Goal: Obtain resource: Download file/media

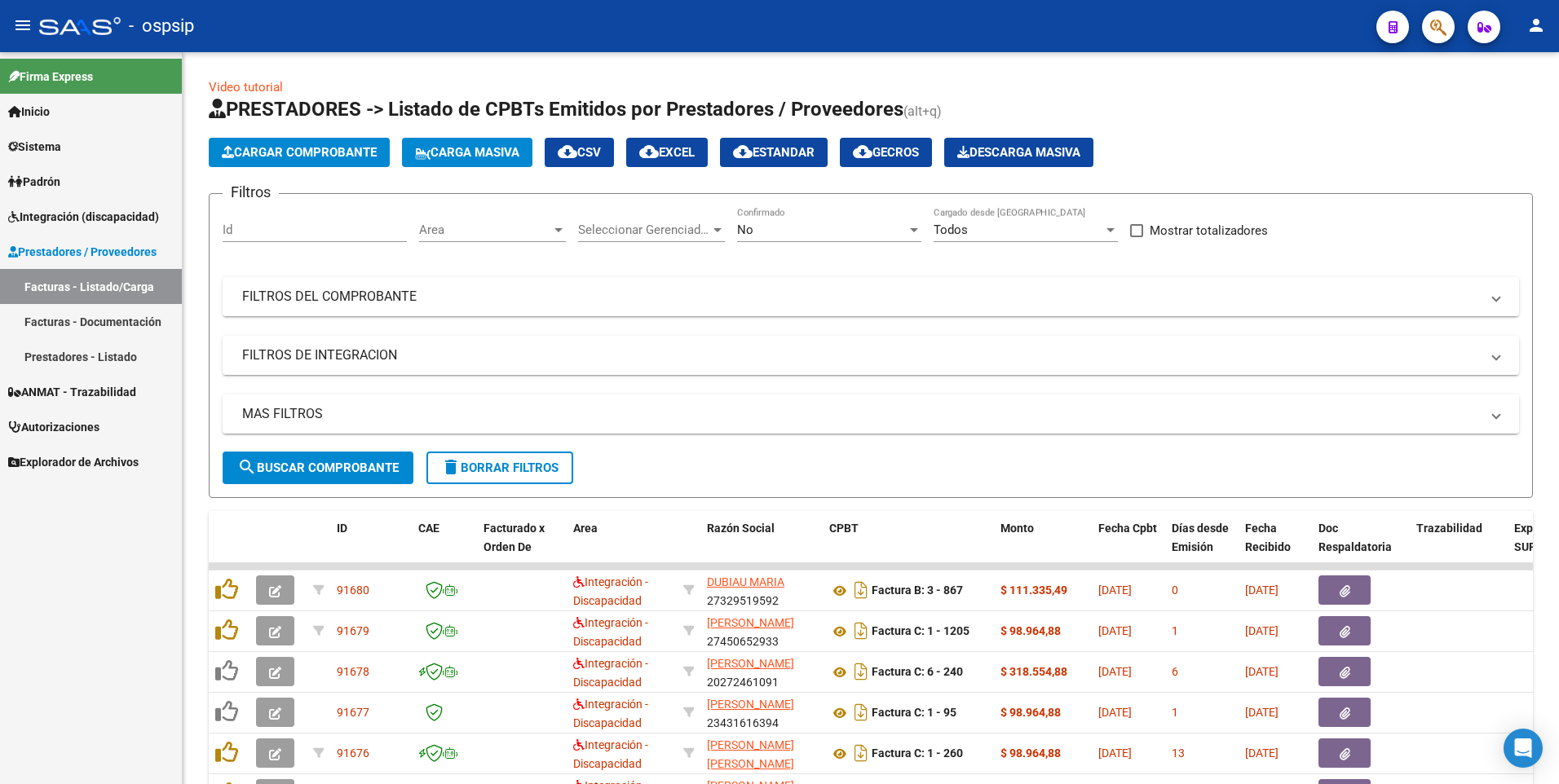
click at [1426, 36] on button "button" at bounding box center [1438, 27] width 32 height 32
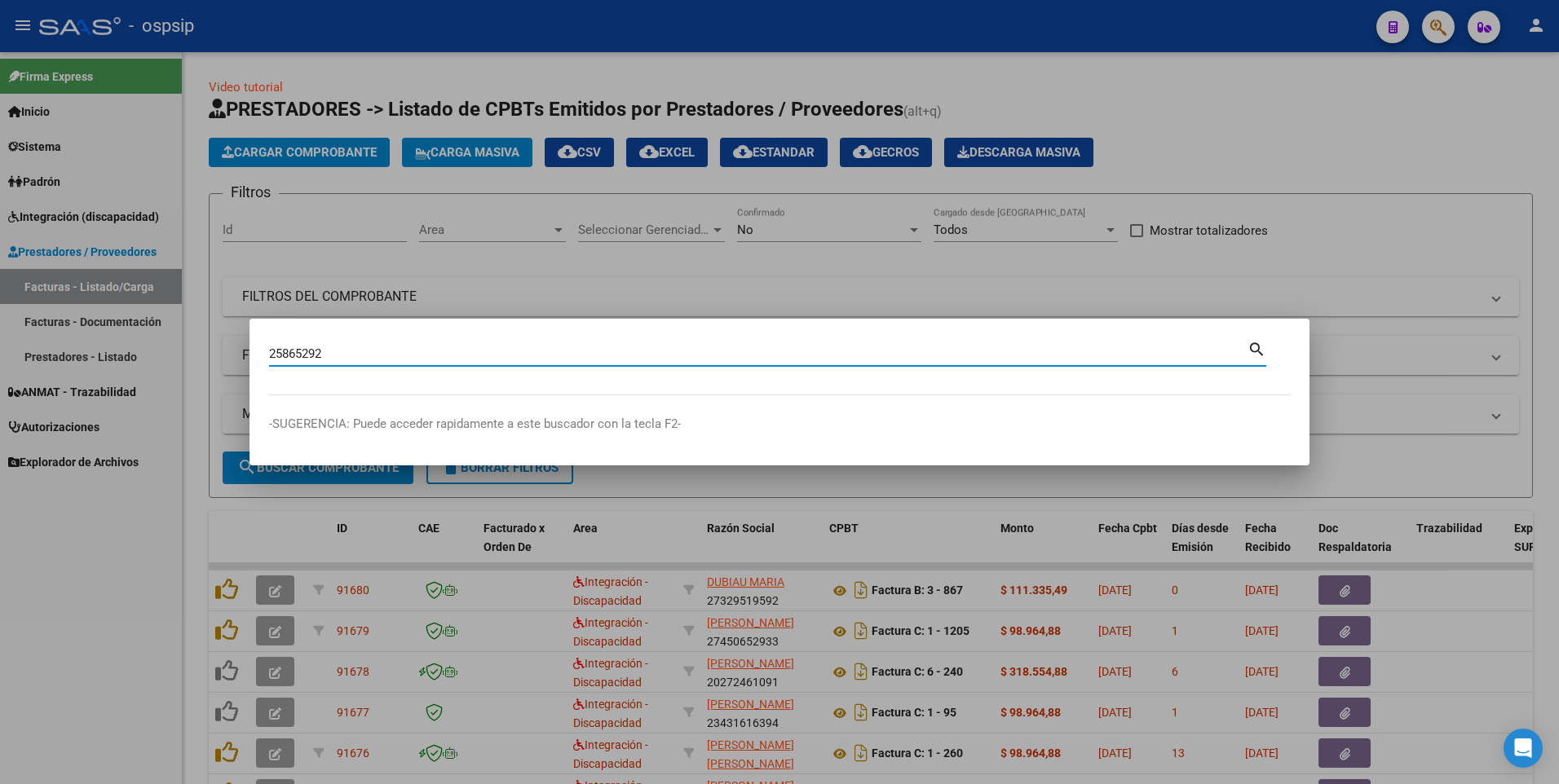
type input "25865292"
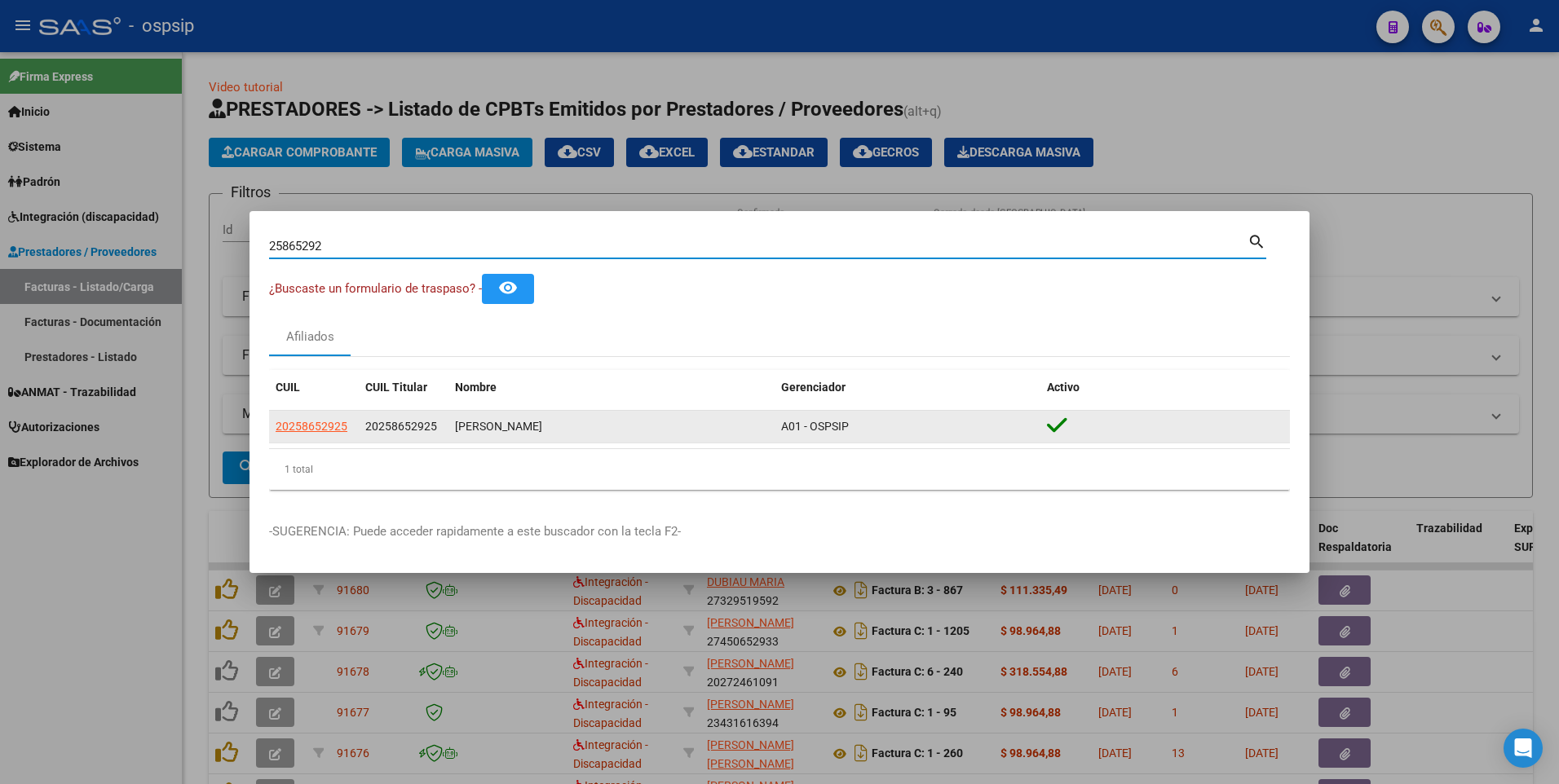
click at [332, 434] on app-link-go-to "20258652925" at bounding box center [312, 427] width 72 height 19
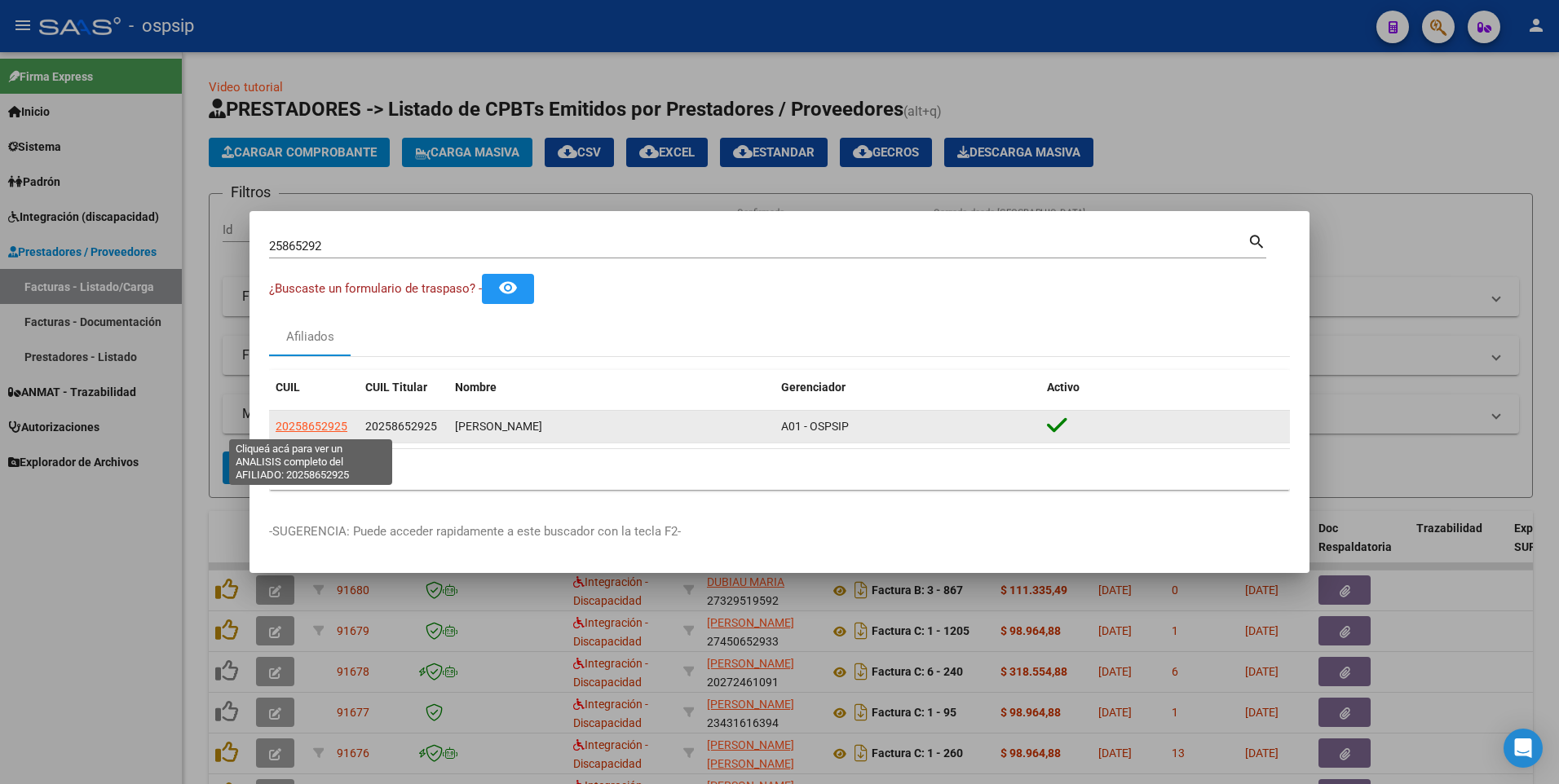
click at [330, 432] on span "20258652925" at bounding box center [312, 426] width 72 height 13
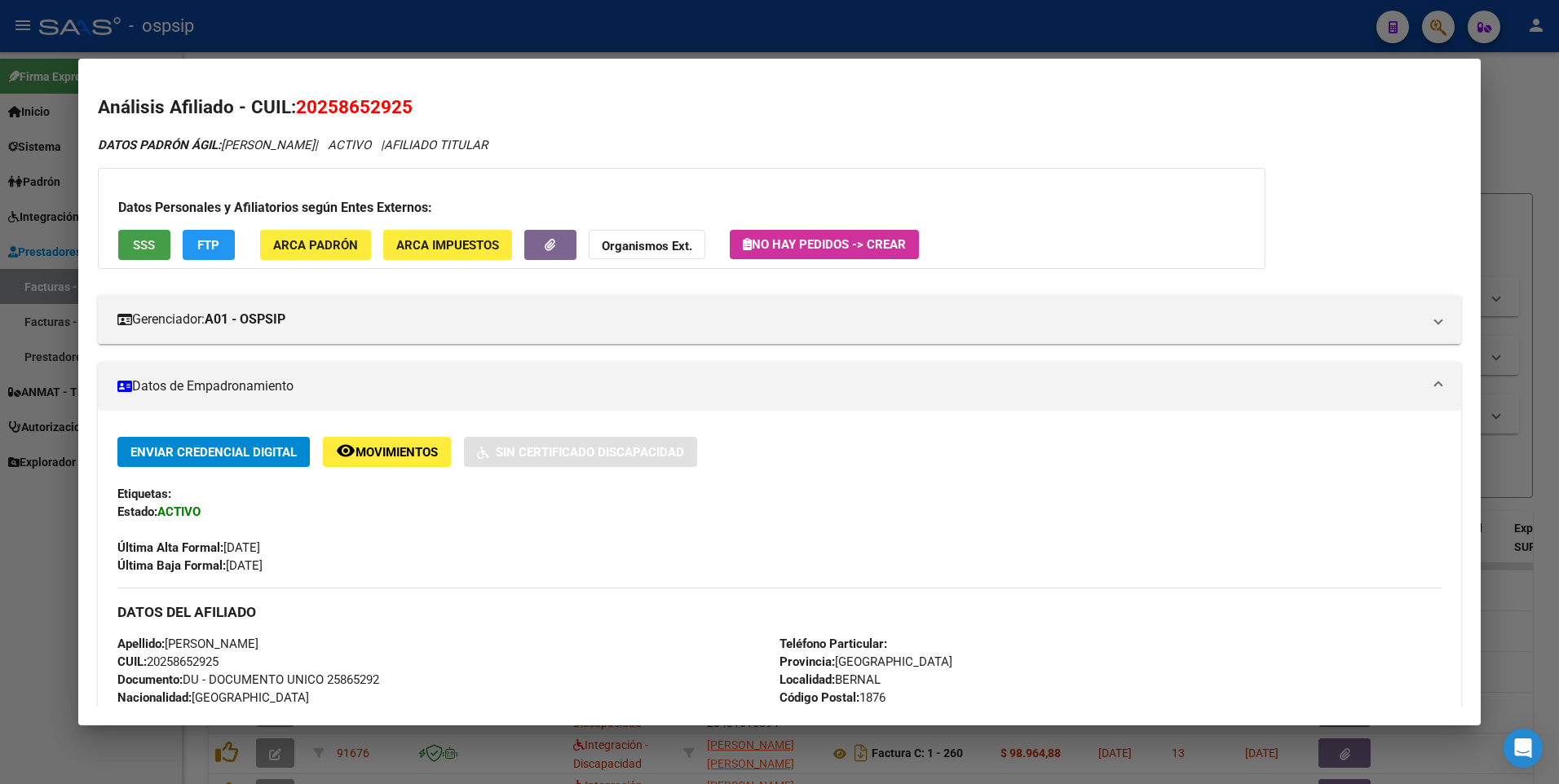
click at [155, 253] on button "SSS" at bounding box center [144, 245] width 52 height 30
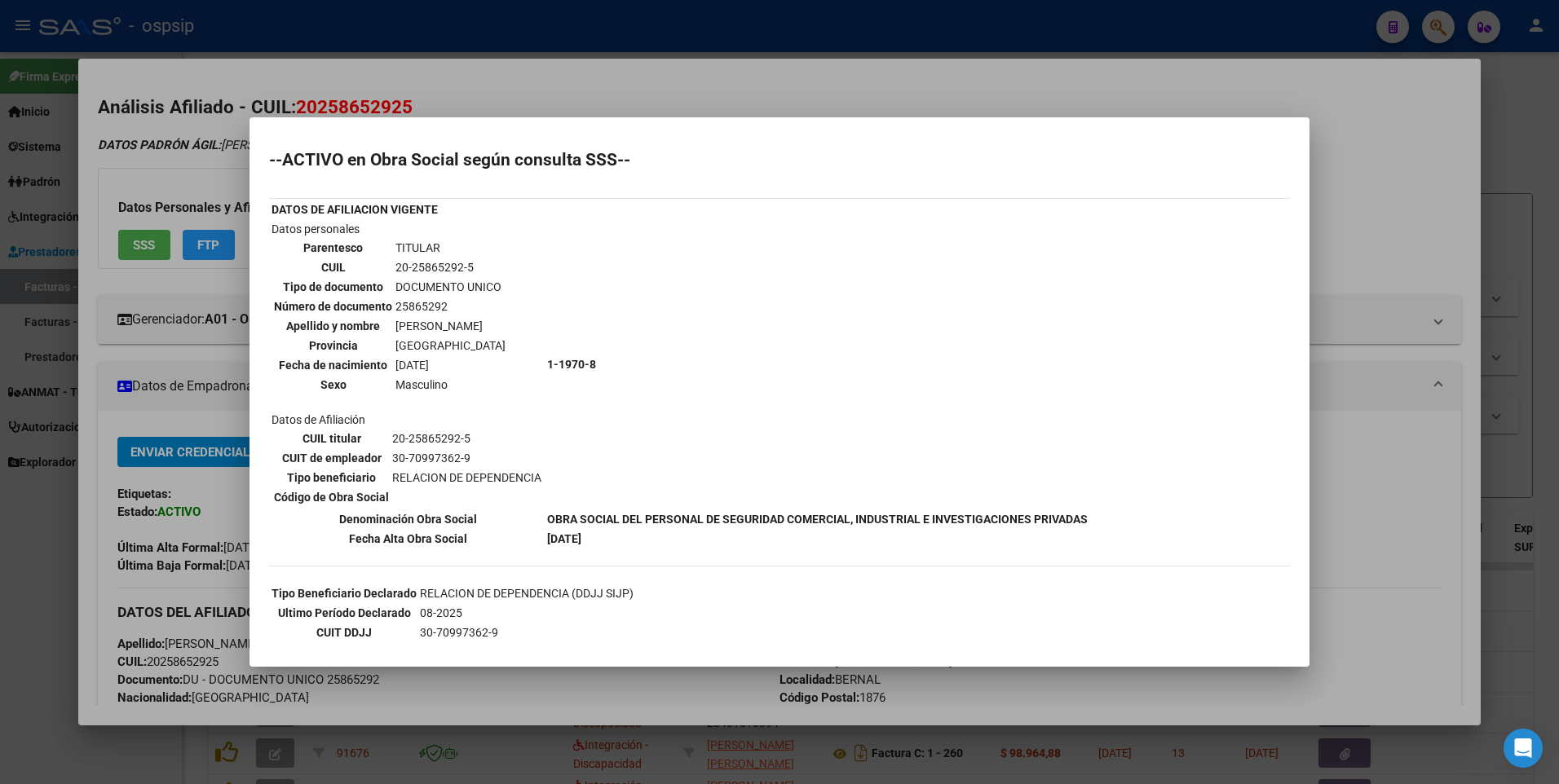
click at [1391, 195] on div at bounding box center [780, 392] width 1559 height 784
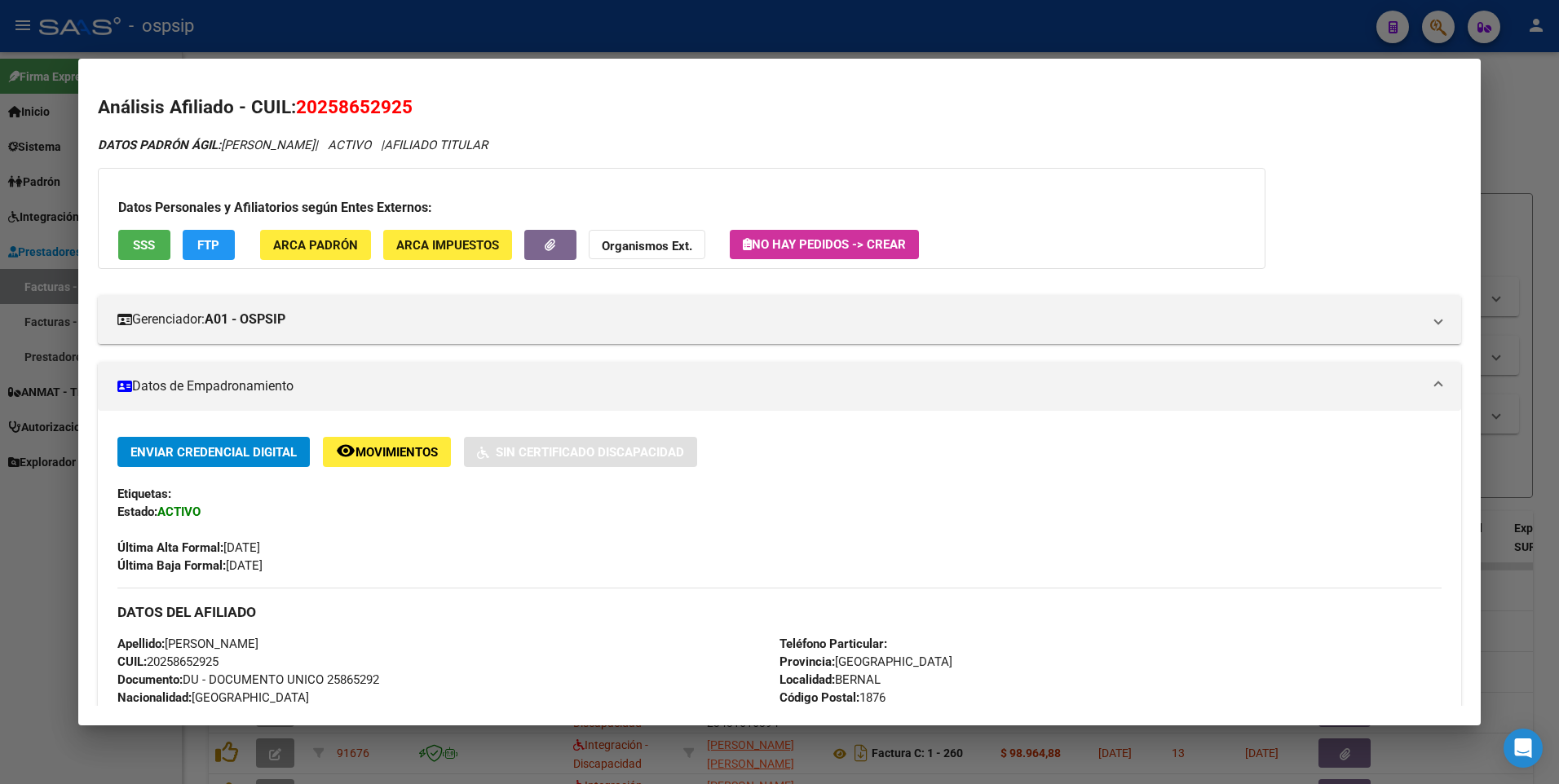
click at [1523, 133] on div at bounding box center [780, 392] width 1559 height 784
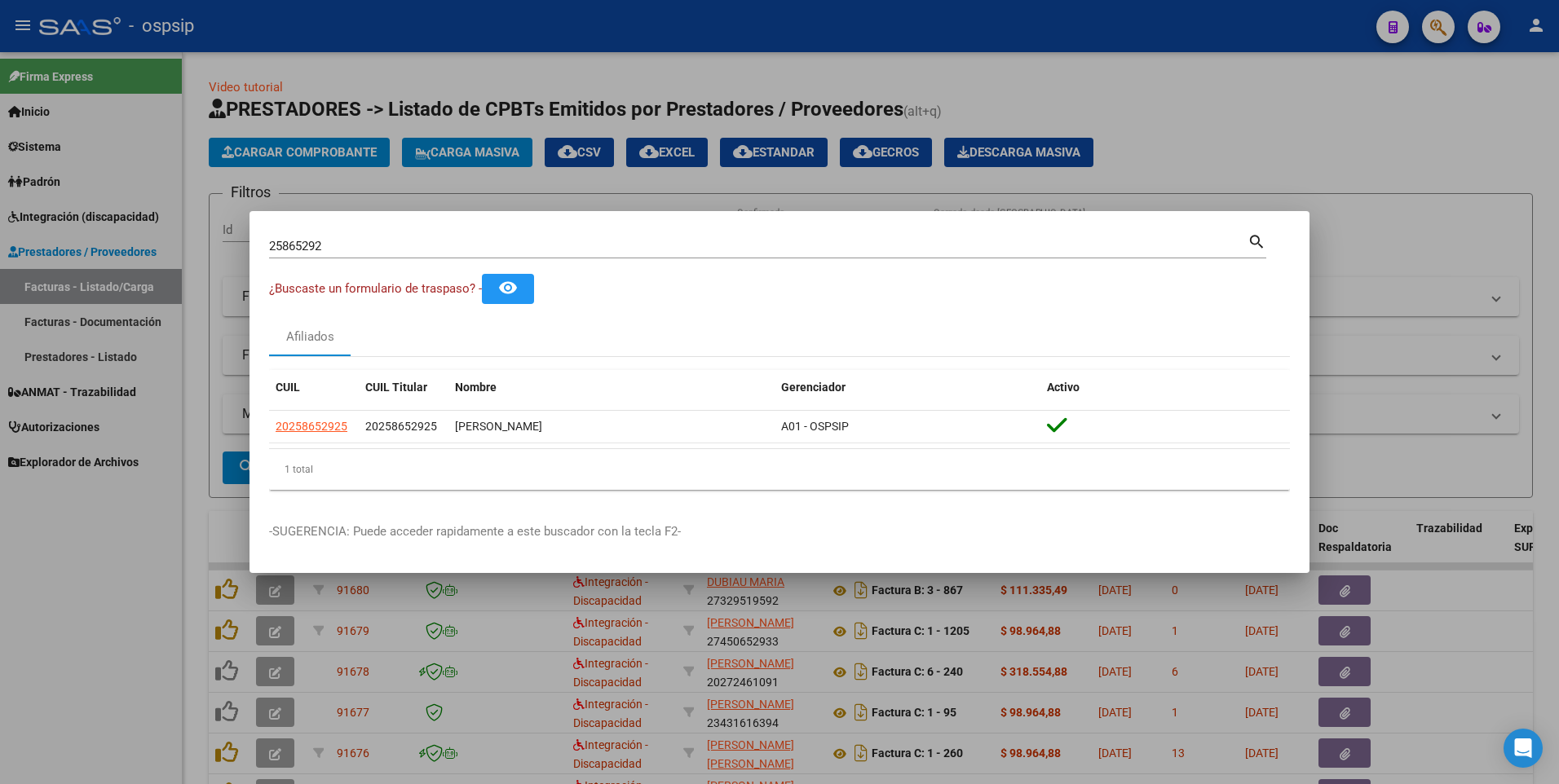
click at [1337, 161] on div at bounding box center [780, 392] width 1559 height 784
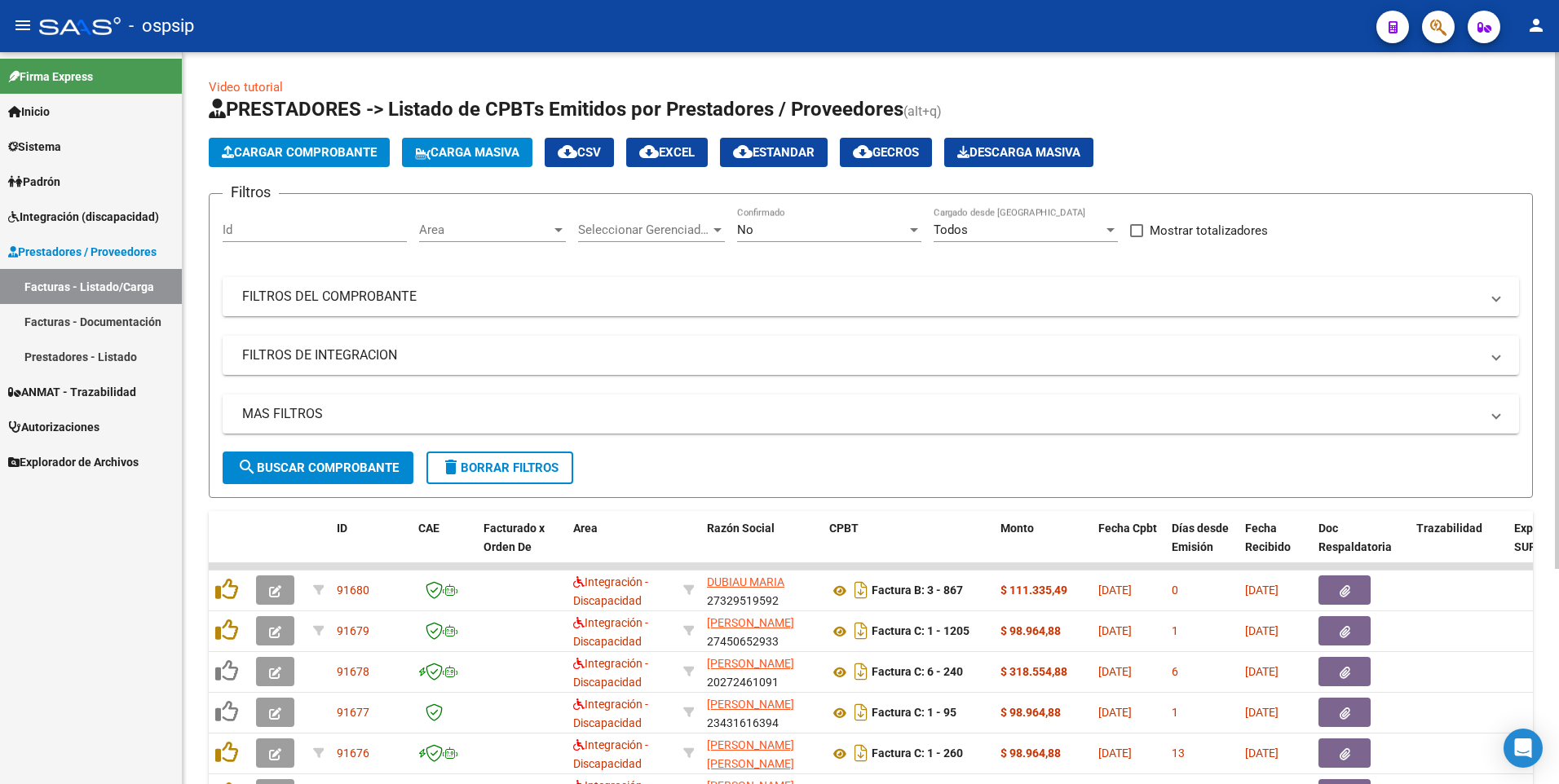
click at [271, 291] on mat-panel-title "FILTROS DEL COMPROBANTE" at bounding box center [861, 296] width 1238 height 18
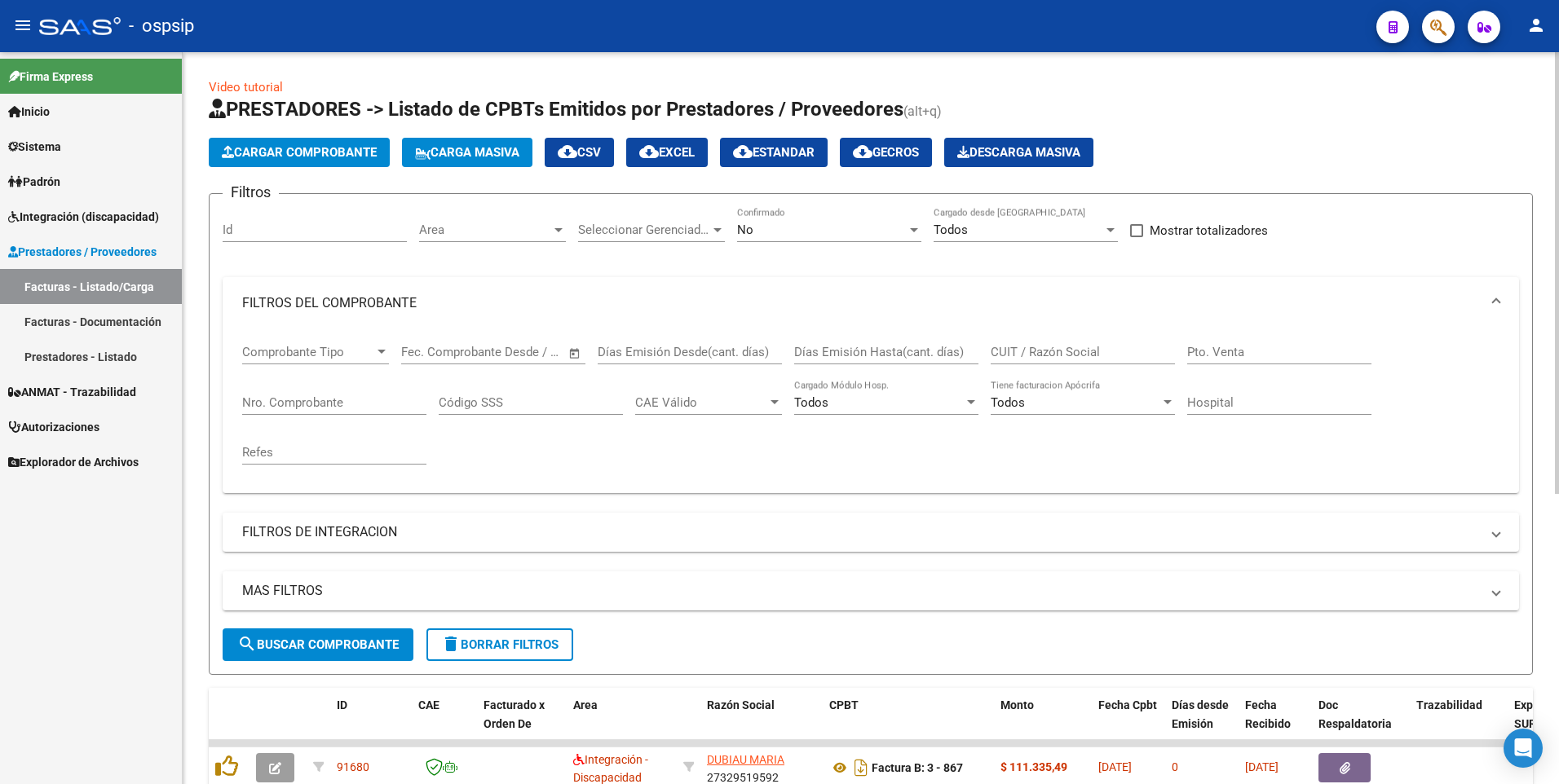
click at [290, 401] on input "Nro. Comprobante" at bounding box center [334, 402] width 185 height 14
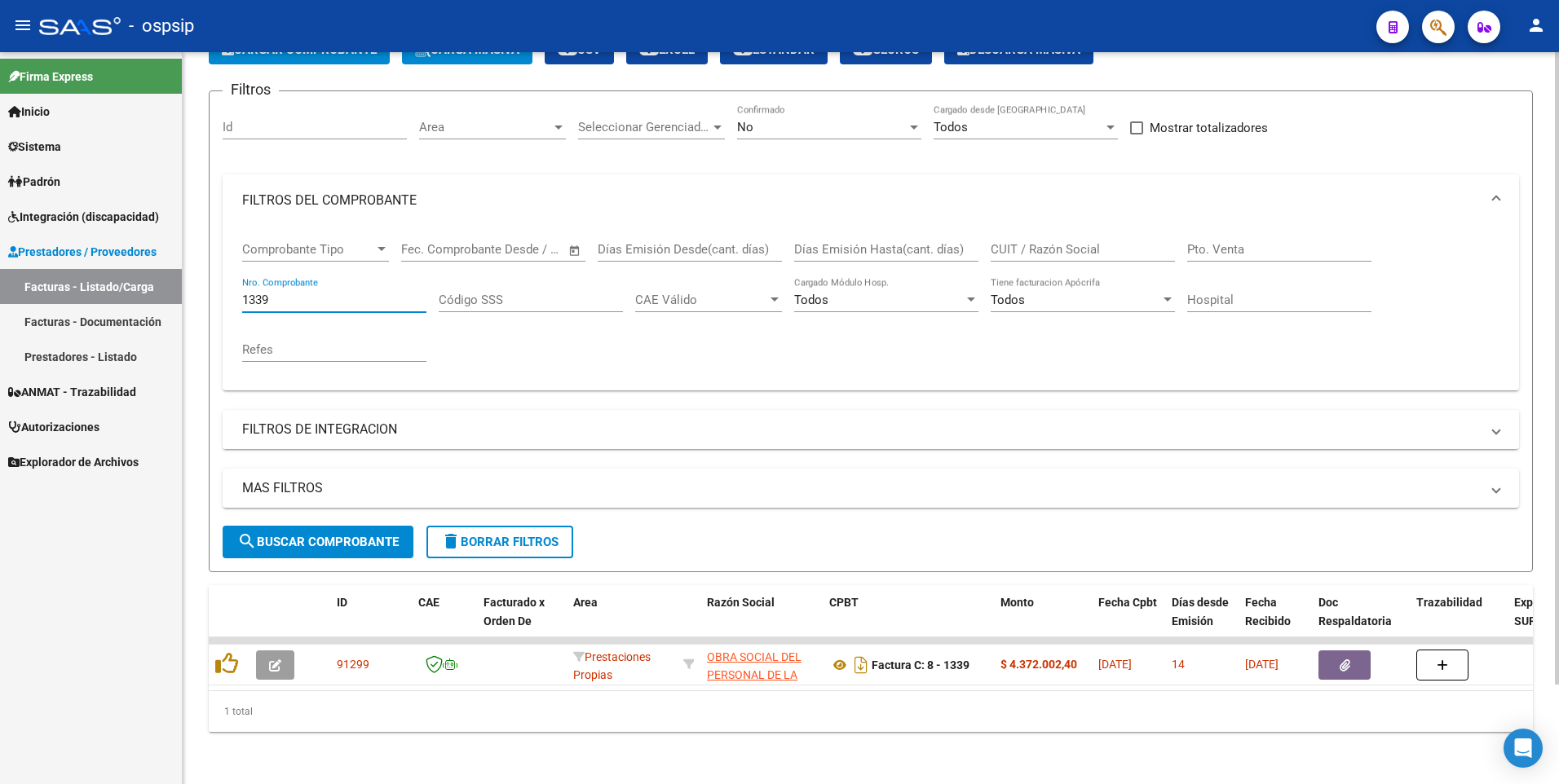
scroll to position [115, 0]
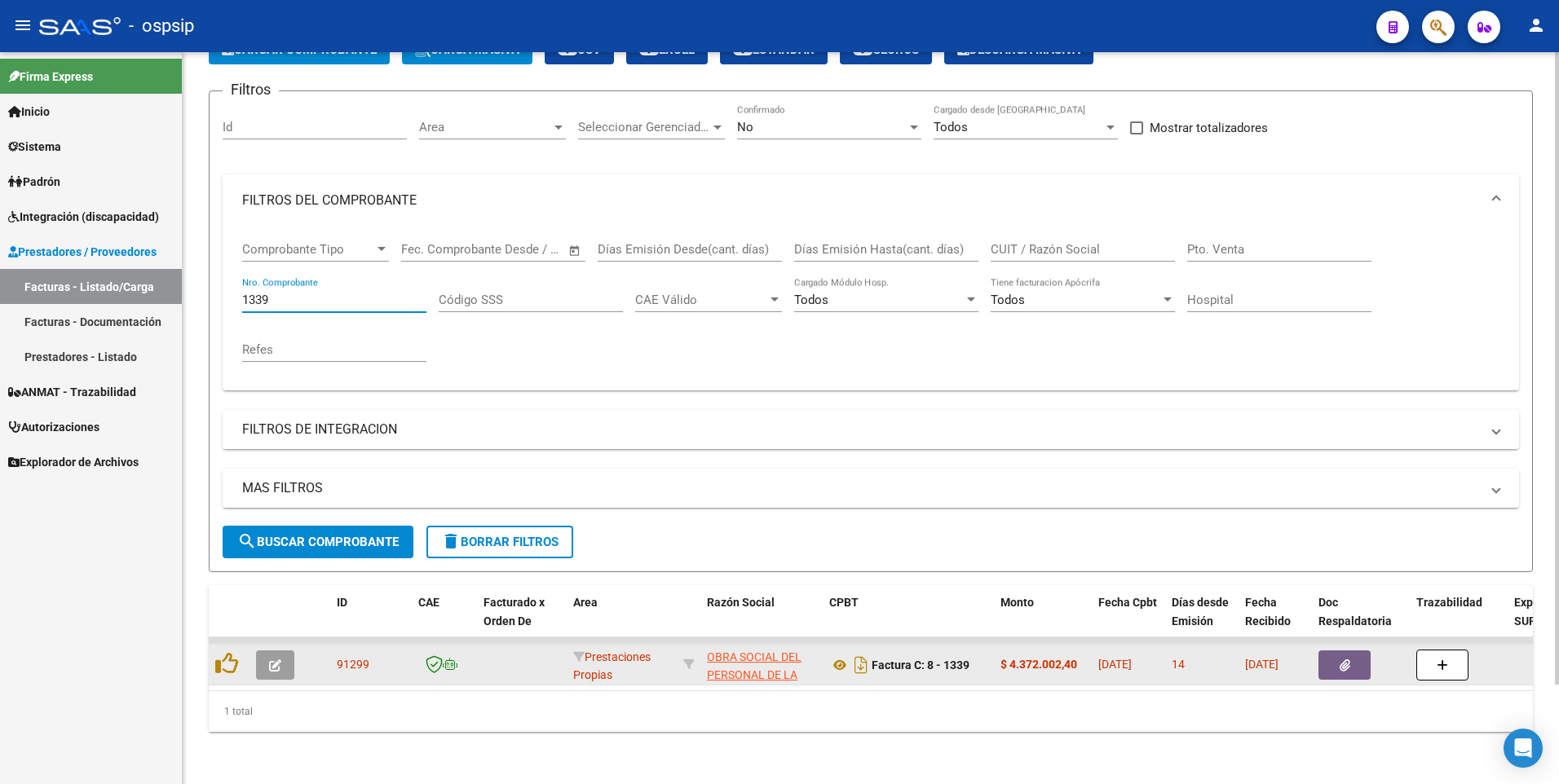
type input "1339"
click at [1333, 645] on datatable-body-cell at bounding box center [1360, 665] width 98 height 40
click at [1334, 650] on button "button" at bounding box center [1344, 665] width 52 height 29
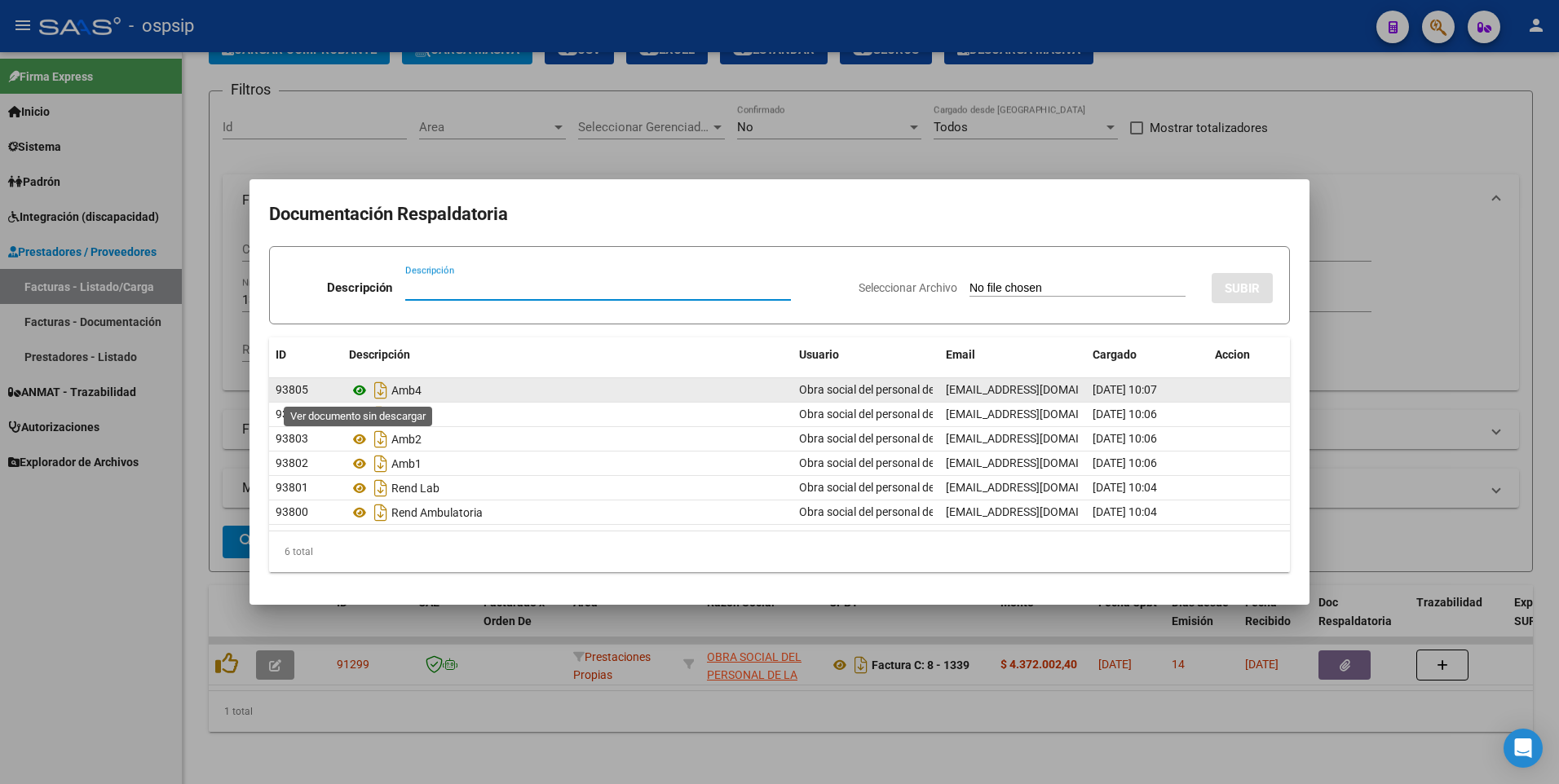
click at [362, 388] on icon at bounding box center [359, 390] width 21 height 20
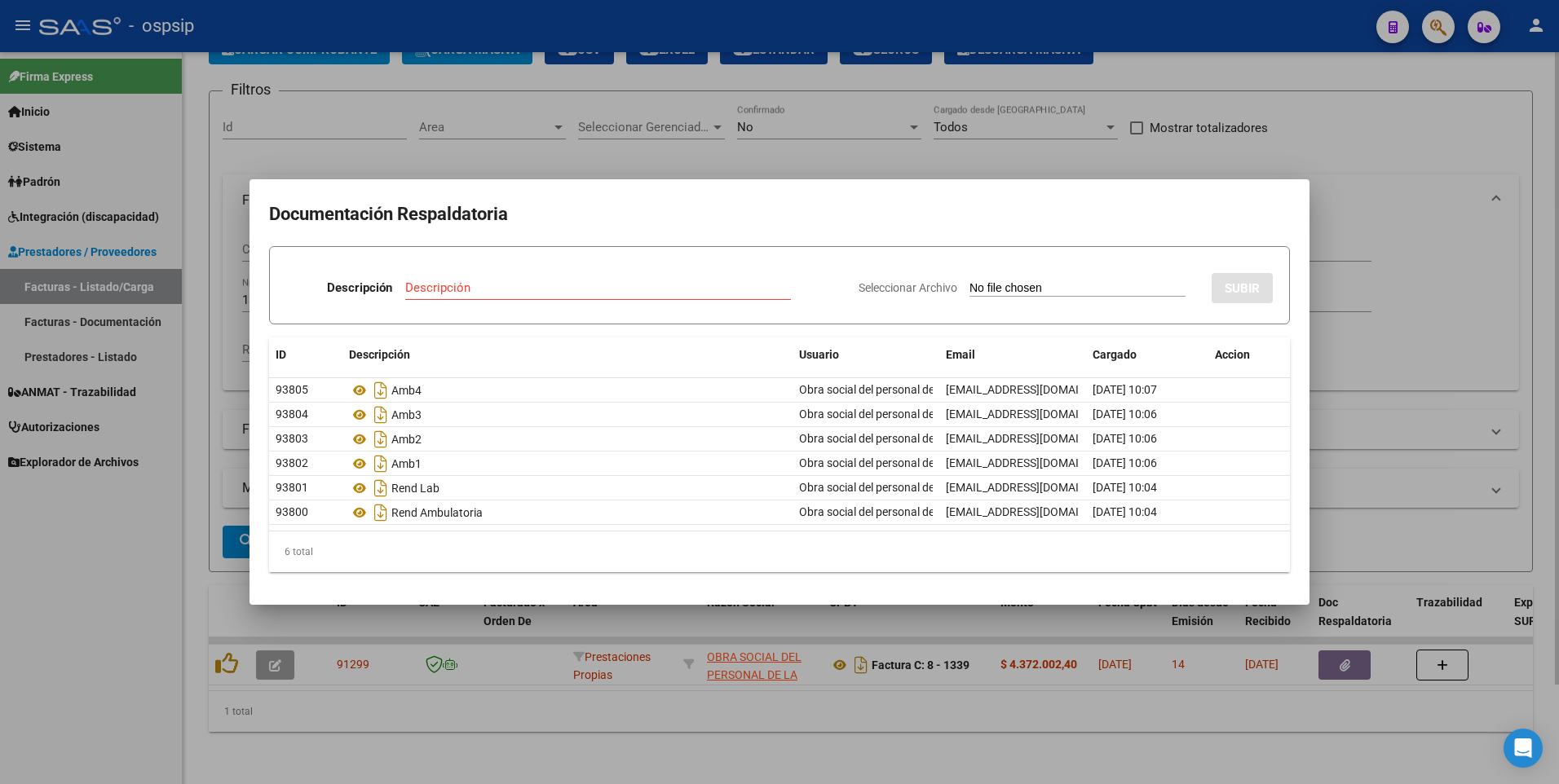
drag, startPoint x: 1432, startPoint y: 151, endPoint x: 1443, endPoint y: 146, distance: 12.1
click at [1440, 147] on div at bounding box center [780, 392] width 1559 height 784
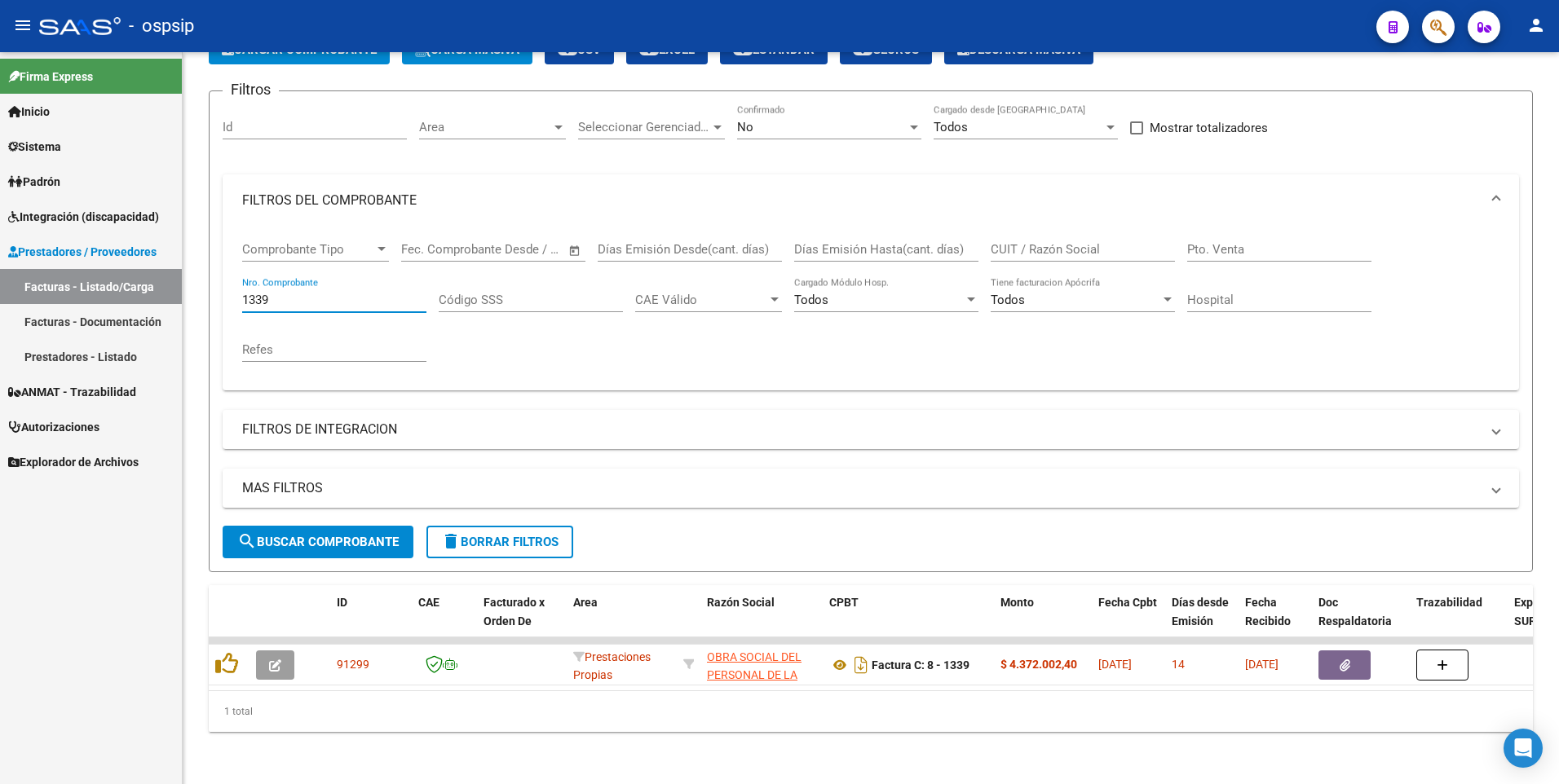
drag, startPoint x: 285, startPoint y: 290, endPoint x: 98, endPoint y: 318, distance: 189.1
click at [98, 318] on mat-sidenav-container "Firma Express Inicio Calendario SSS Instructivos Contacto OS Sistema Usuarios T…" at bounding box center [780, 418] width 1559 height 732
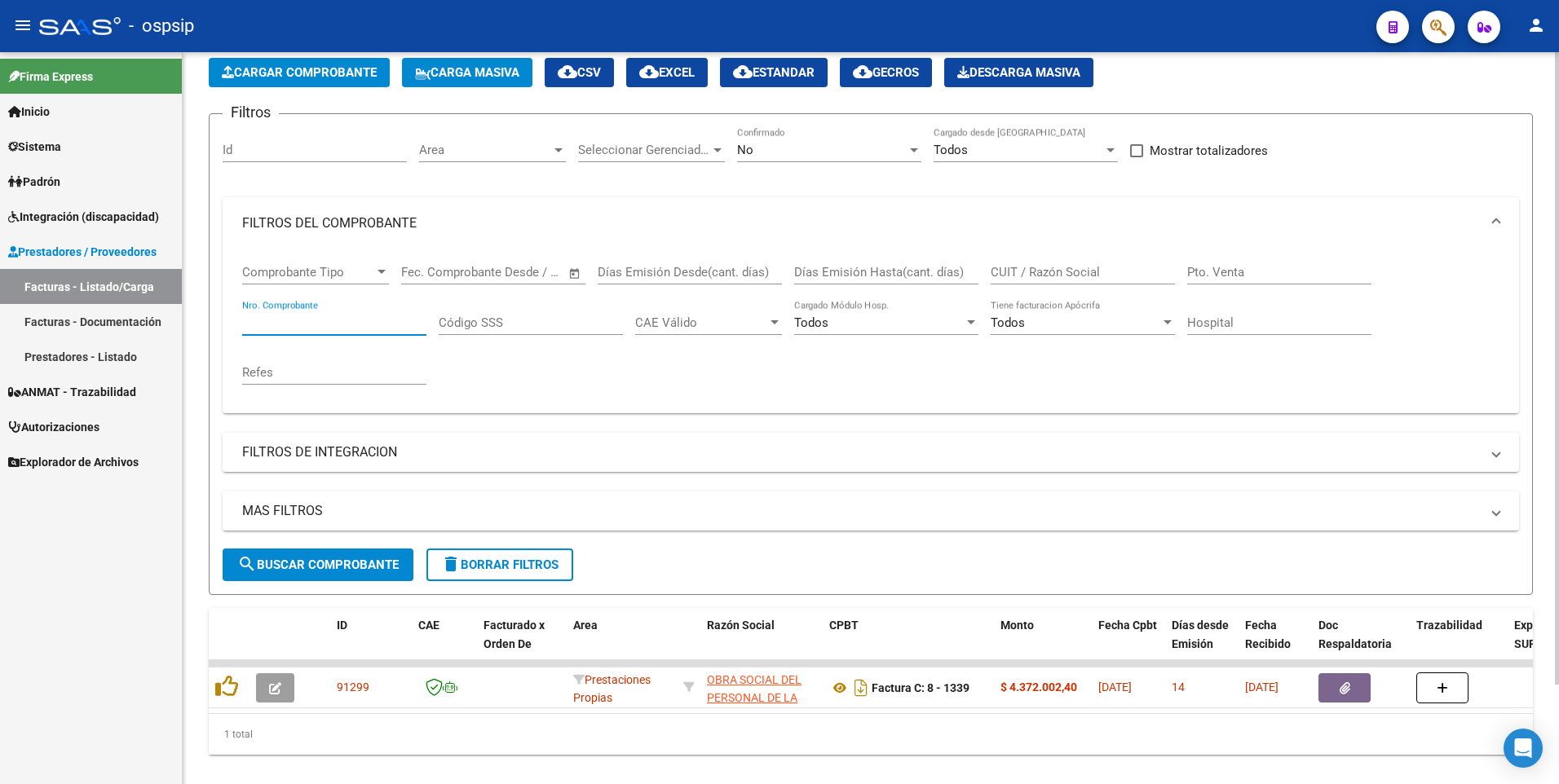
scroll to position [33, 0]
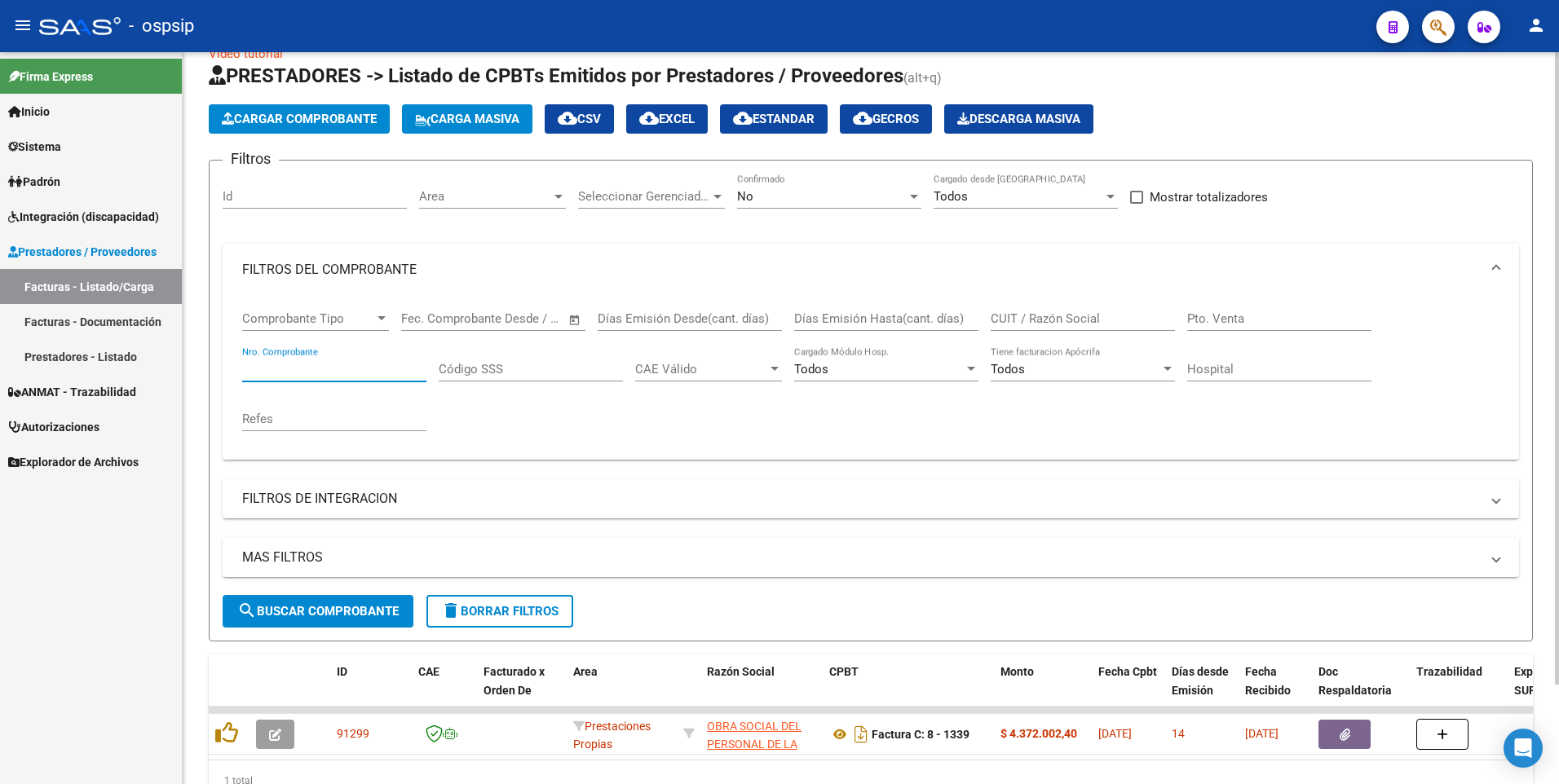
click at [1048, 313] on input "CUIT / Razón Social" at bounding box center [1083, 318] width 185 height 14
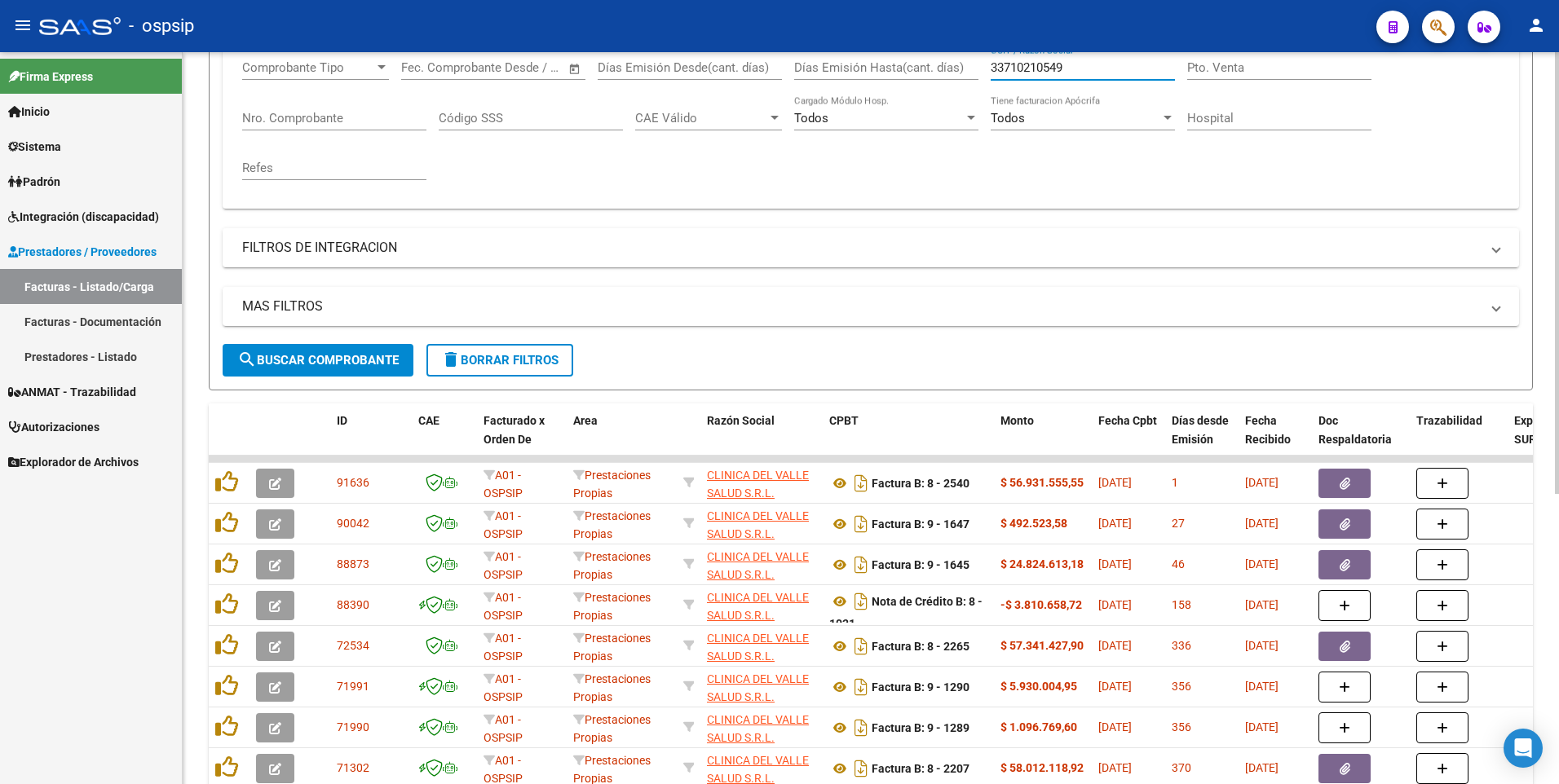
scroll to position [115, 0]
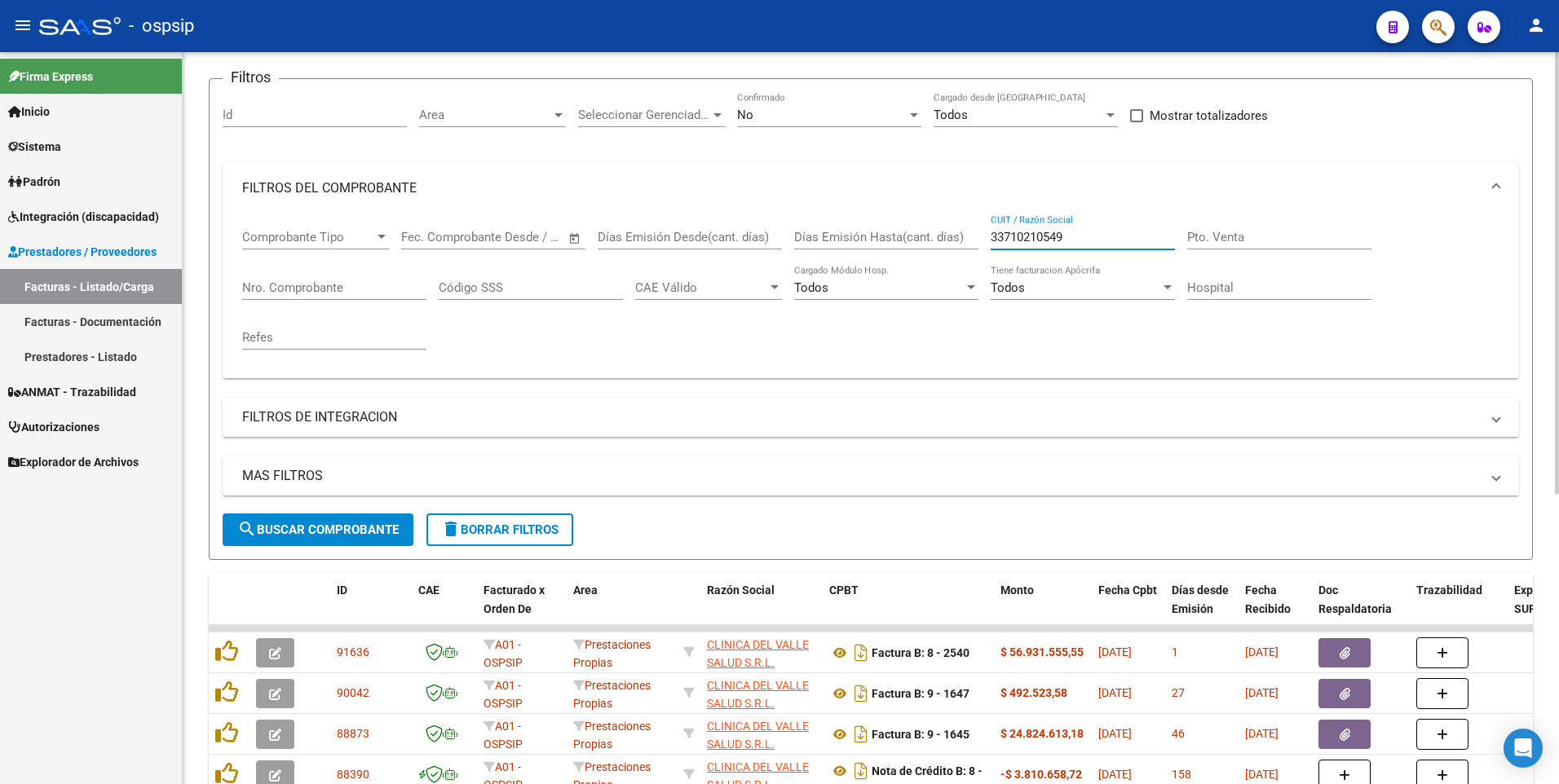
type input "33710210549"
click at [829, 116] on div "No" at bounding box center [821, 115] width 170 height 14
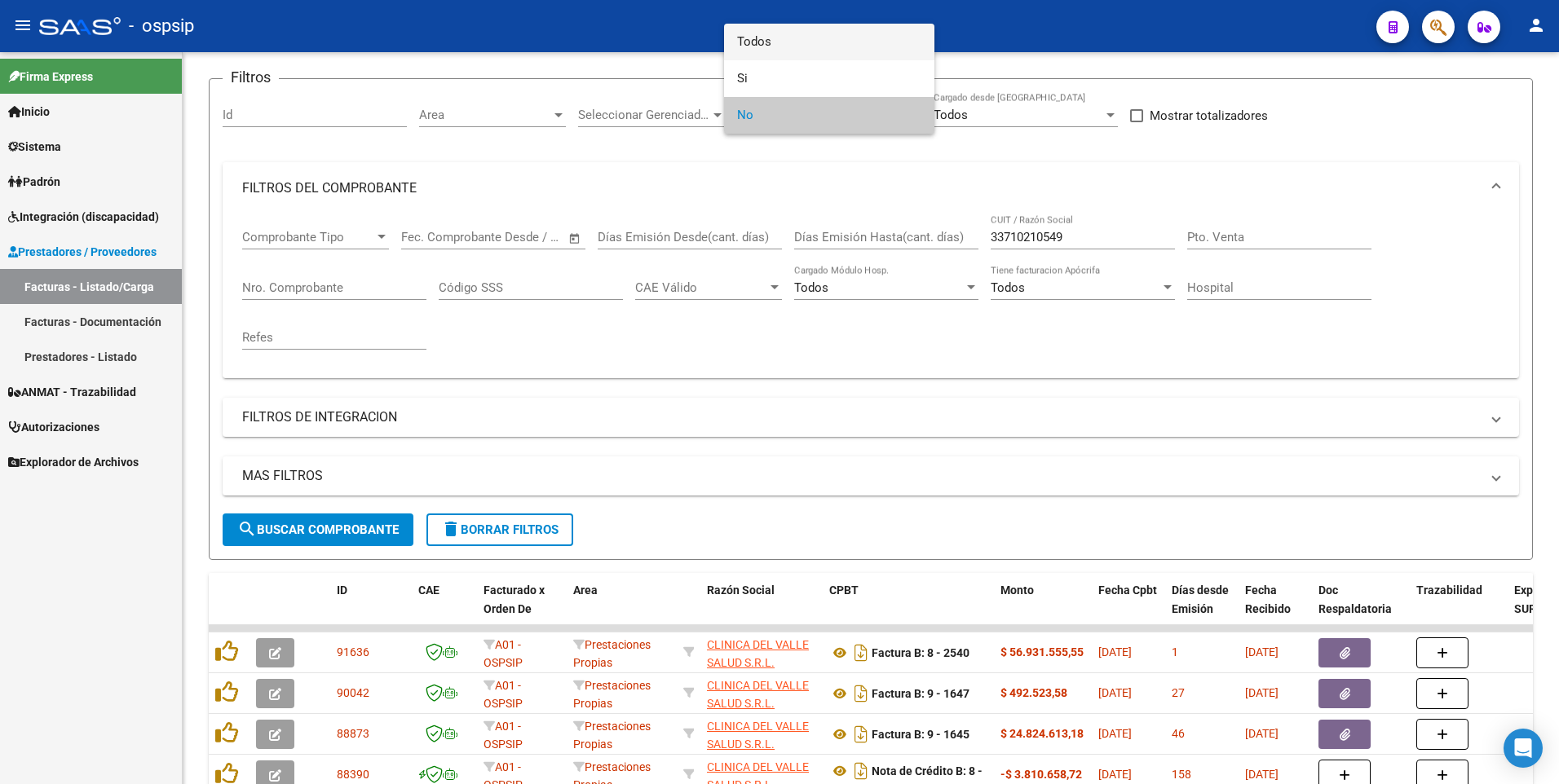
click at [815, 50] on span "Todos" at bounding box center [829, 42] width 185 height 37
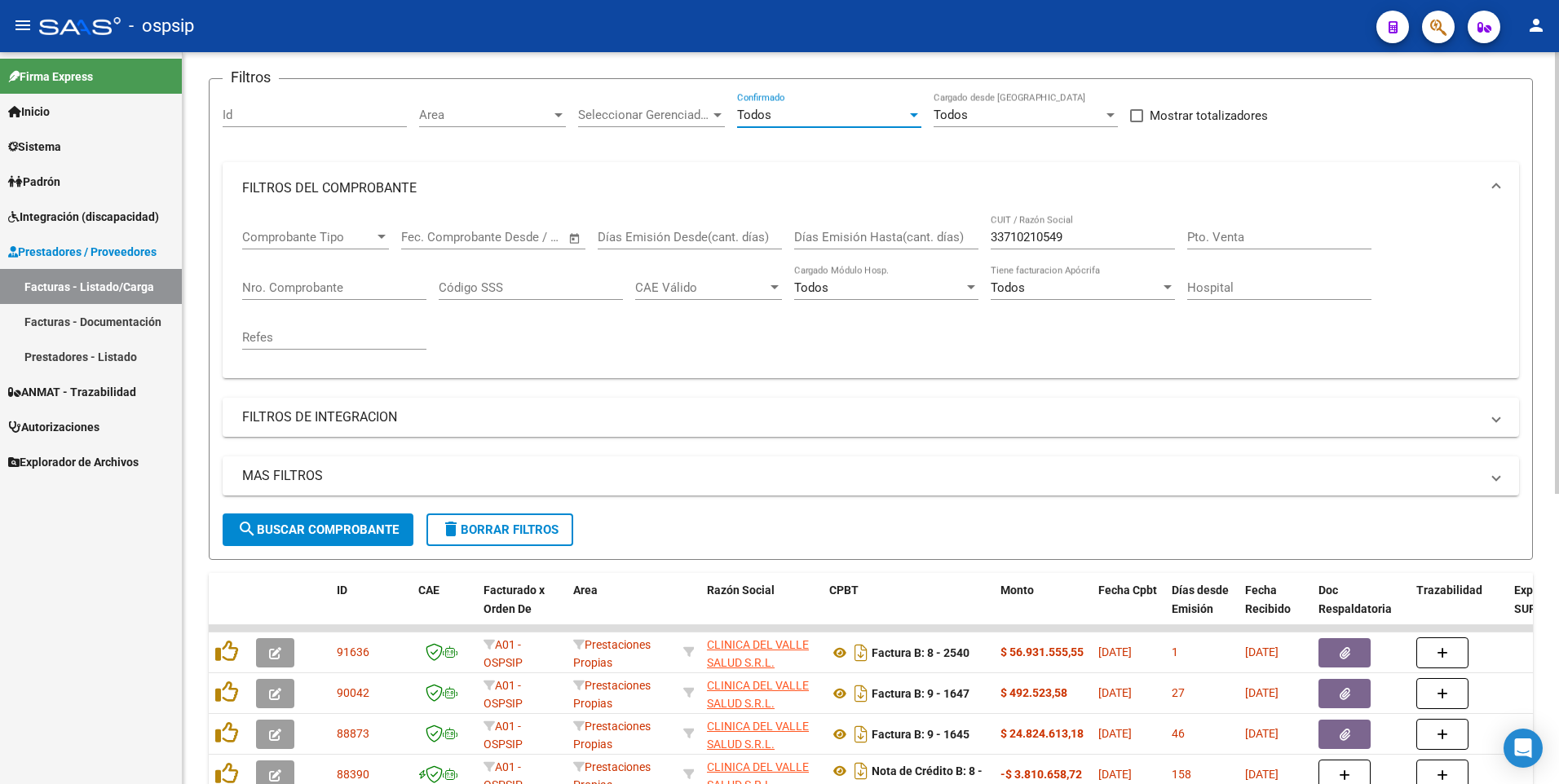
click at [375, 526] on span "search Buscar Comprobante" at bounding box center [318, 529] width 161 height 14
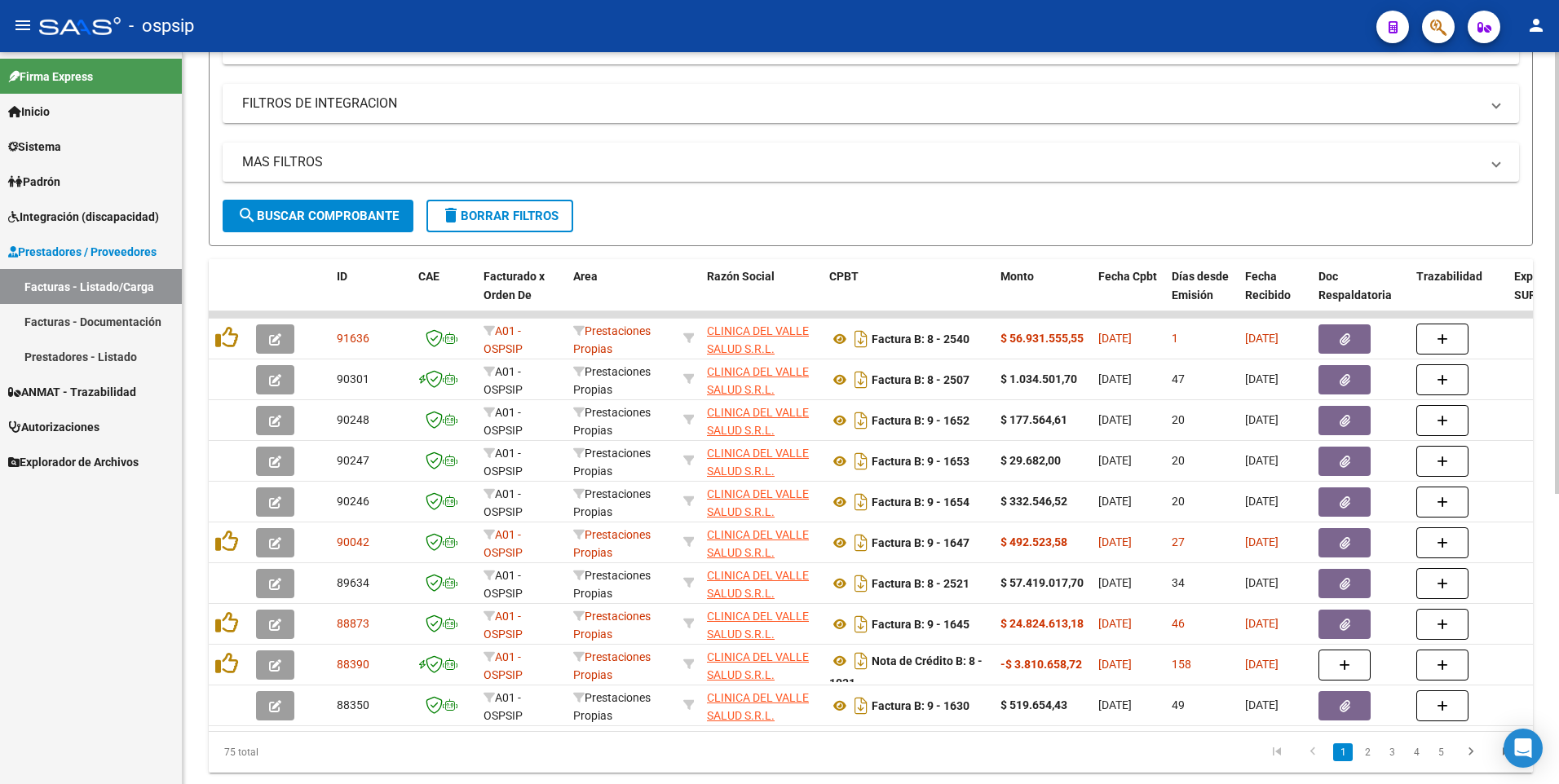
scroll to position [441, 0]
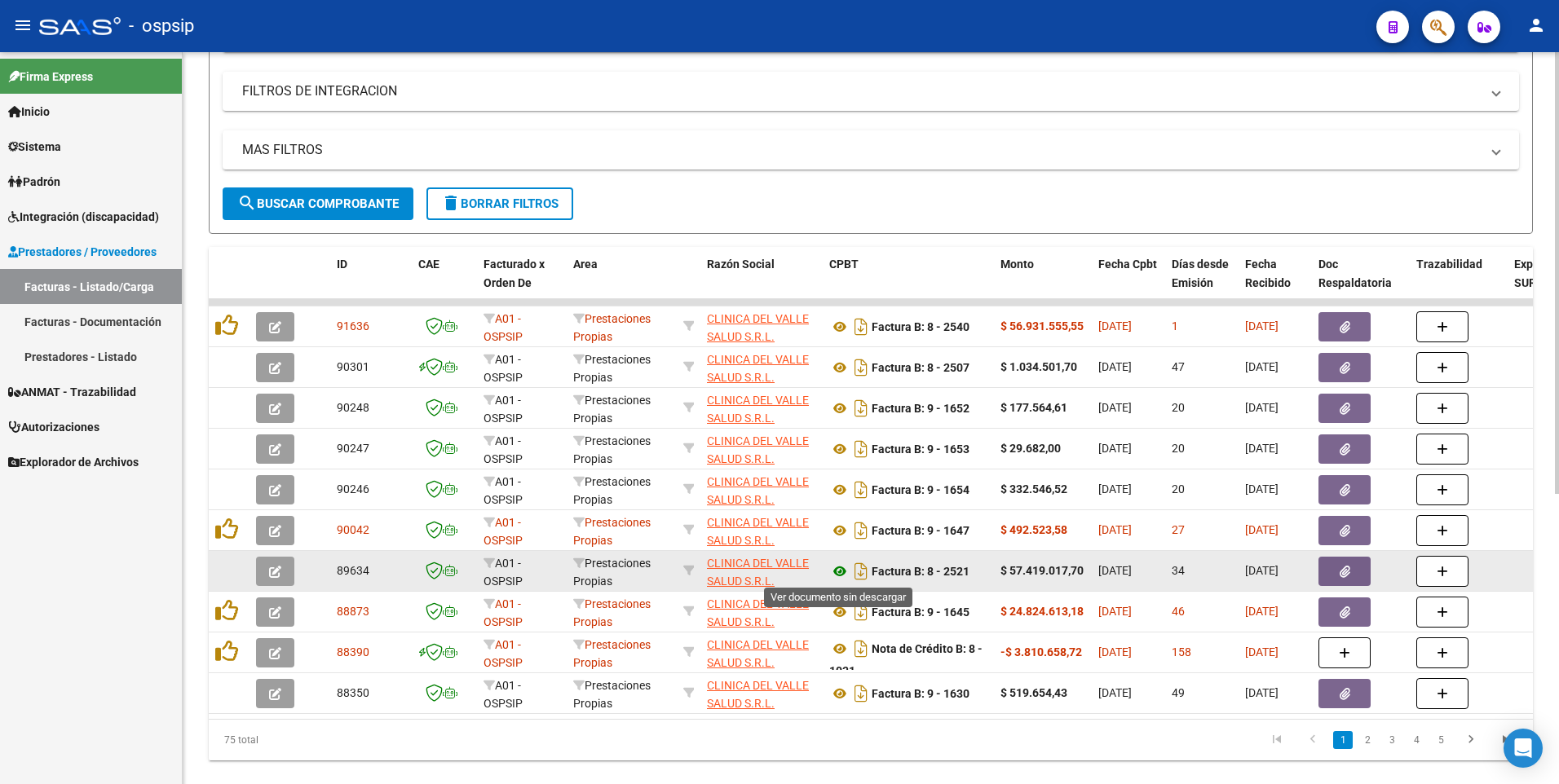
click at [838, 571] on icon at bounding box center [839, 571] width 21 height 20
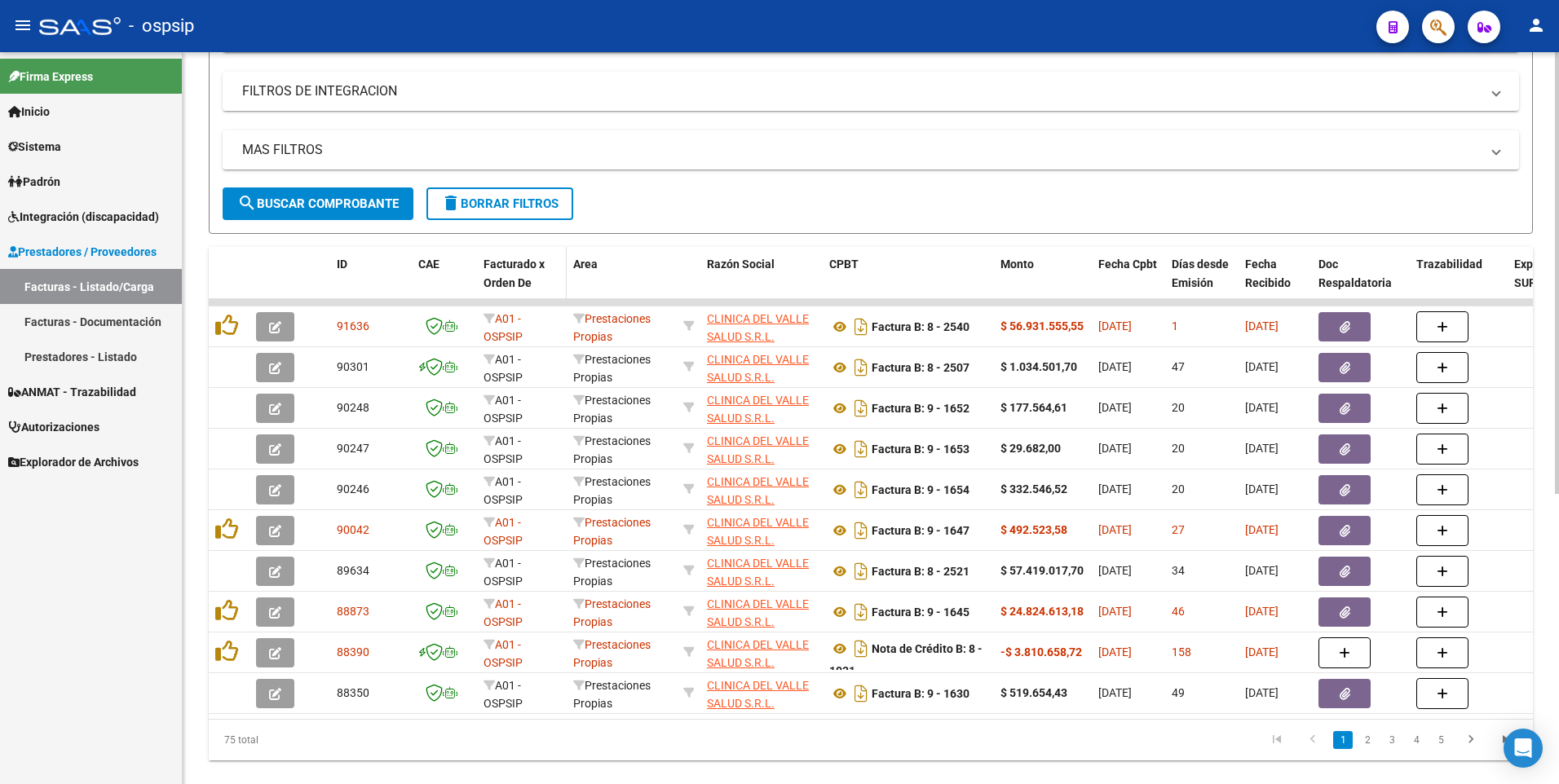
scroll to position [33, 0]
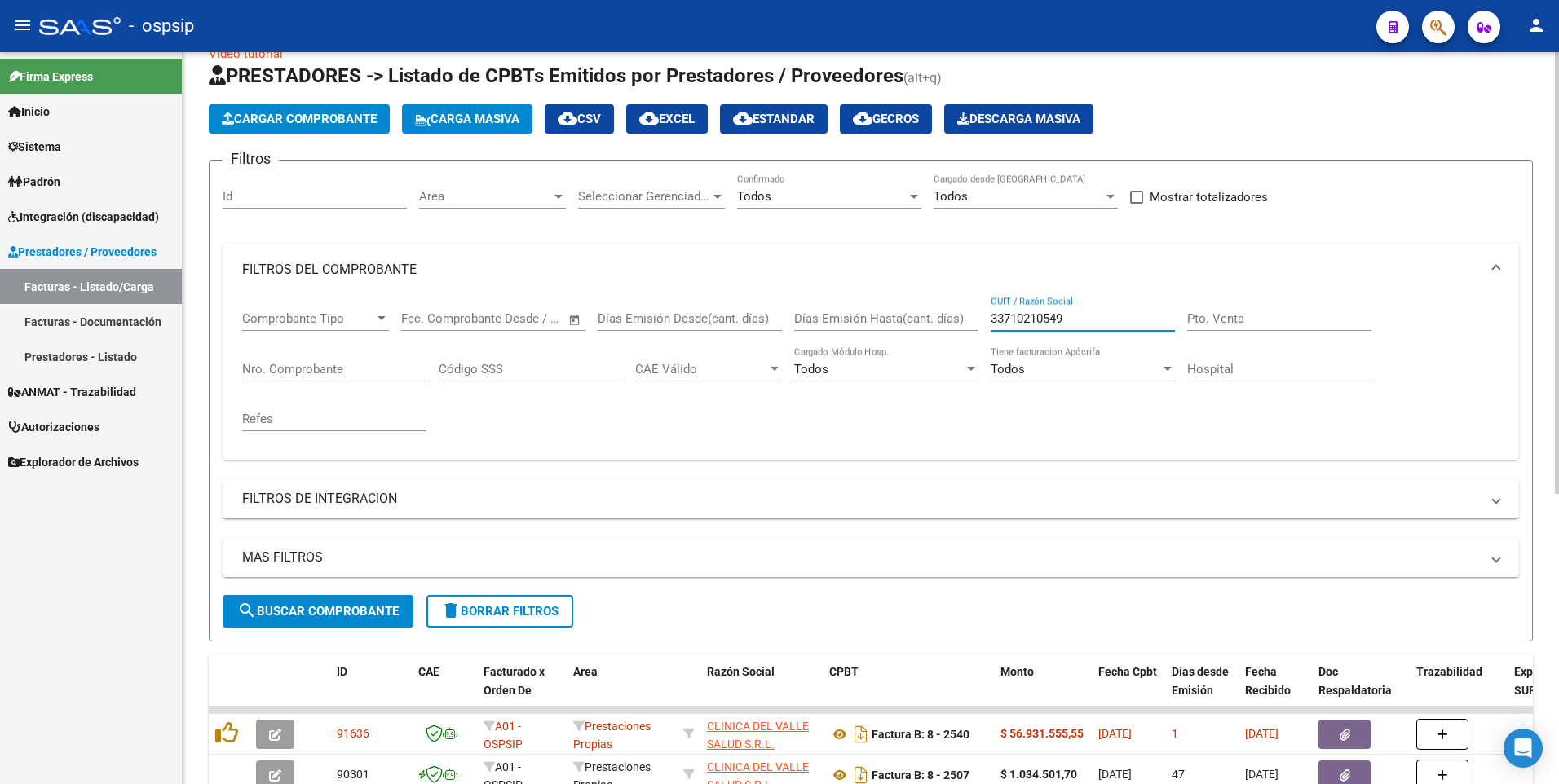
drag, startPoint x: 1069, startPoint y: 319, endPoint x: 814, endPoint y: 343, distance: 256.1
click at [814, 343] on div "Comprobante Tipo Comprobante Tipo Fecha inicio – Fecha fin Fec. Comprobante Des…" at bounding box center [870, 370] width 1257 height 151
click at [299, 378] on div "Nro. Comprobante" at bounding box center [334, 364] width 185 height 35
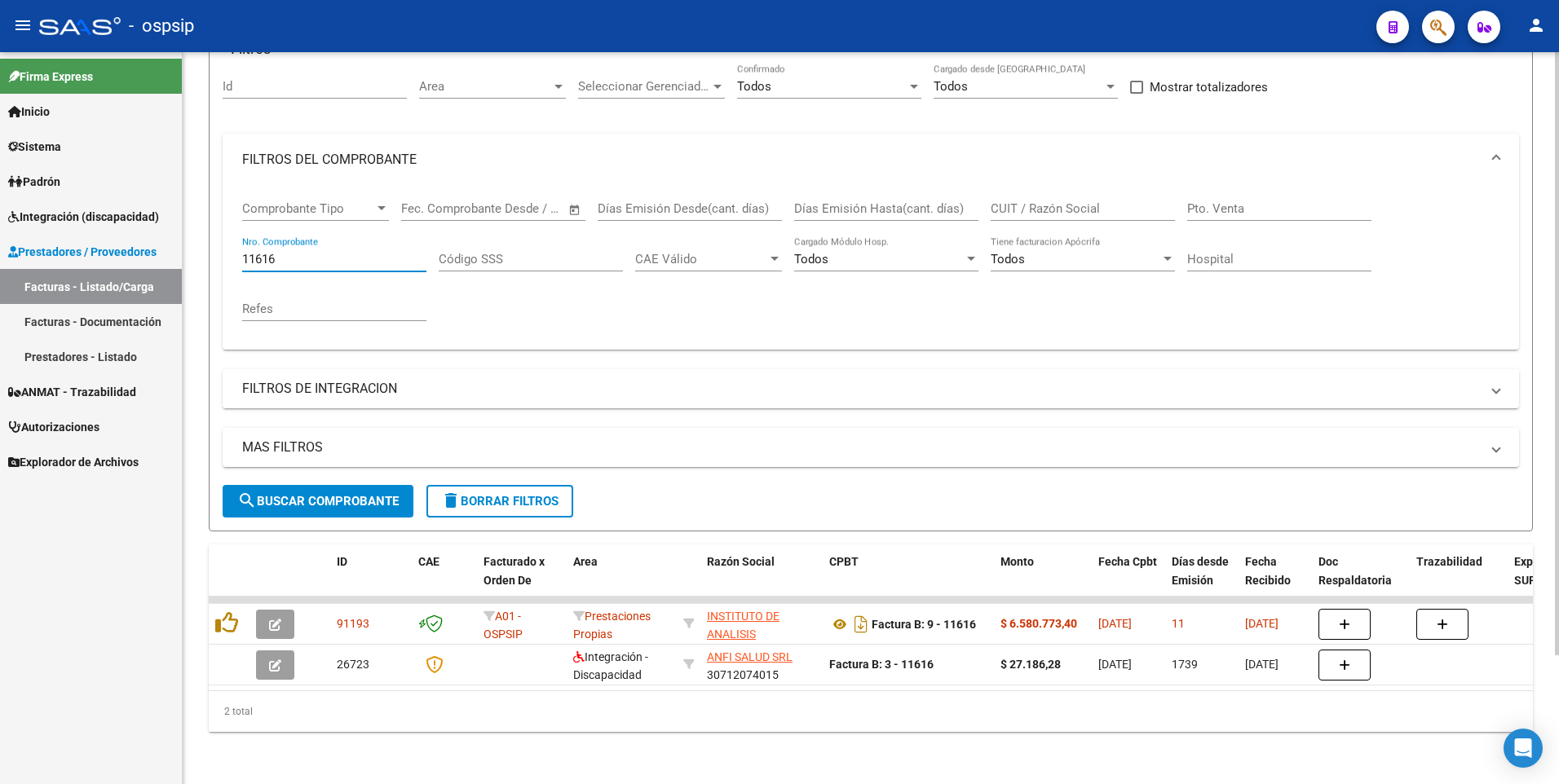
scroll to position [155, 0]
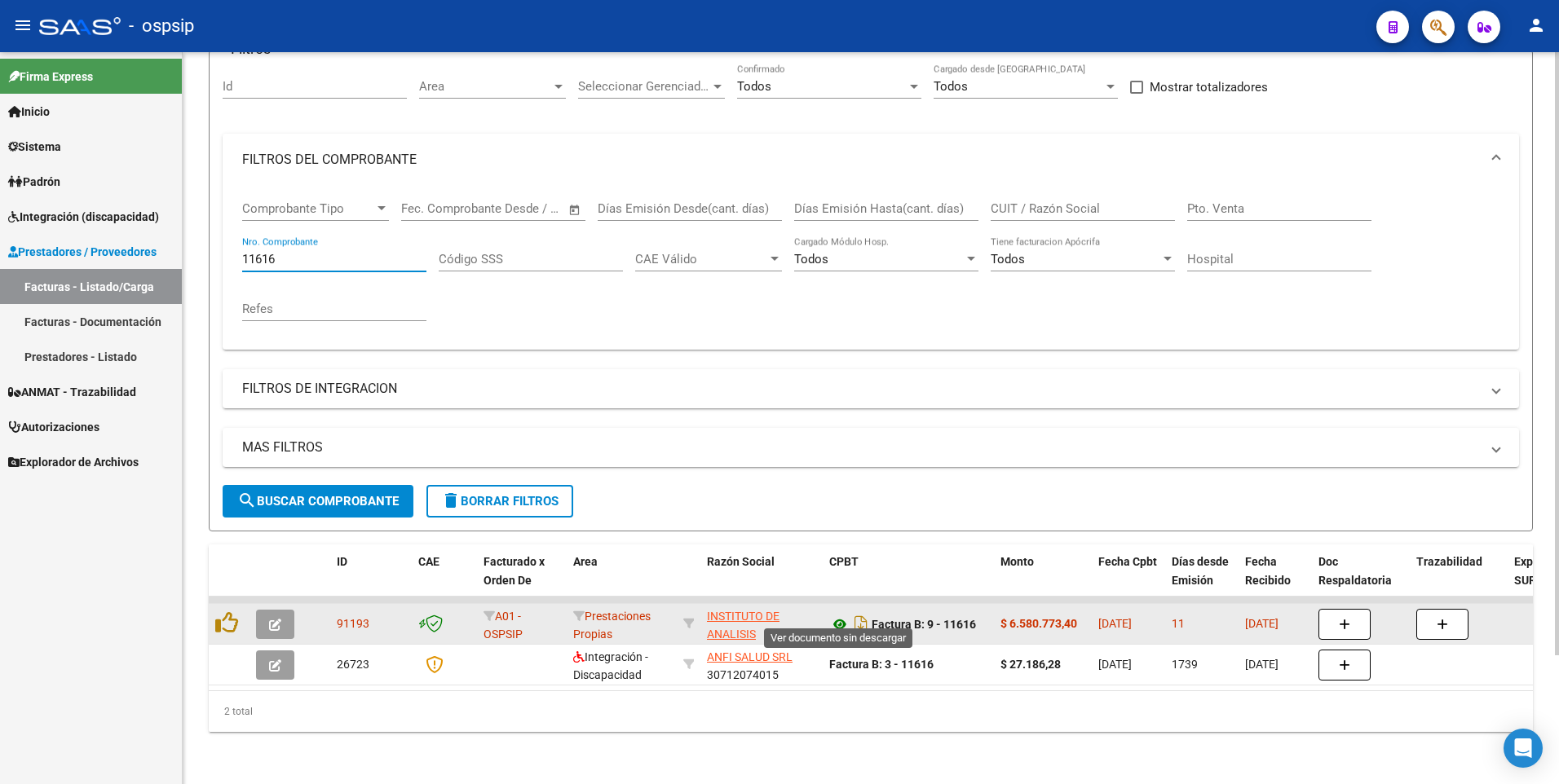
click at [841, 615] on icon at bounding box center [839, 624] width 21 height 20
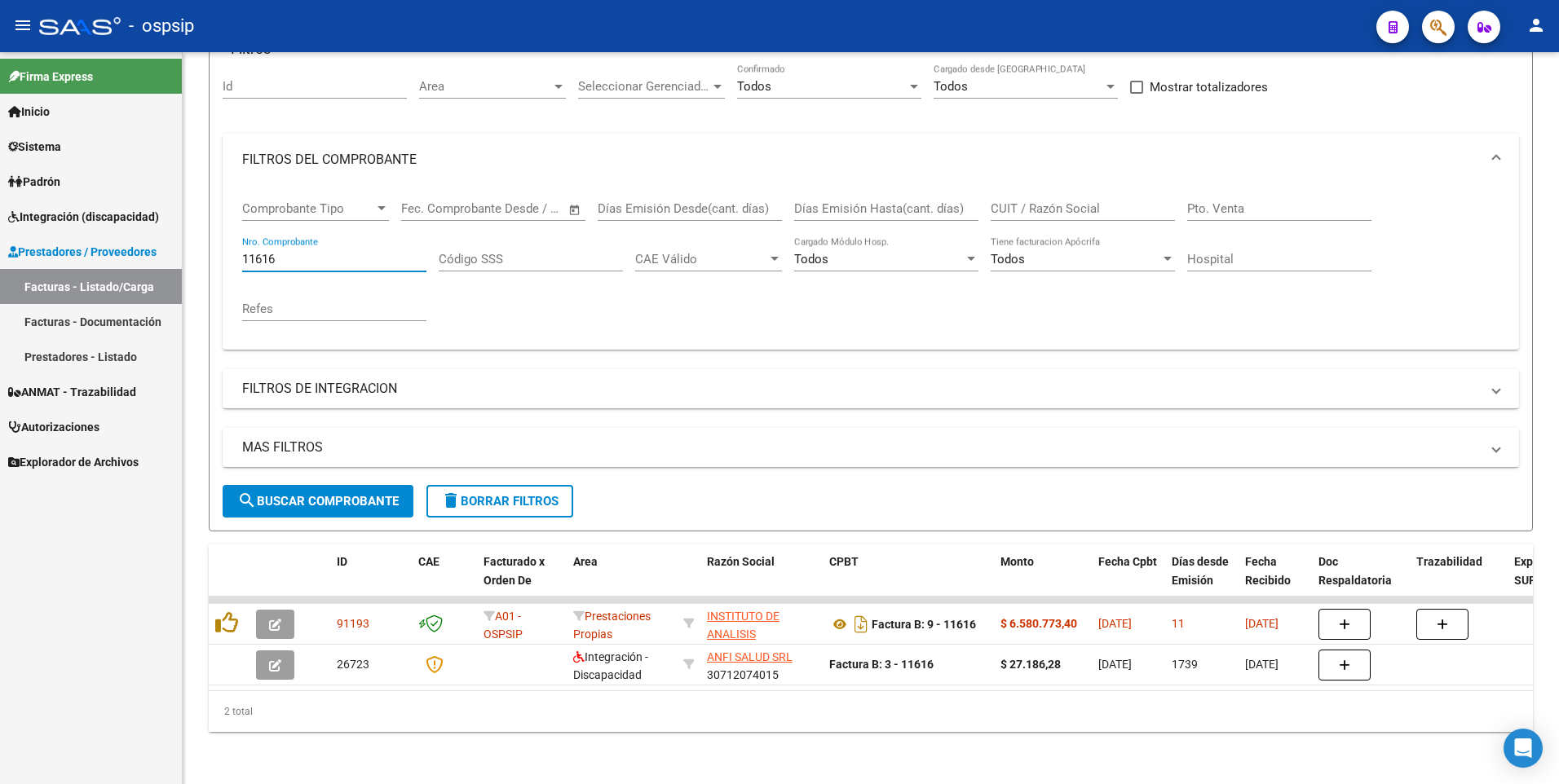
drag, startPoint x: 288, startPoint y: 247, endPoint x: 44, endPoint y: 284, distance: 246.8
click at [44, 284] on mat-sidenav-container "Firma Express Inicio Calendario SSS Instructivos Contacto OS Sistema Usuarios T…" at bounding box center [780, 418] width 1559 height 732
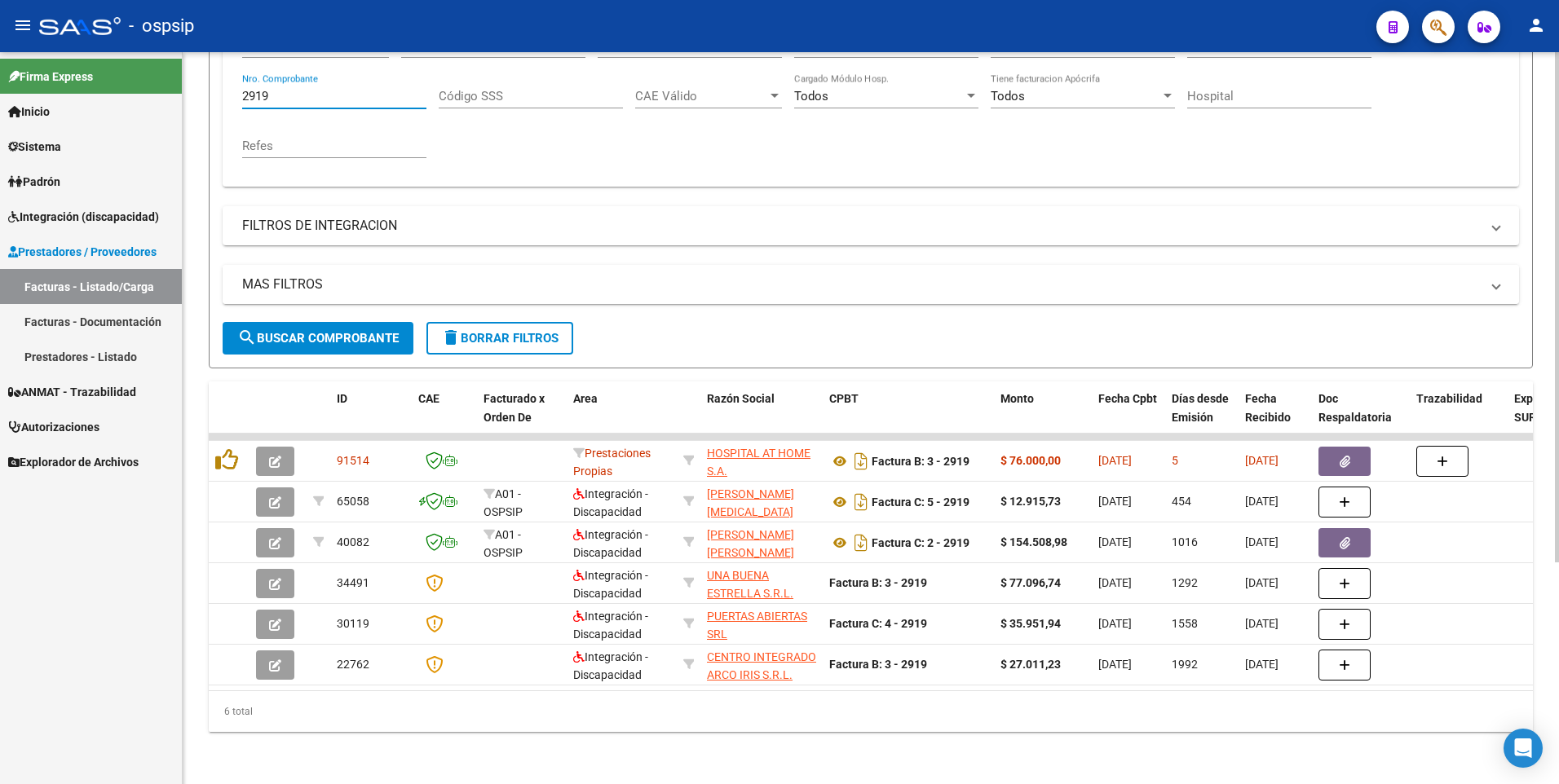
scroll to position [319, 0]
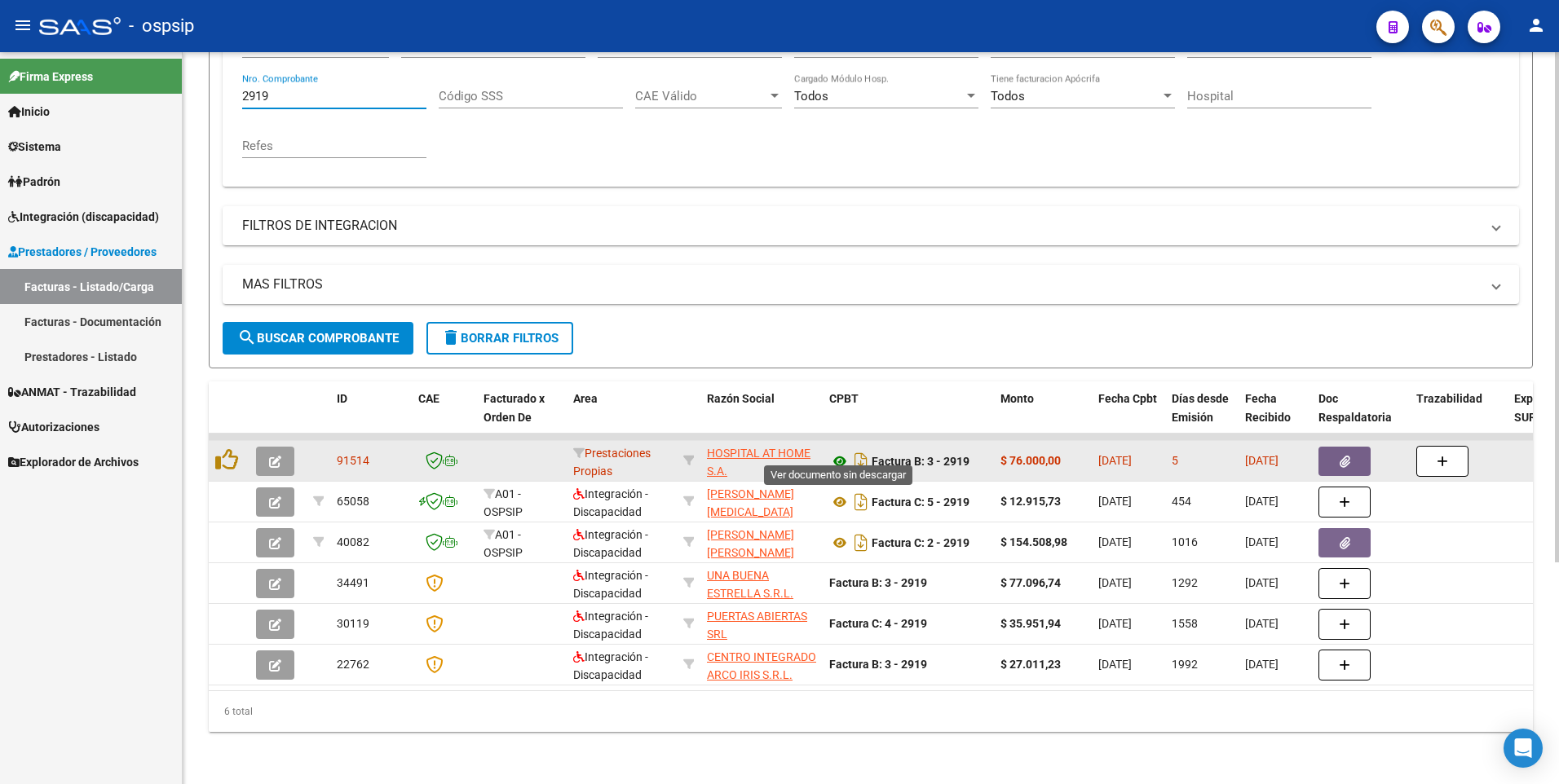
type input "2919"
click at [842, 452] on icon at bounding box center [839, 461] width 21 height 20
click at [1348, 447] on button "button" at bounding box center [1344, 461] width 52 height 29
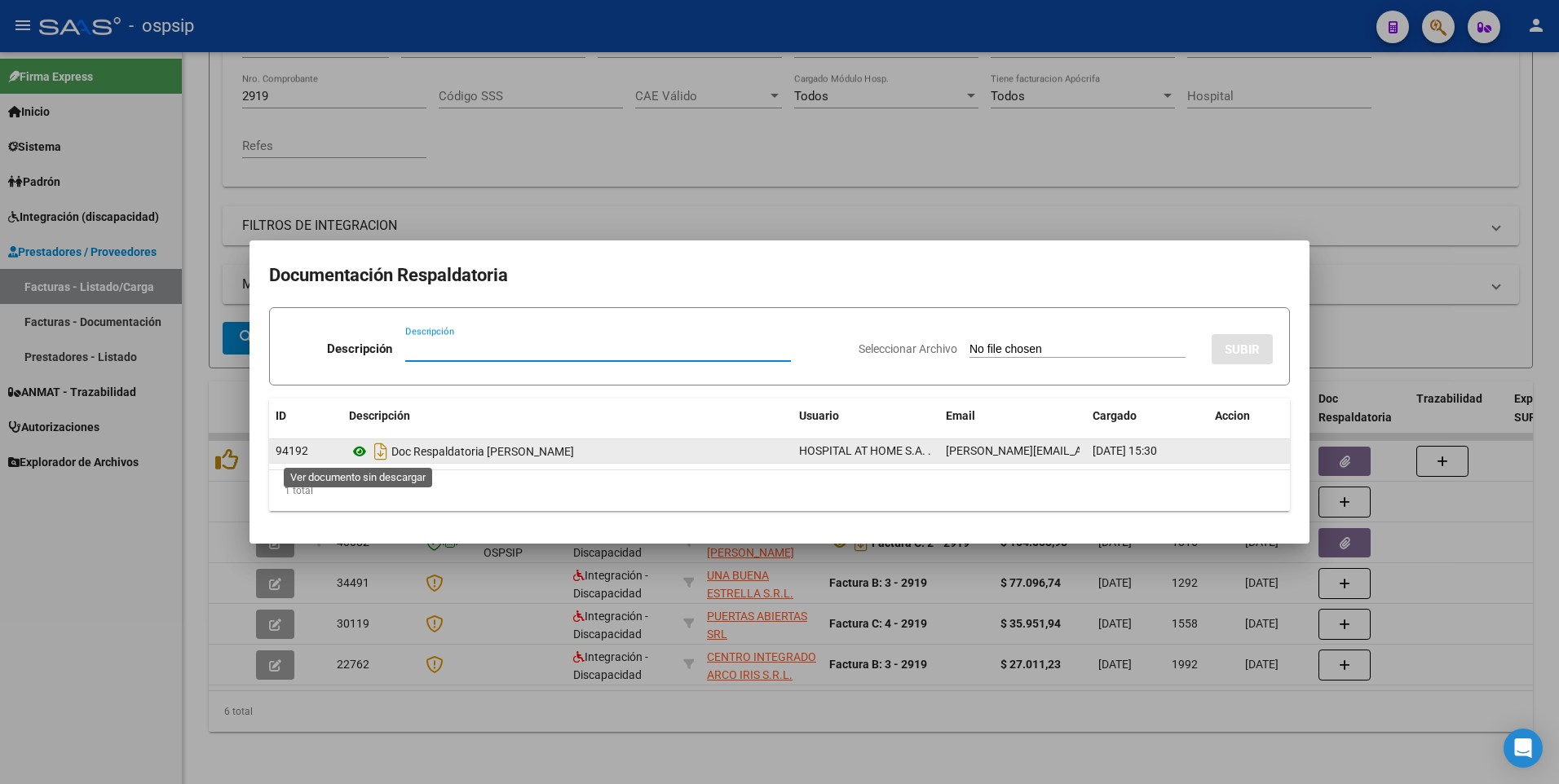
click at [352, 457] on icon at bounding box center [359, 452] width 21 height 20
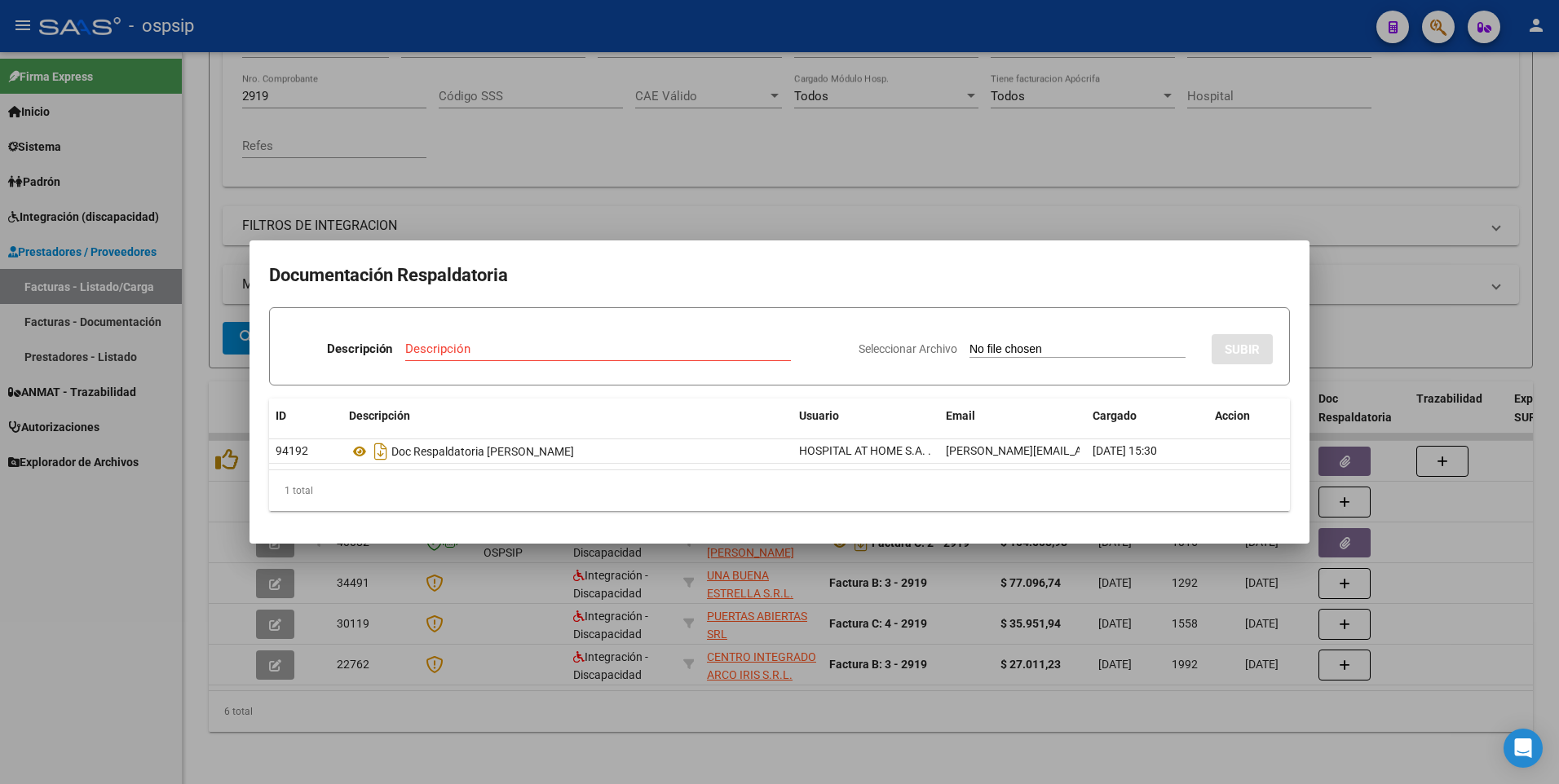
click at [1427, 109] on div at bounding box center [780, 392] width 1559 height 784
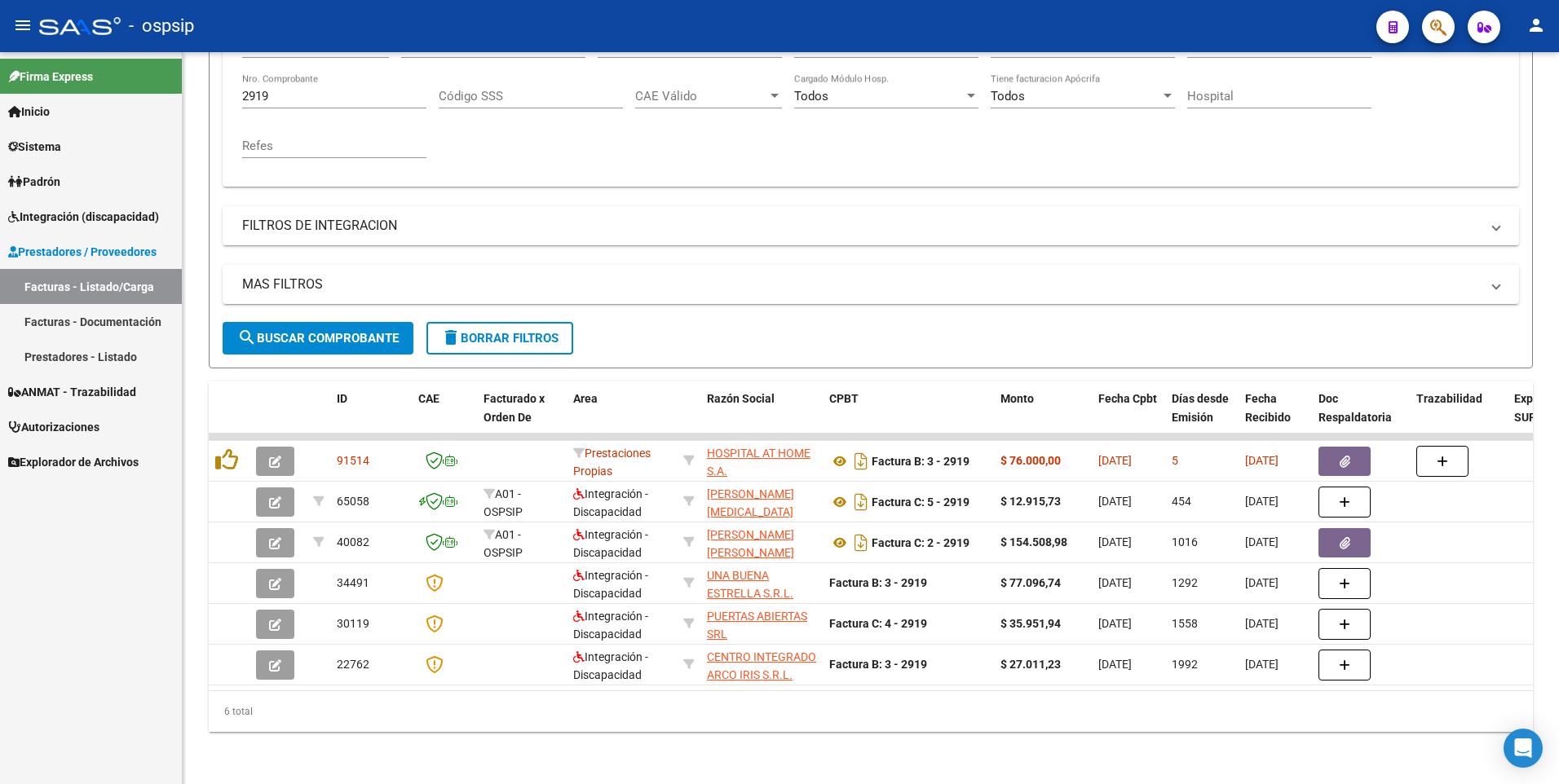
click at [114, 432] on link "Autorizaciones" at bounding box center [91, 426] width 182 height 35
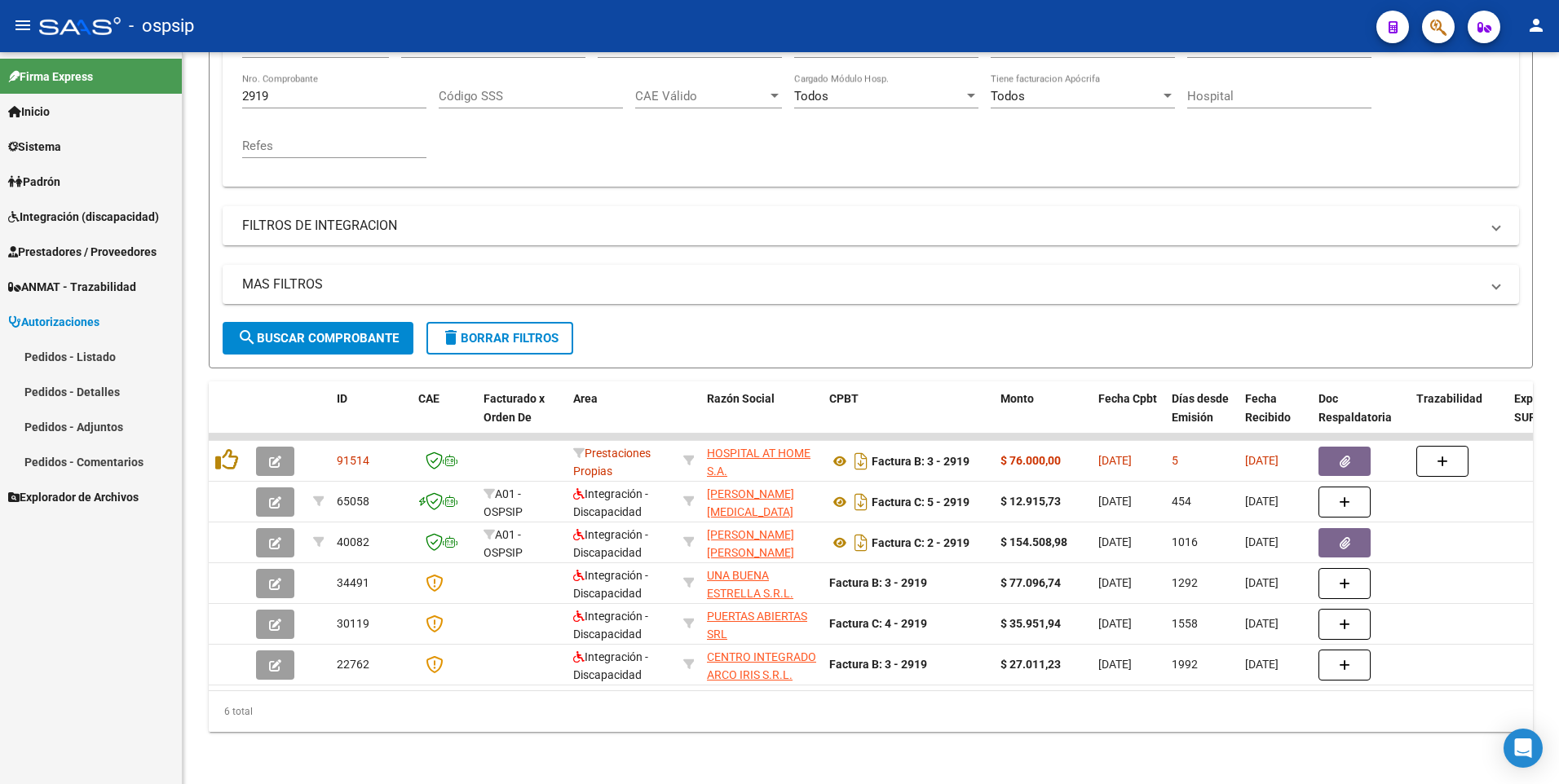
click at [83, 342] on link "Pedidos - Listado" at bounding box center [91, 356] width 182 height 35
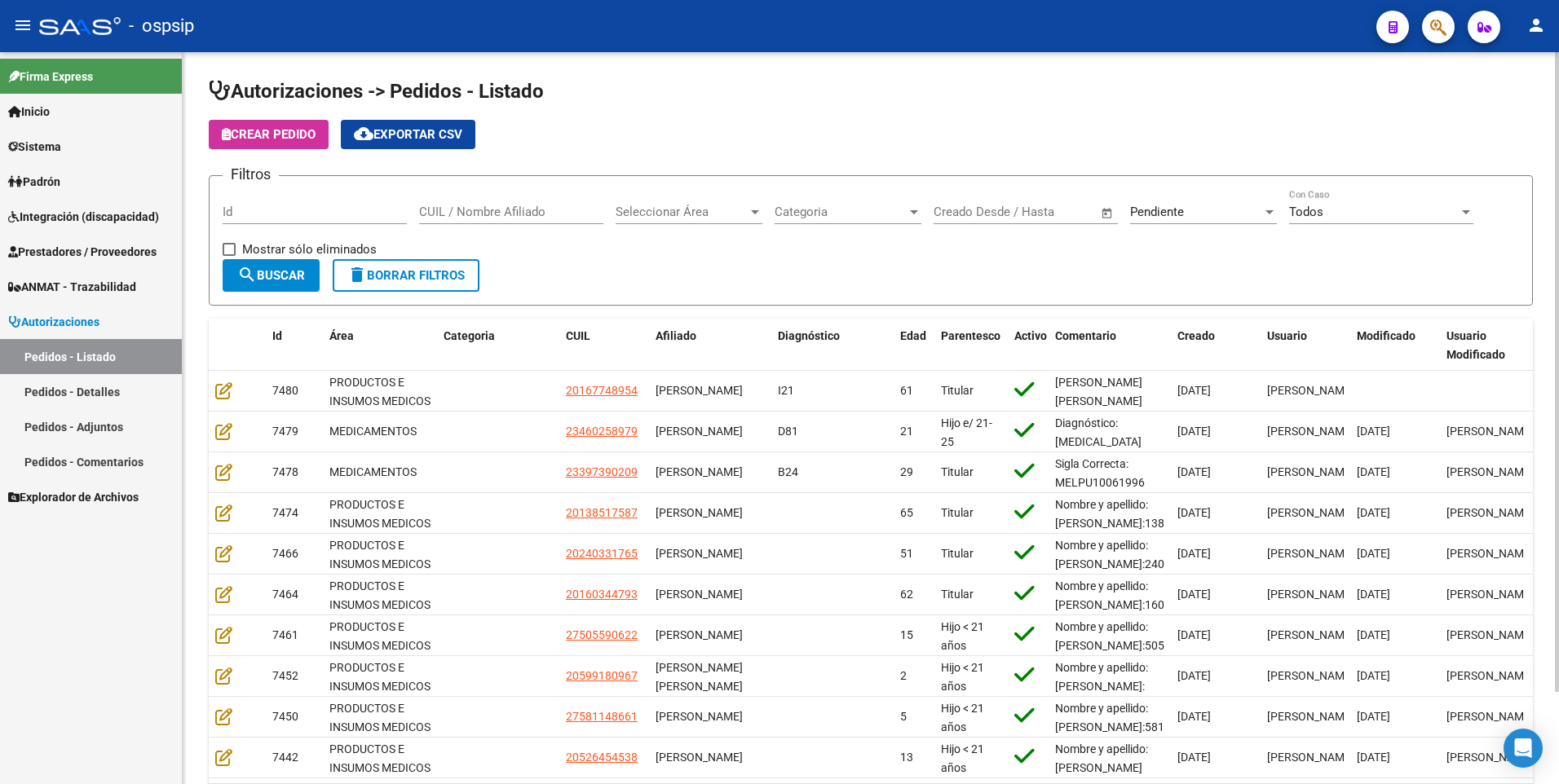
click at [367, 217] on input "Id" at bounding box center [314, 211] width 185 height 14
type input "7115"
click at [747, 214] on div at bounding box center [754, 212] width 14 height 13
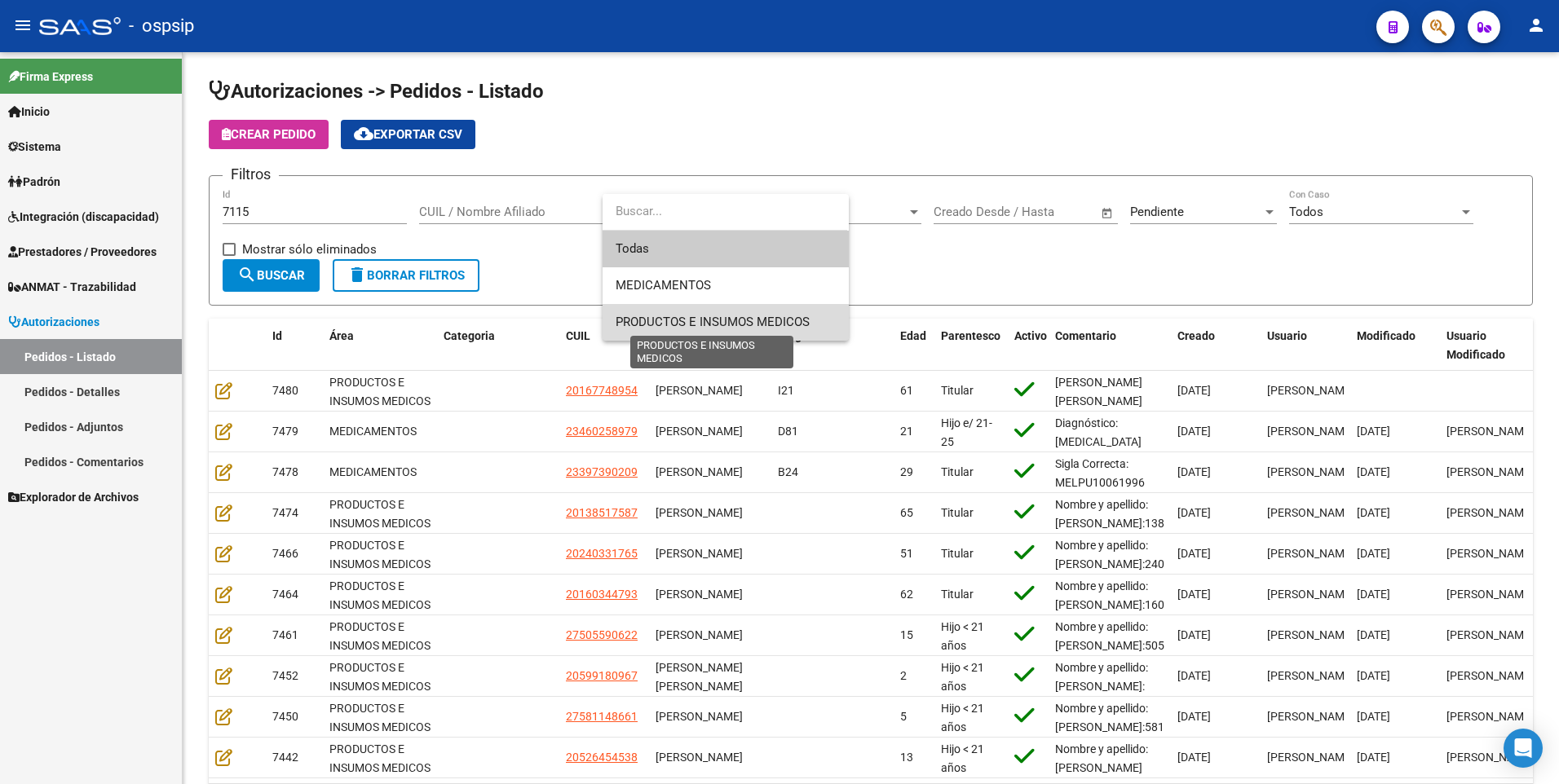
click at [729, 329] on span "PRODUCTOS E INSUMOS MEDICOS" at bounding box center [712, 321] width 194 height 14
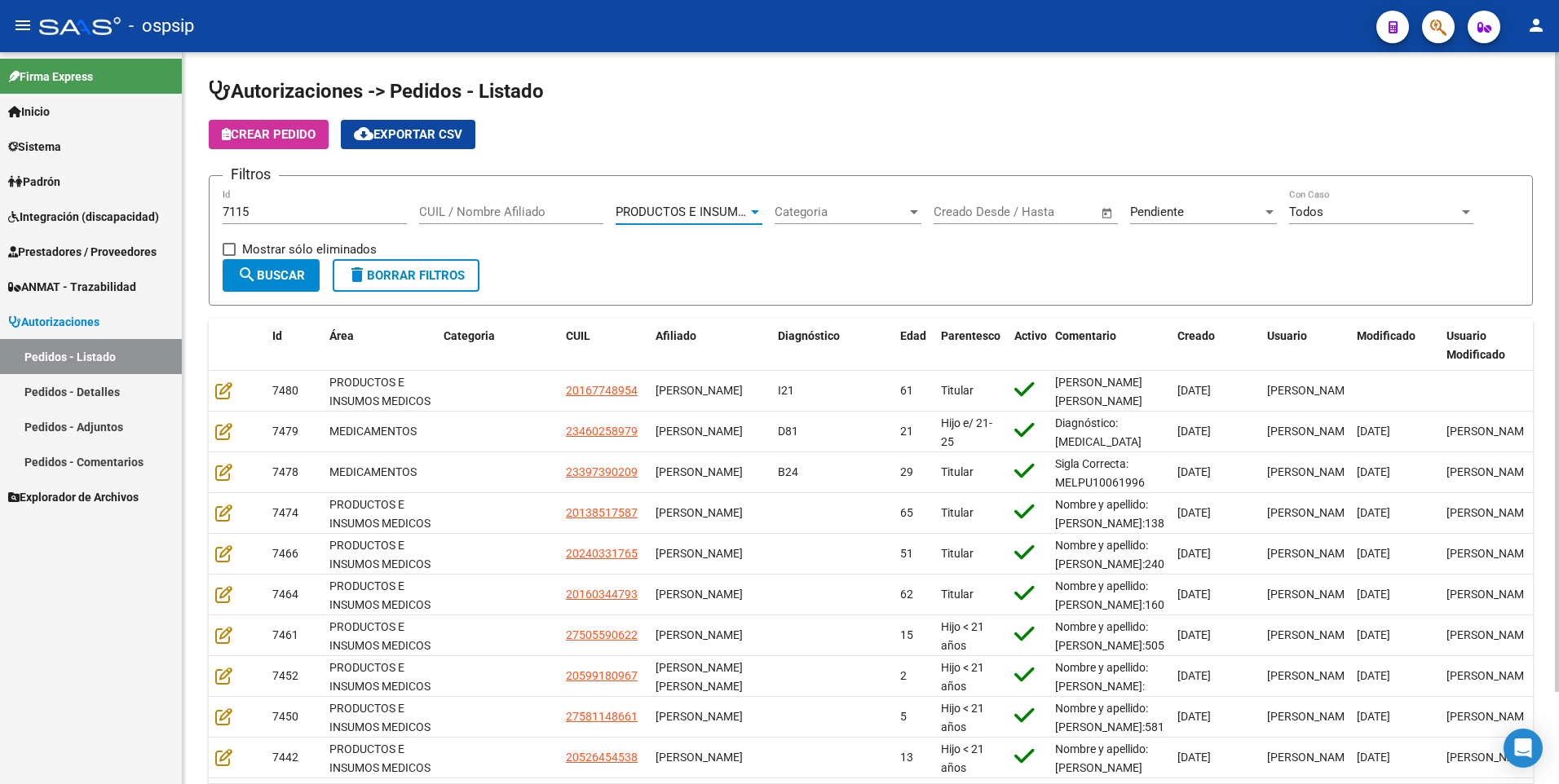
click at [1223, 213] on div "Pendiente" at bounding box center [1195, 211] width 132 height 14
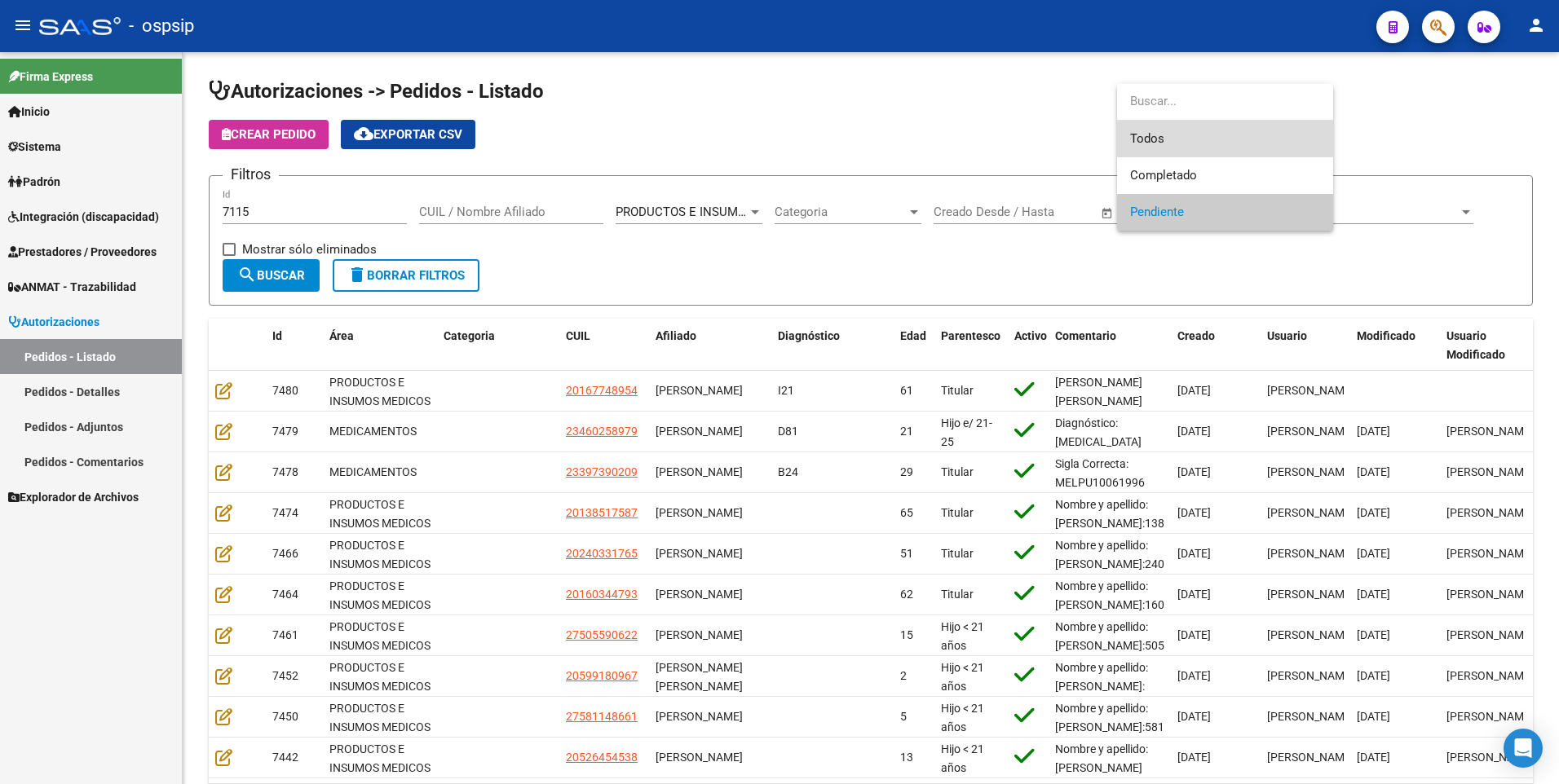
click at [1169, 134] on span "Todos" at bounding box center [1225, 138] width 190 height 37
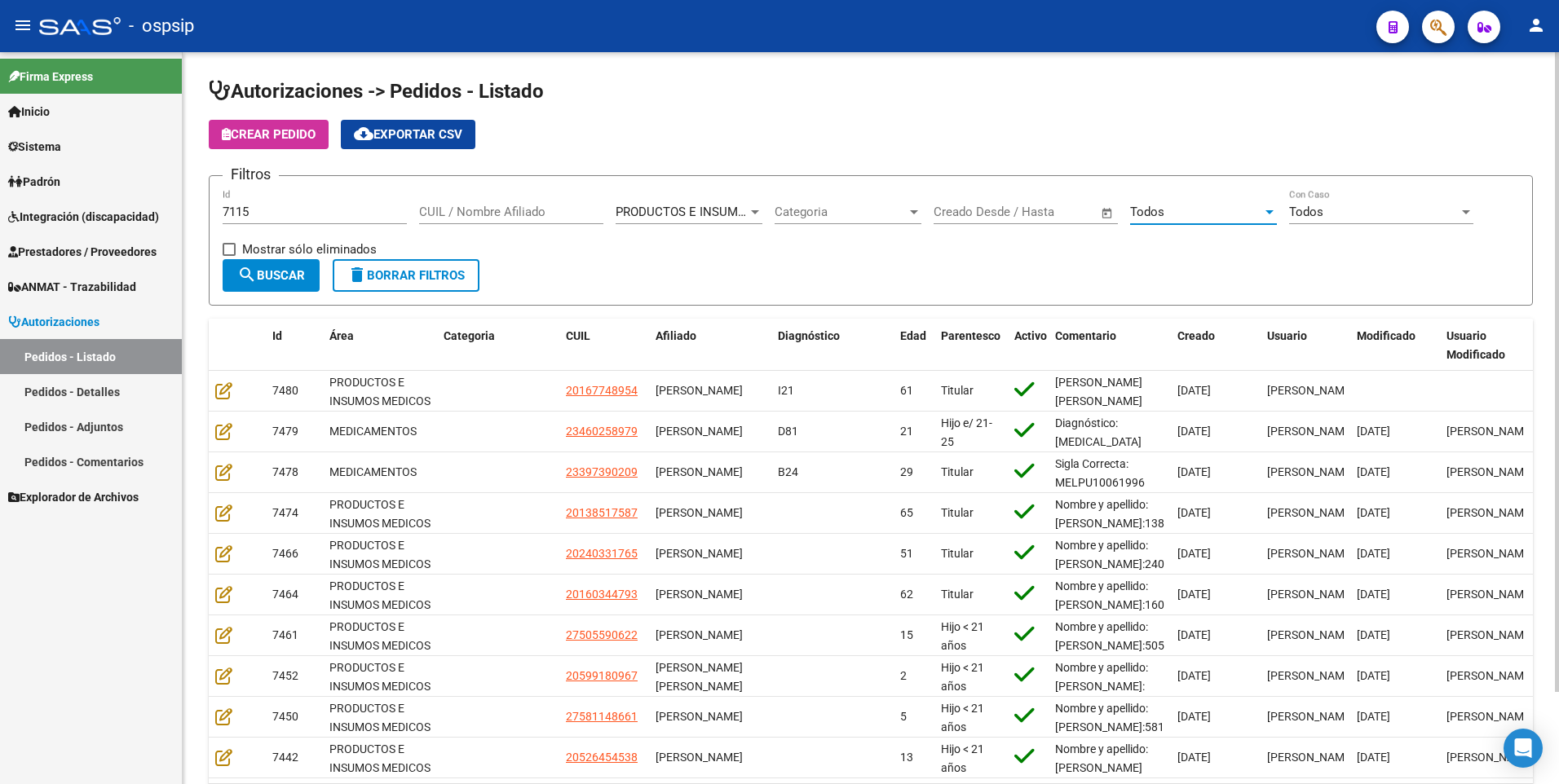
click at [279, 262] on button "search Buscar" at bounding box center [271, 276] width 97 height 32
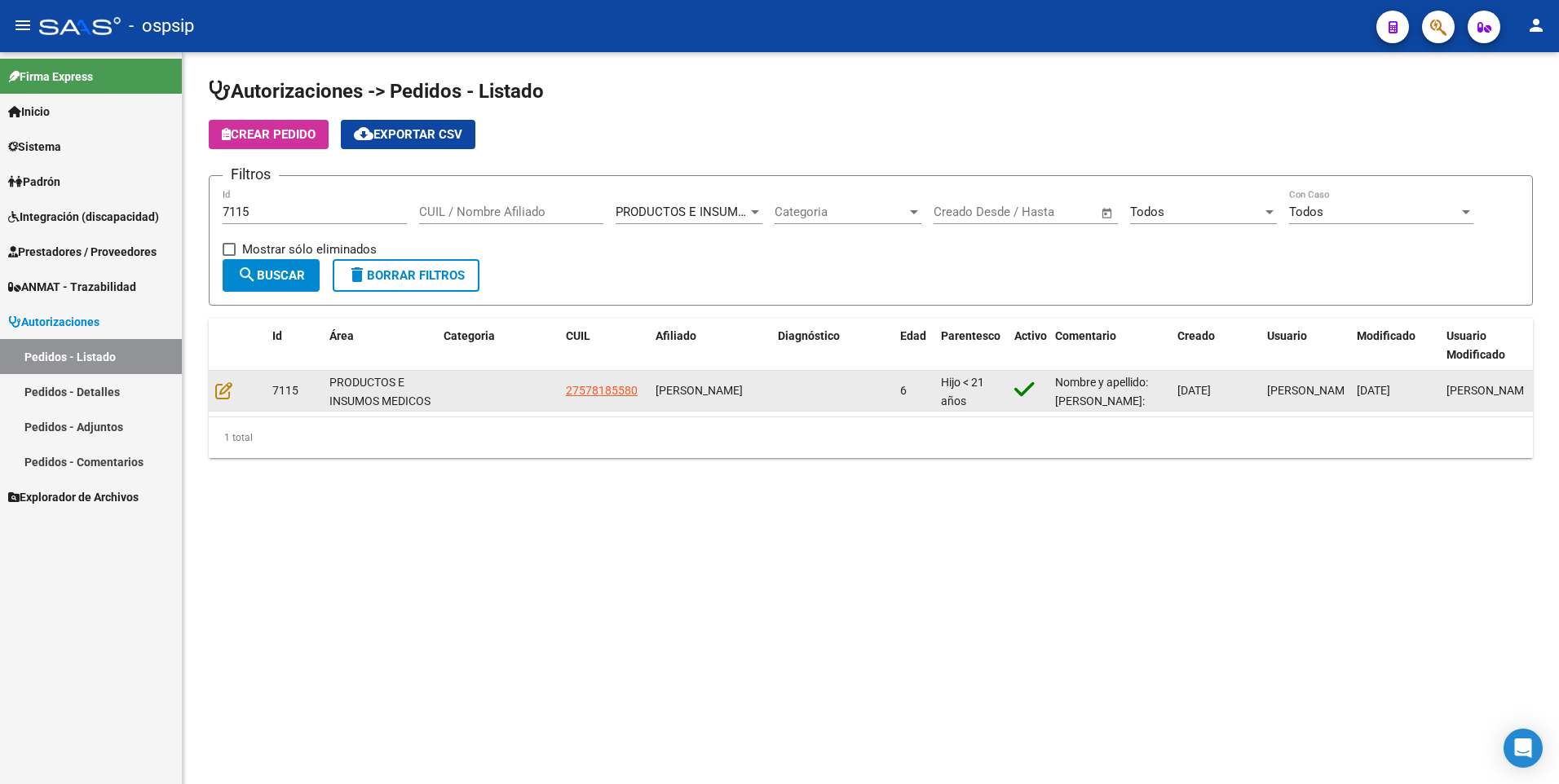
click at [214, 387] on datatable-body-cell at bounding box center [237, 391] width 57 height 40
click at [222, 390] on icon at bounding box center [224, 390] width 17 height 18
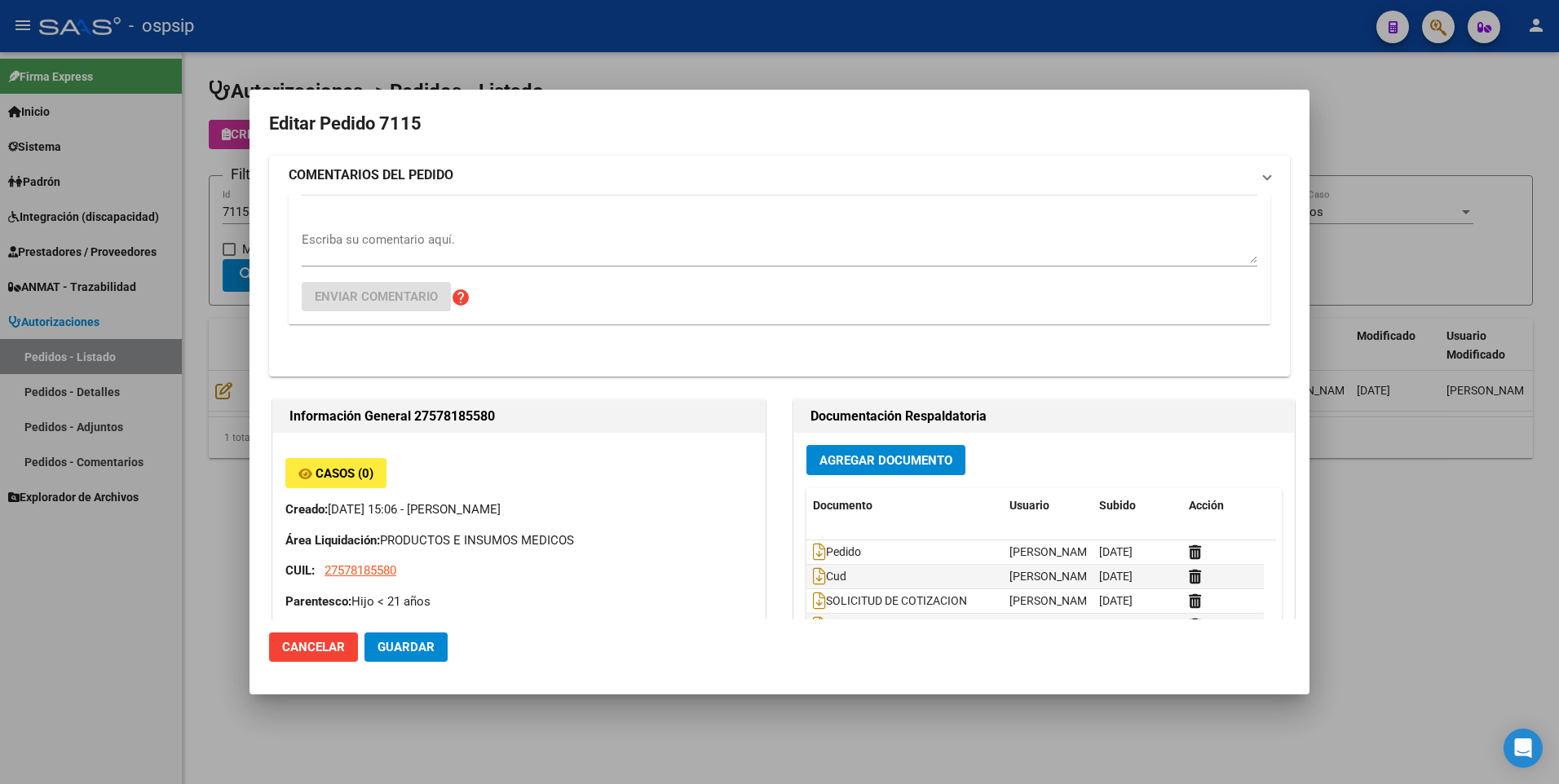
type input "[GEOGRAPHIC_DATA], [PERSON_NAME], [PERSON_NAME] 712"
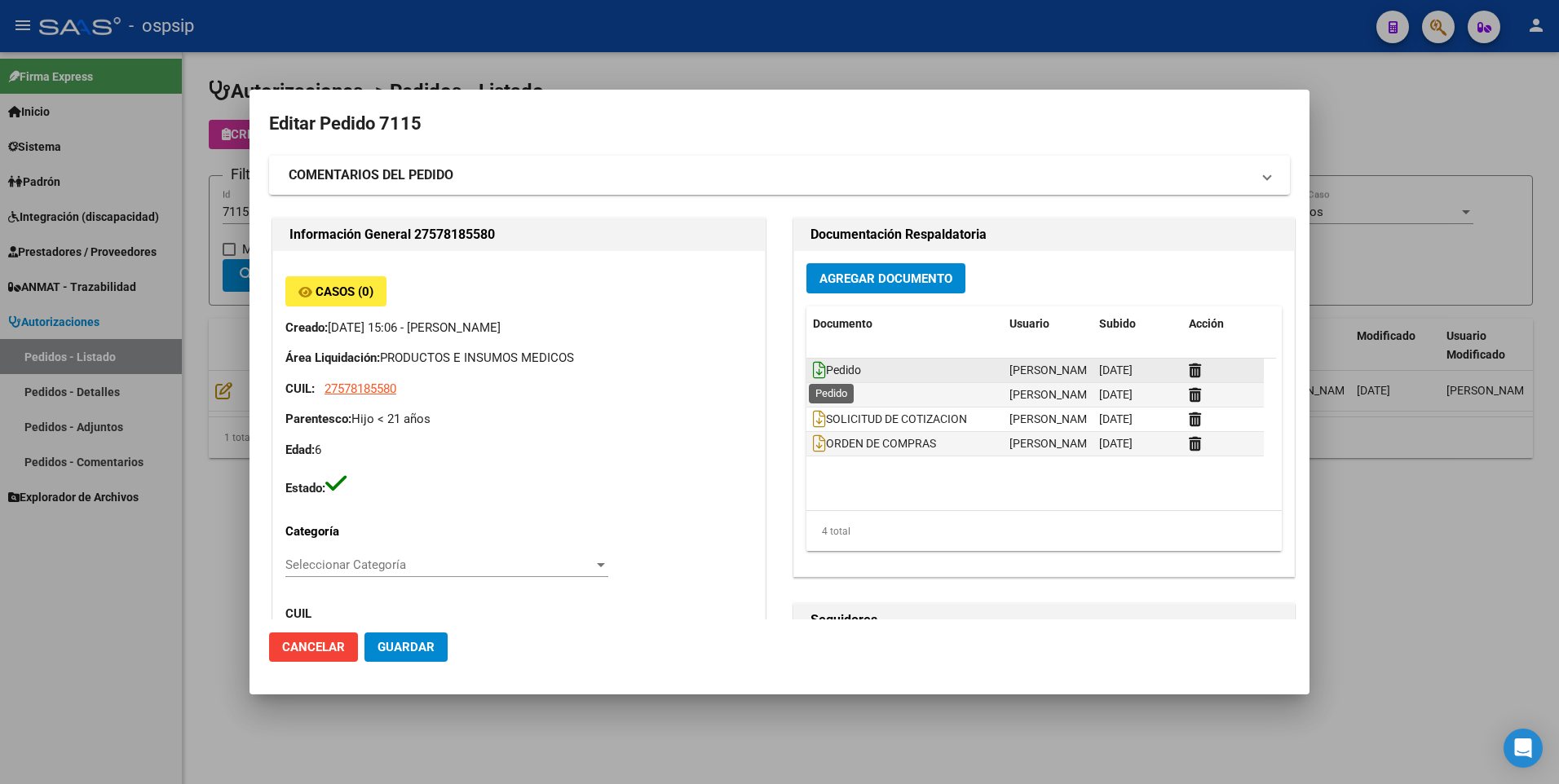
click at [813, 369] on icon at bounding box center [819, 369] width 13 height 18
click at [813, 395] on icon at bounding box center [819, 394] width 13 height 18
click at [1418, 137] on div at bounding box center [780, 392] width 1559 height 784
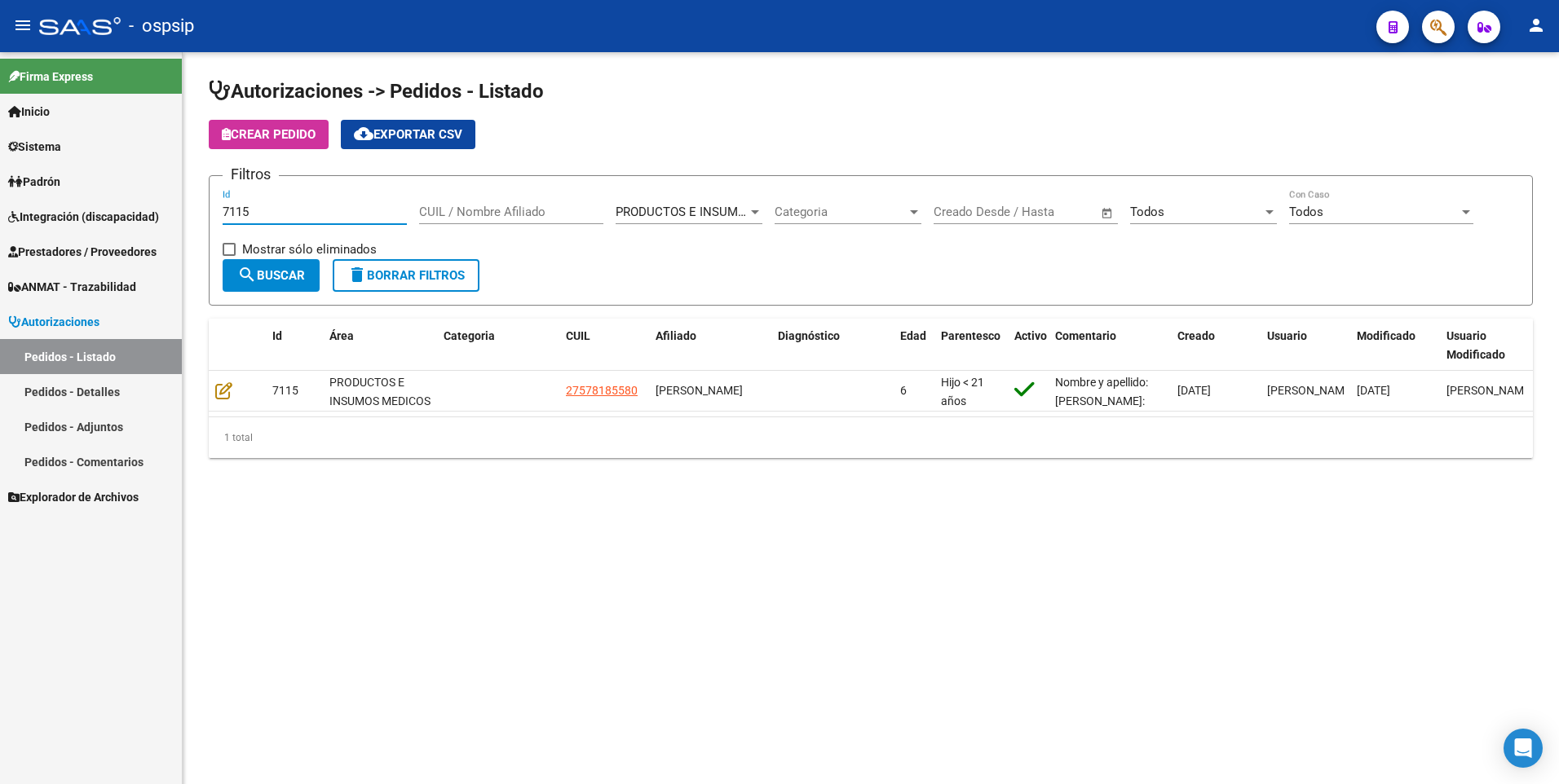
drag, startPoint x: 261, startPoint y: 217, endPoint x: 152, endPoint y: 227, distance: 109.5
click at [152, 227] on mat-sidenav-container "Firma Express Inicio Calendario SSS Instructivos Contacto OS Sistema Usuarios T…" at bounding box center [780, 418] width 1559 height 732
type input "7150"
click at [298, 277] on span "search Buscar" at bounding box center [271, 275] width 67 height 14
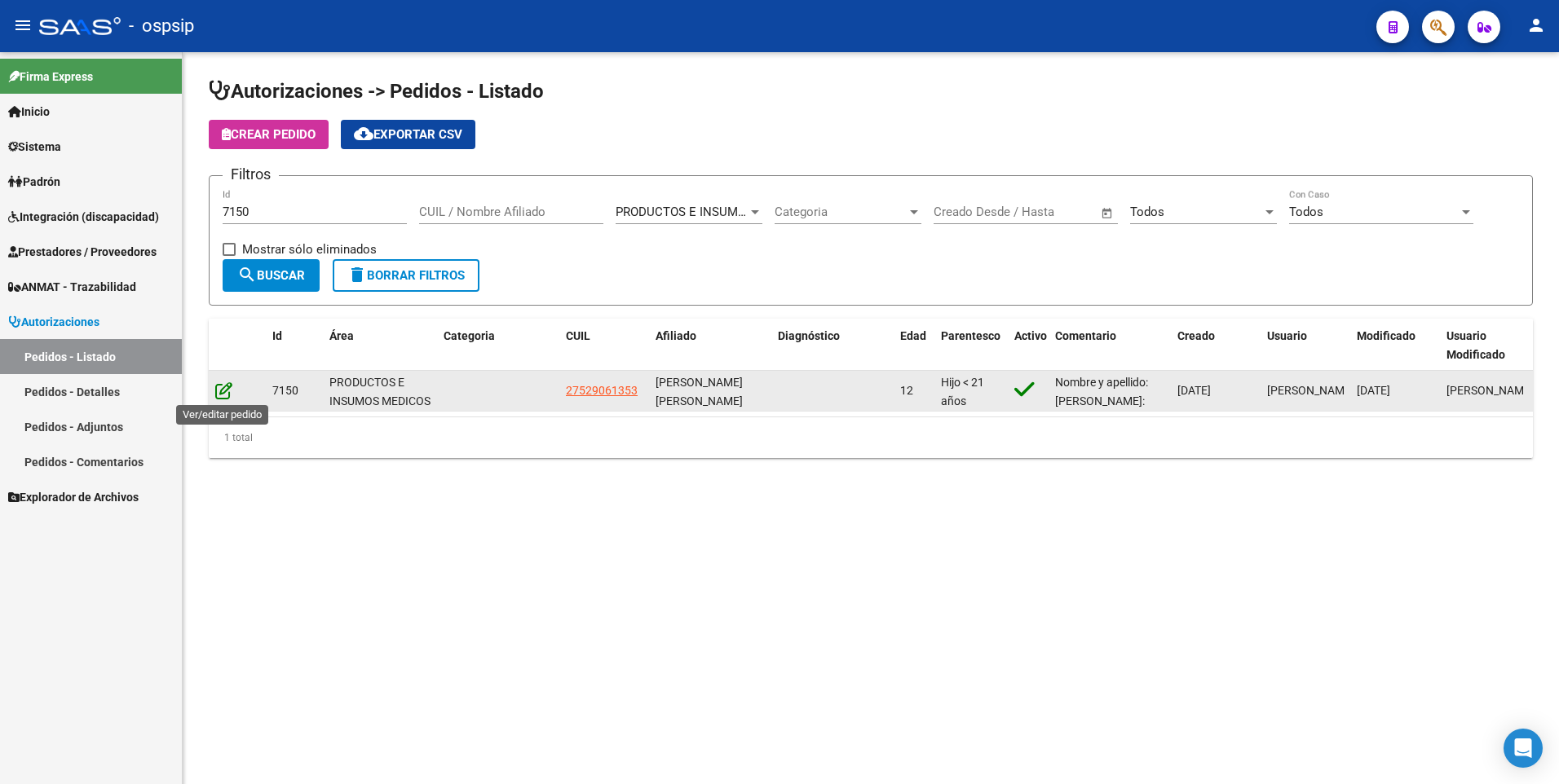
click at [222, 382] on icon at bounding box center [224, 390] width 17 height 18
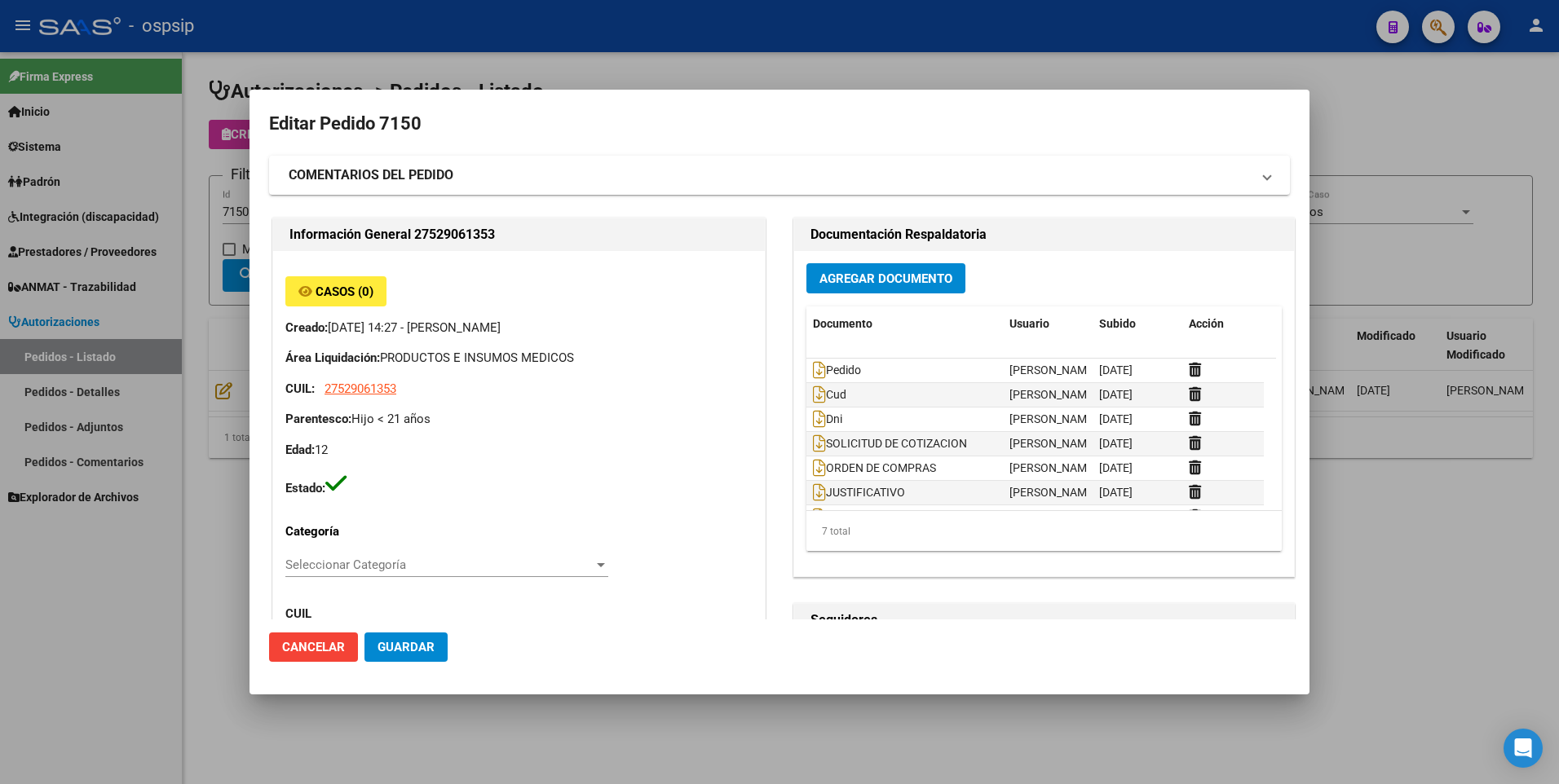
type input "[PERSON_NAME]"
type input "Santa Fe, [GEOGRAPHIC_DATA], [PERSON_NAME] 3512, Departamento: CAS"
click at [813, 366] on icon at bounding box center [819, 369] width 13 height 18
click at [813, 401] on icon at bounding box center [819, 394] width 13 height 18
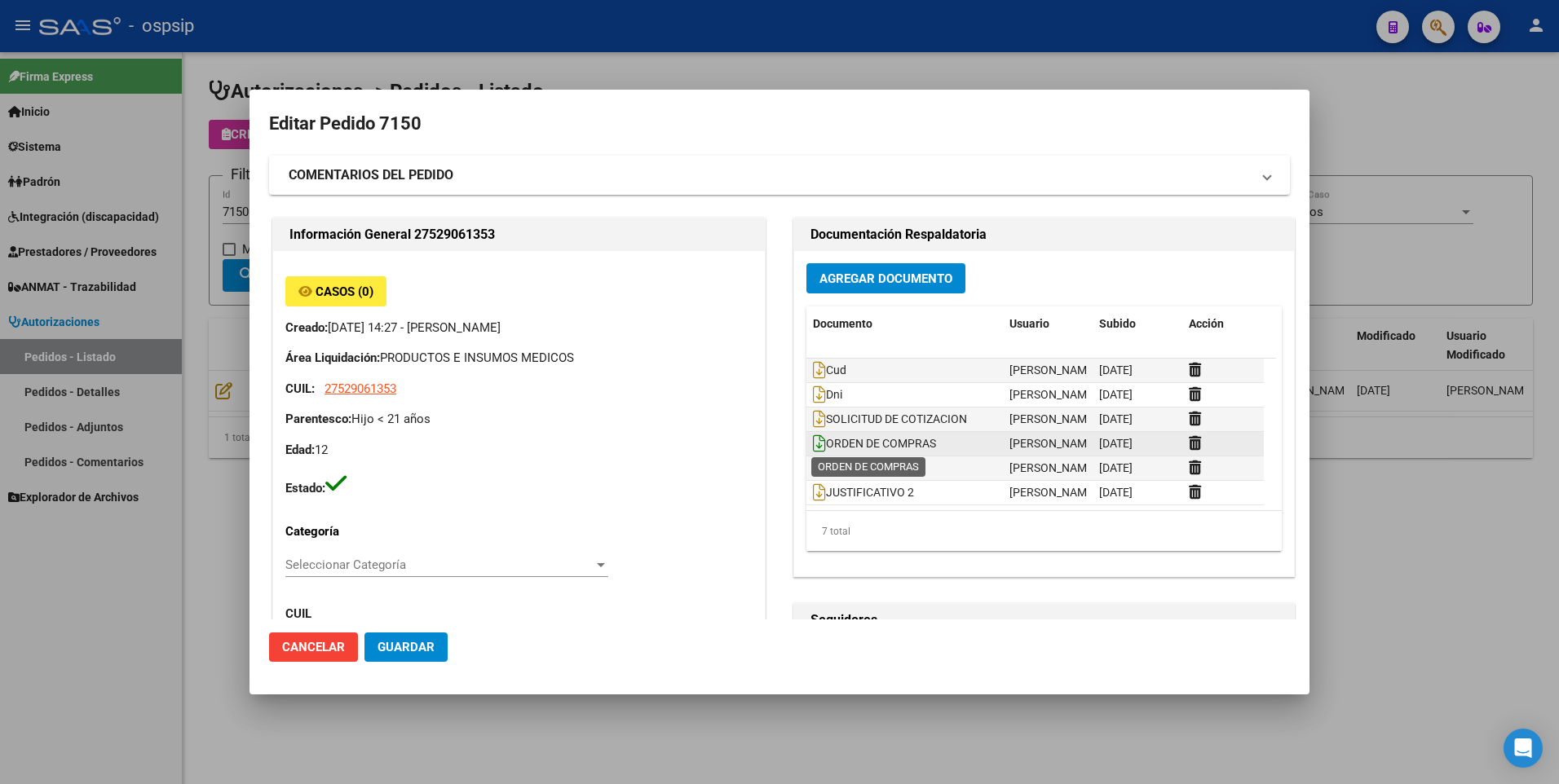
click at [813, 447] on icon at bounding box center [819, 443] width 13 height 18
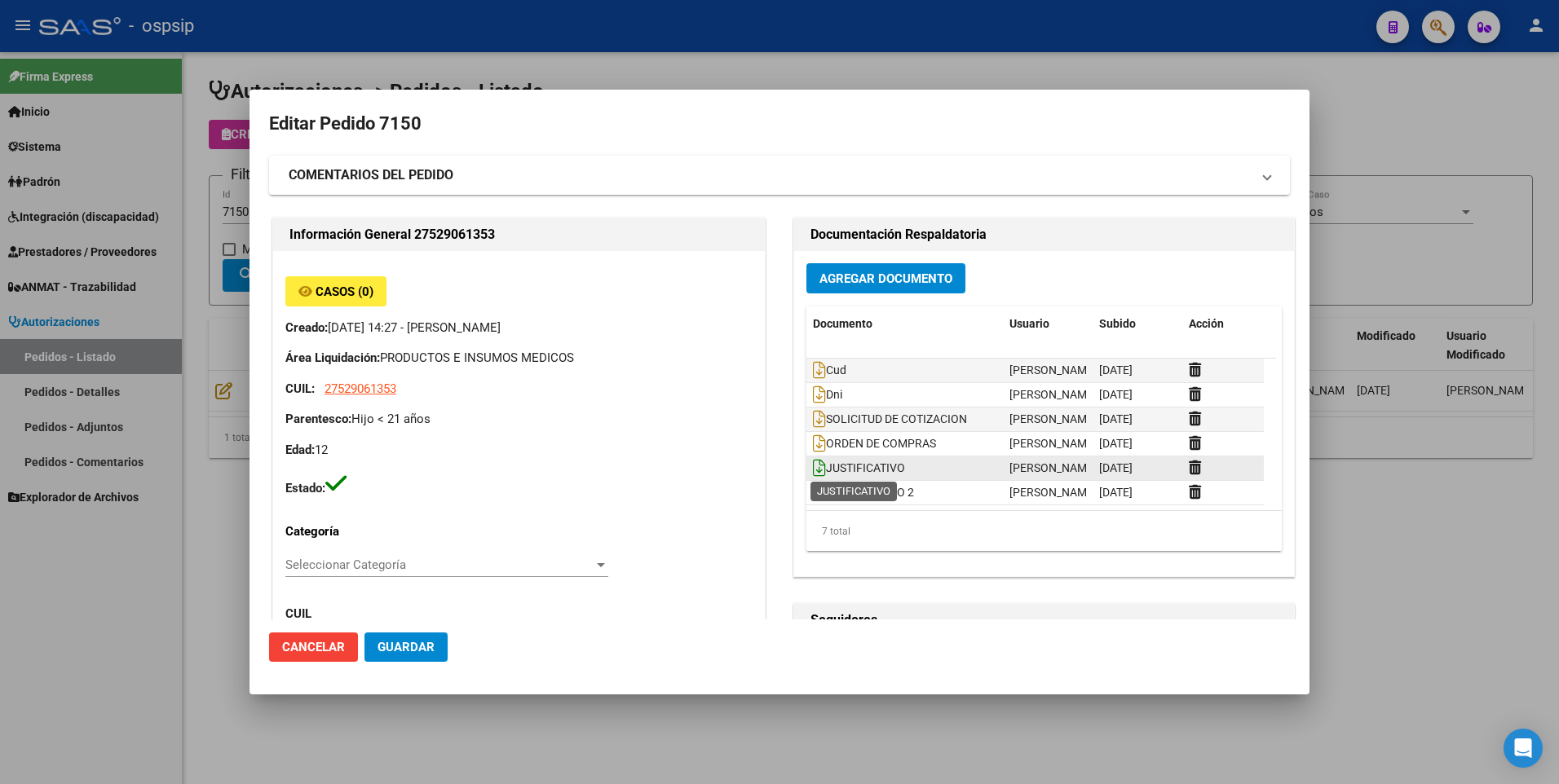
click at [813, 466] on icon at bounding box center [819, 468] width 13 height 18
click at [818, 496] on span "JUSTIFICATIVO 2" at bounding box center [863, 492] width 101 height 13
click at [813, 493] on icon at bounding box center [819, 491] width 13 height 18
click at [1408, 80] on div at bounding box center [780, 392] width 1559 height 784
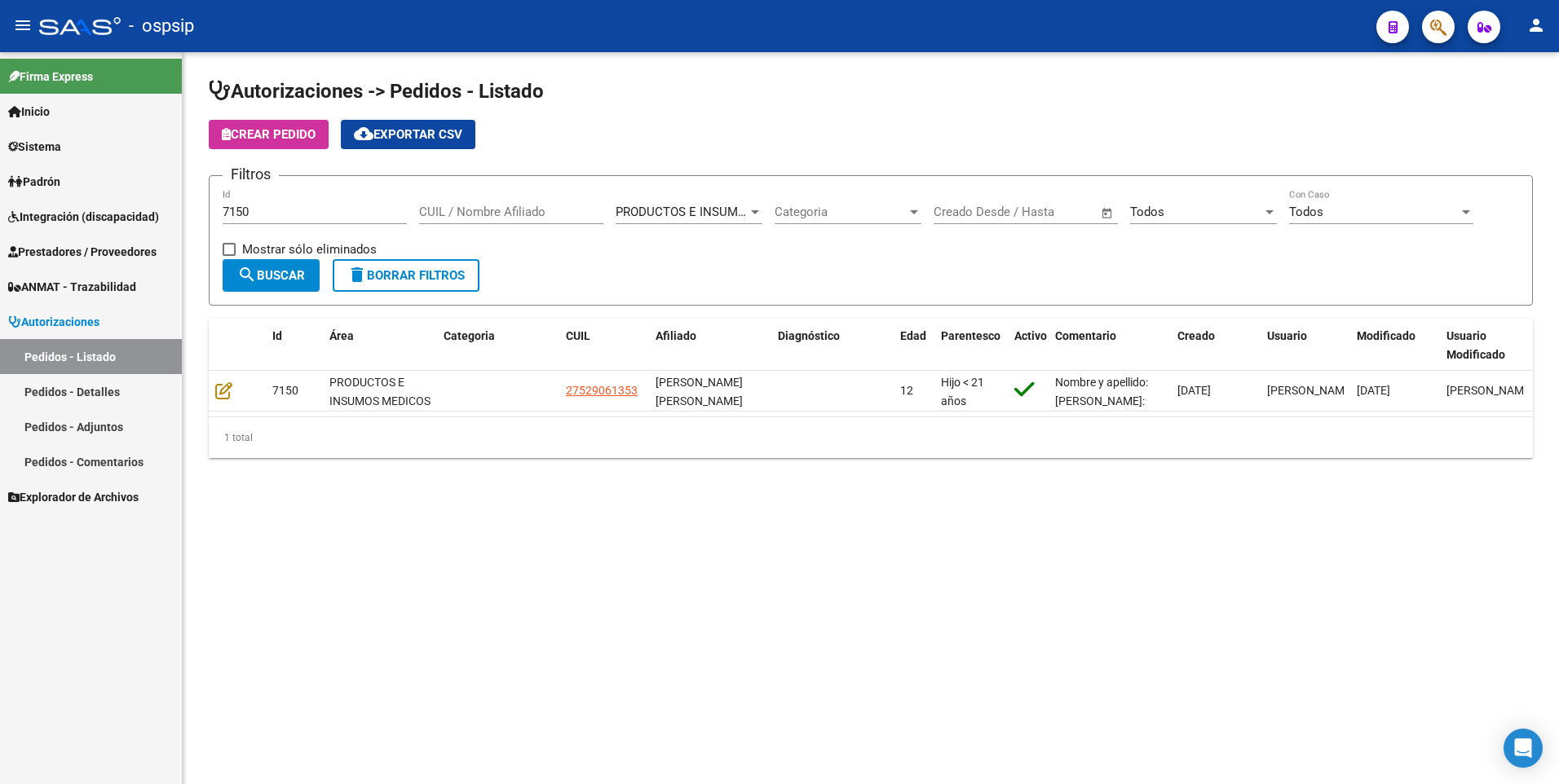
click at [98, 250] on span "Prestadores / Proveedores" at bounding box center [82, 252] width 149 height 18
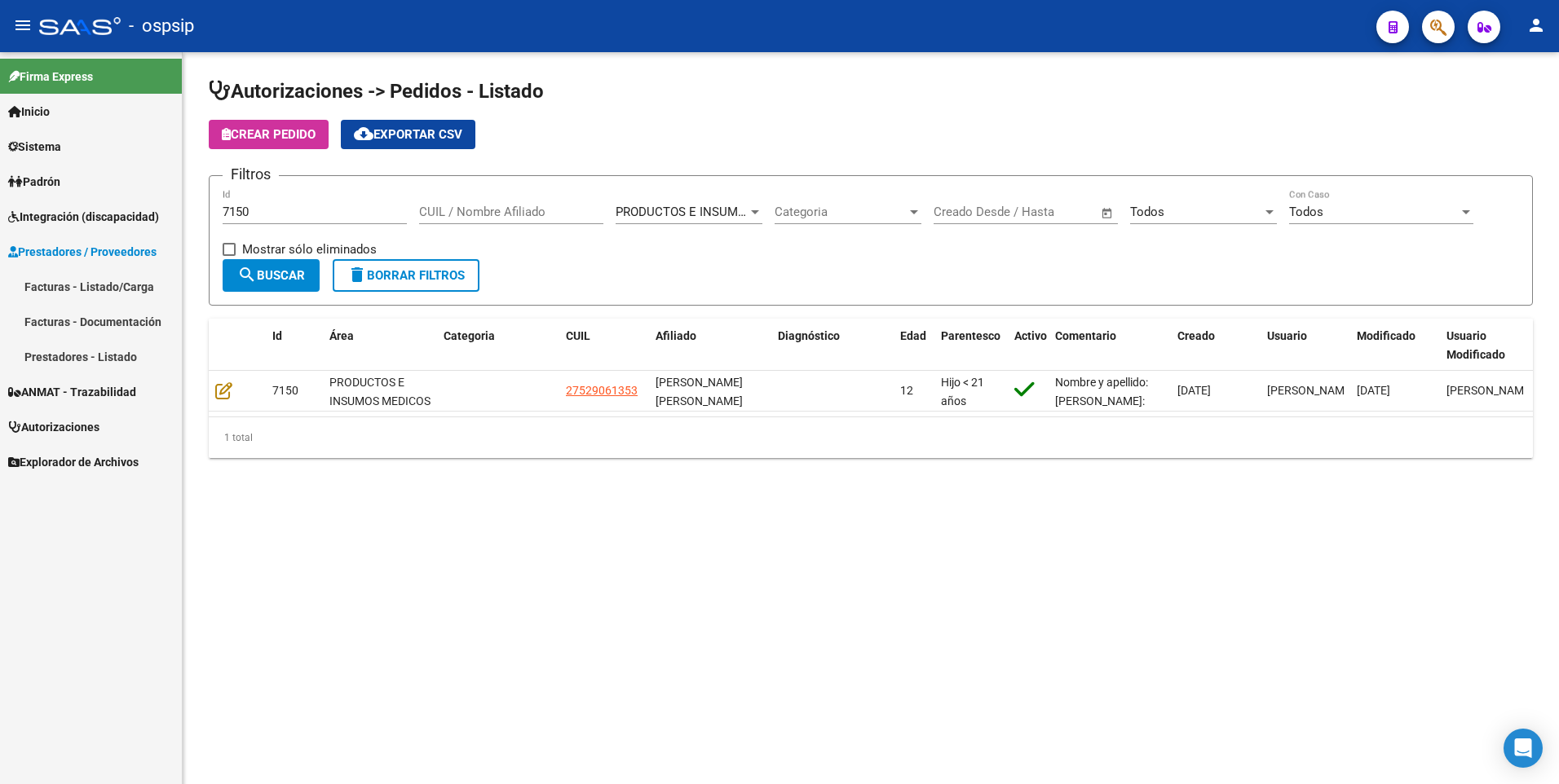
click at [106, 283] on link "Facturas - Listado/Carga" at bounding box center [91, 286] width 182 height 35
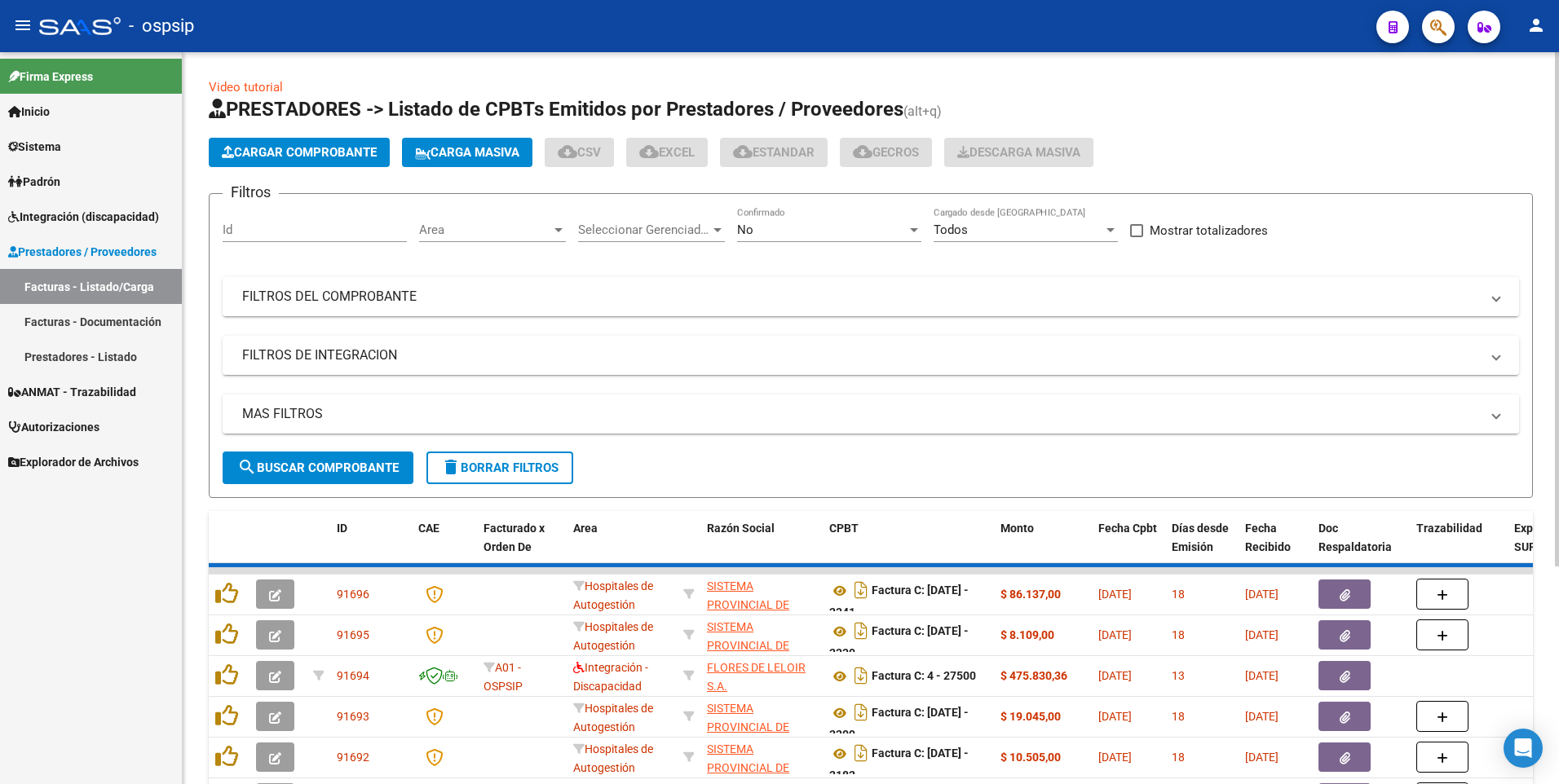
click at [333, 302] on mat-panel-title "FILTROS DEL COMPROBANTE" at bounding box center [861, 296] width 1238 height 18
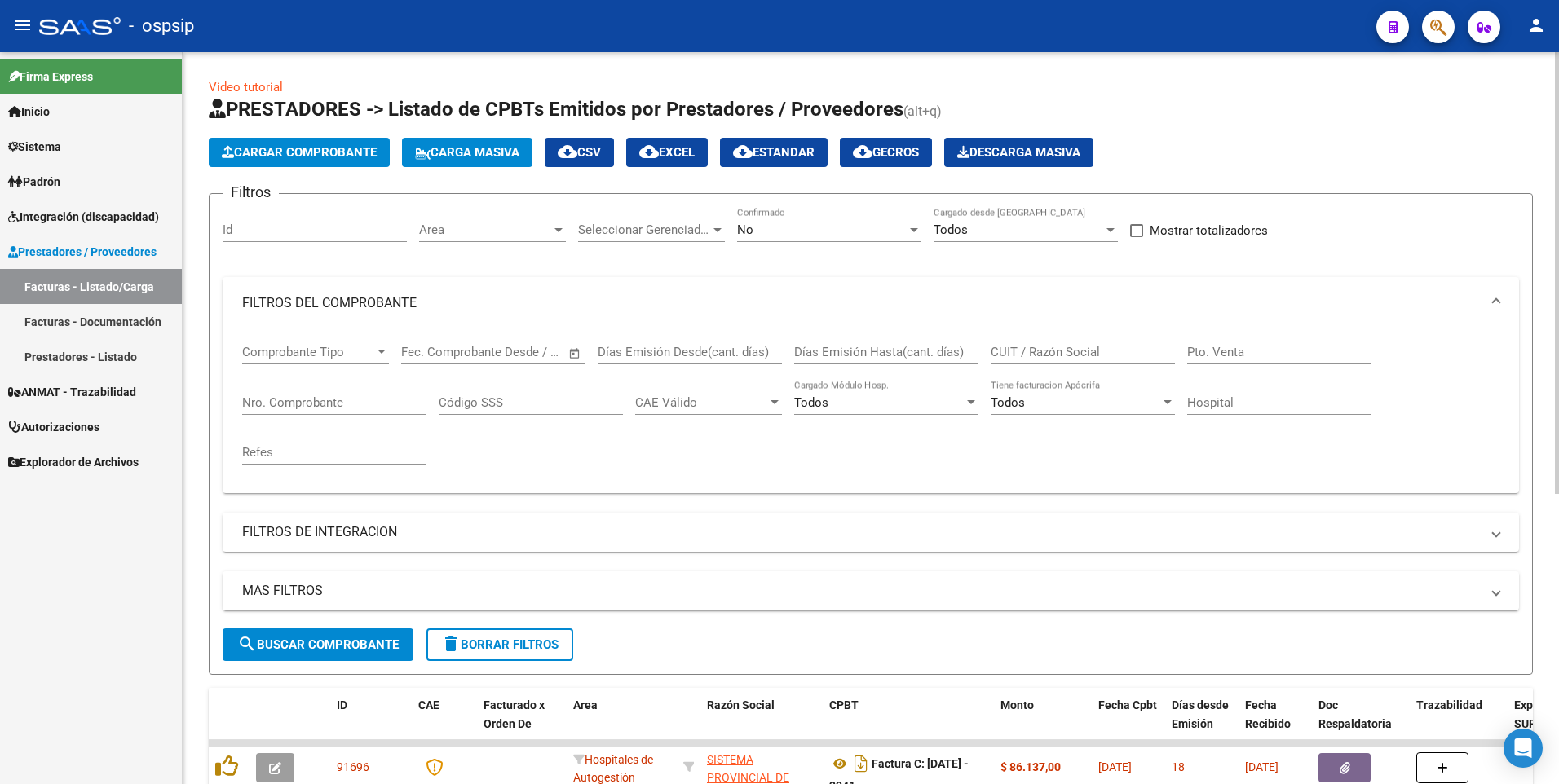
click at [1138, 357] on input "CUIT / Razón Social" at bounding box center [1083, 351] width 185 height 14
click at [360, 404] on input "Nro. Comprobante" at bounding box center [334, 402] width 185 height 14
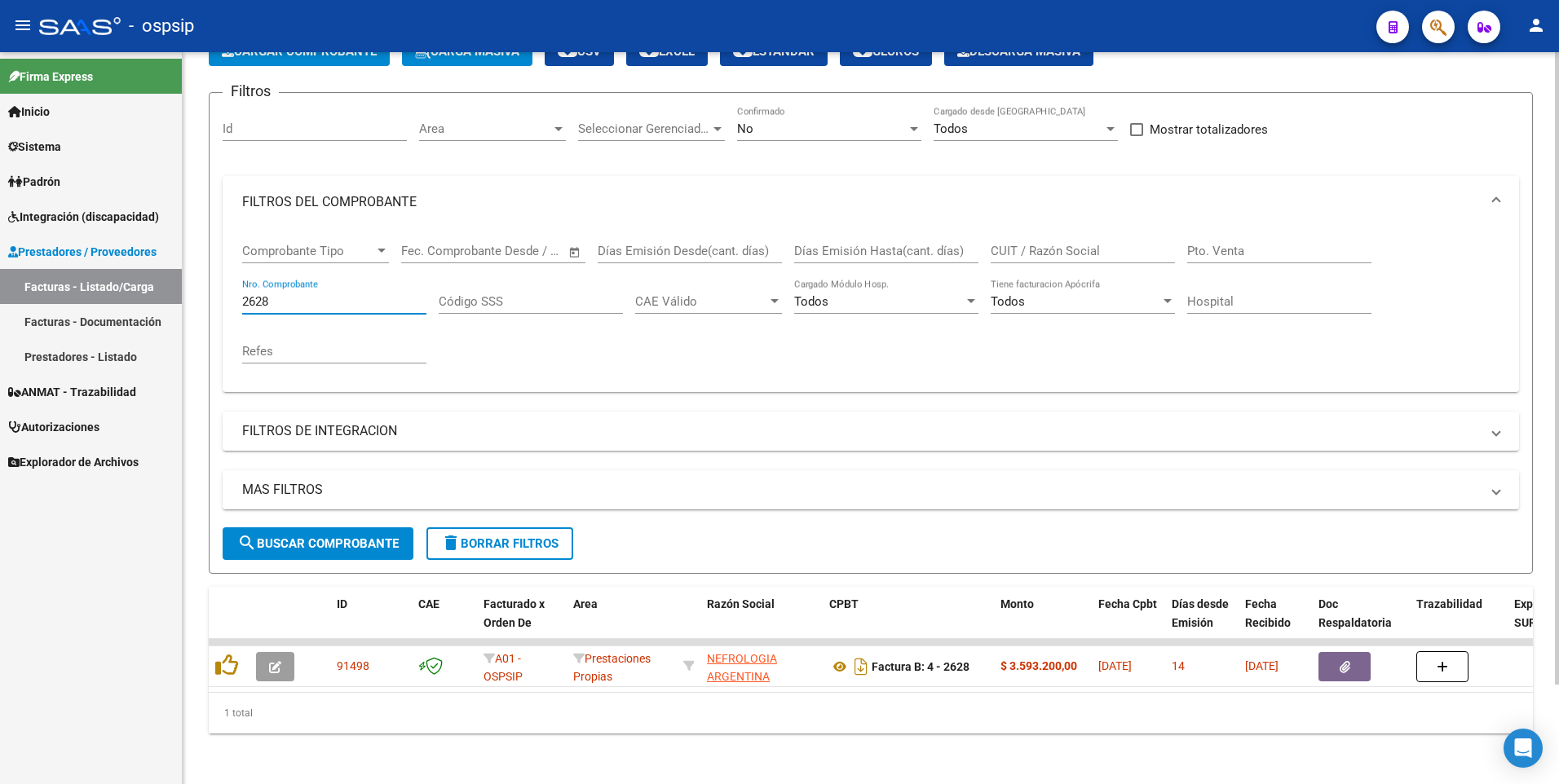
scroll to position [115, 0]
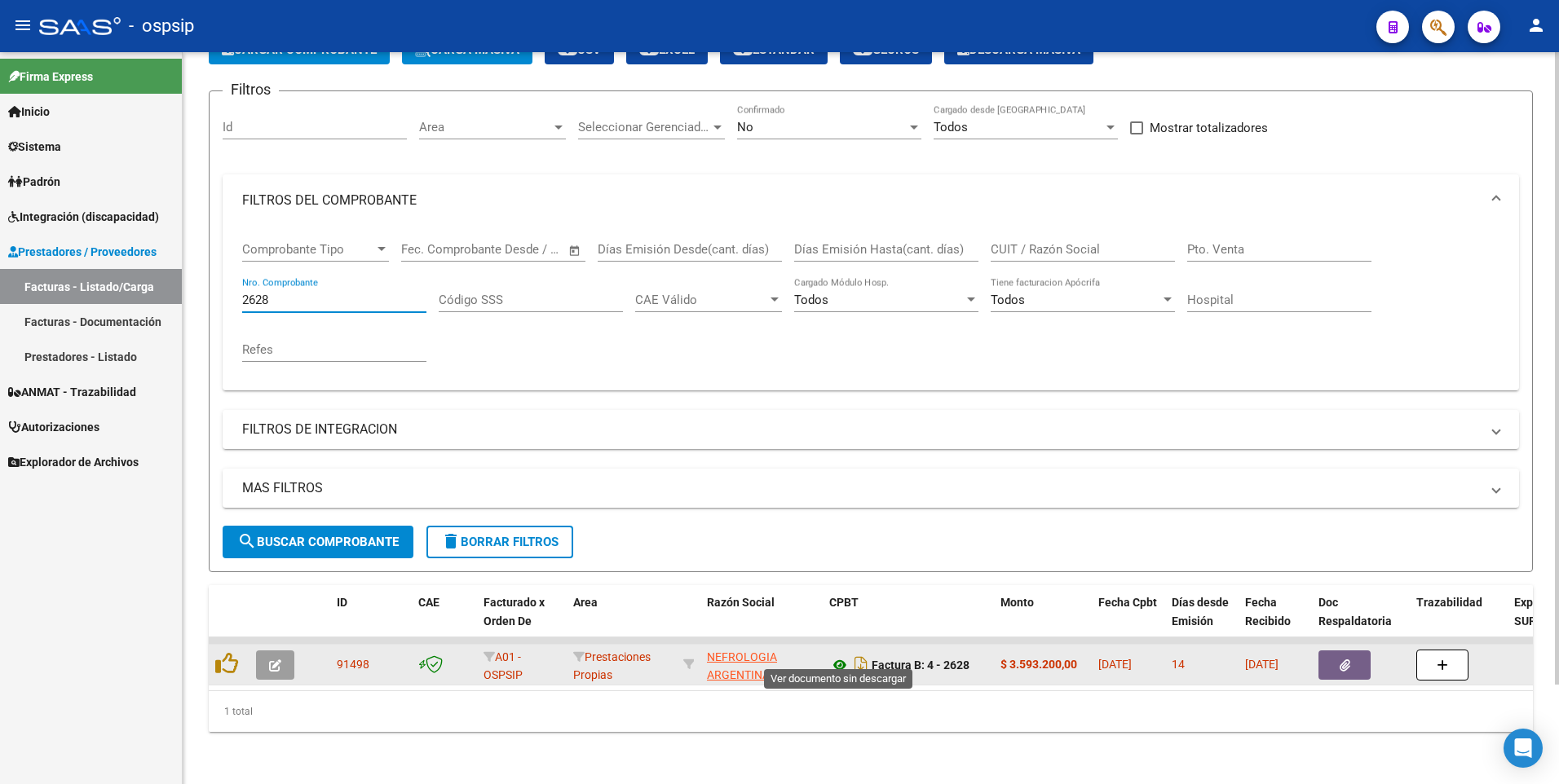
click at [840, 655] on icon at bounding box center [839, 665] width 21 height 20
click at [1337, 659] on button "button" at bounding box center [1344, 665] width 52 height 29
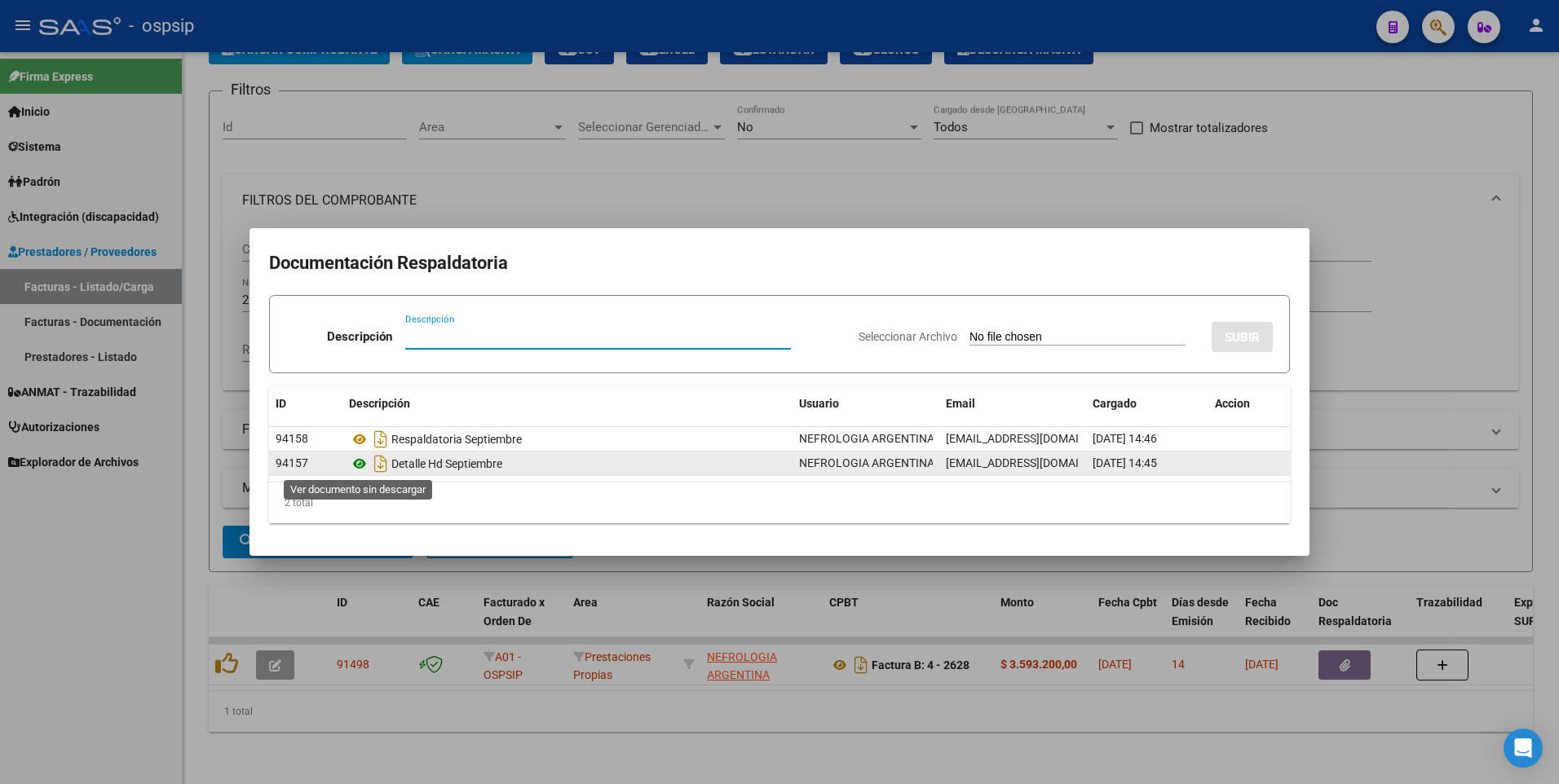
click at [362, 461] on icon at bounding box center [359, 463] width 21 height 20
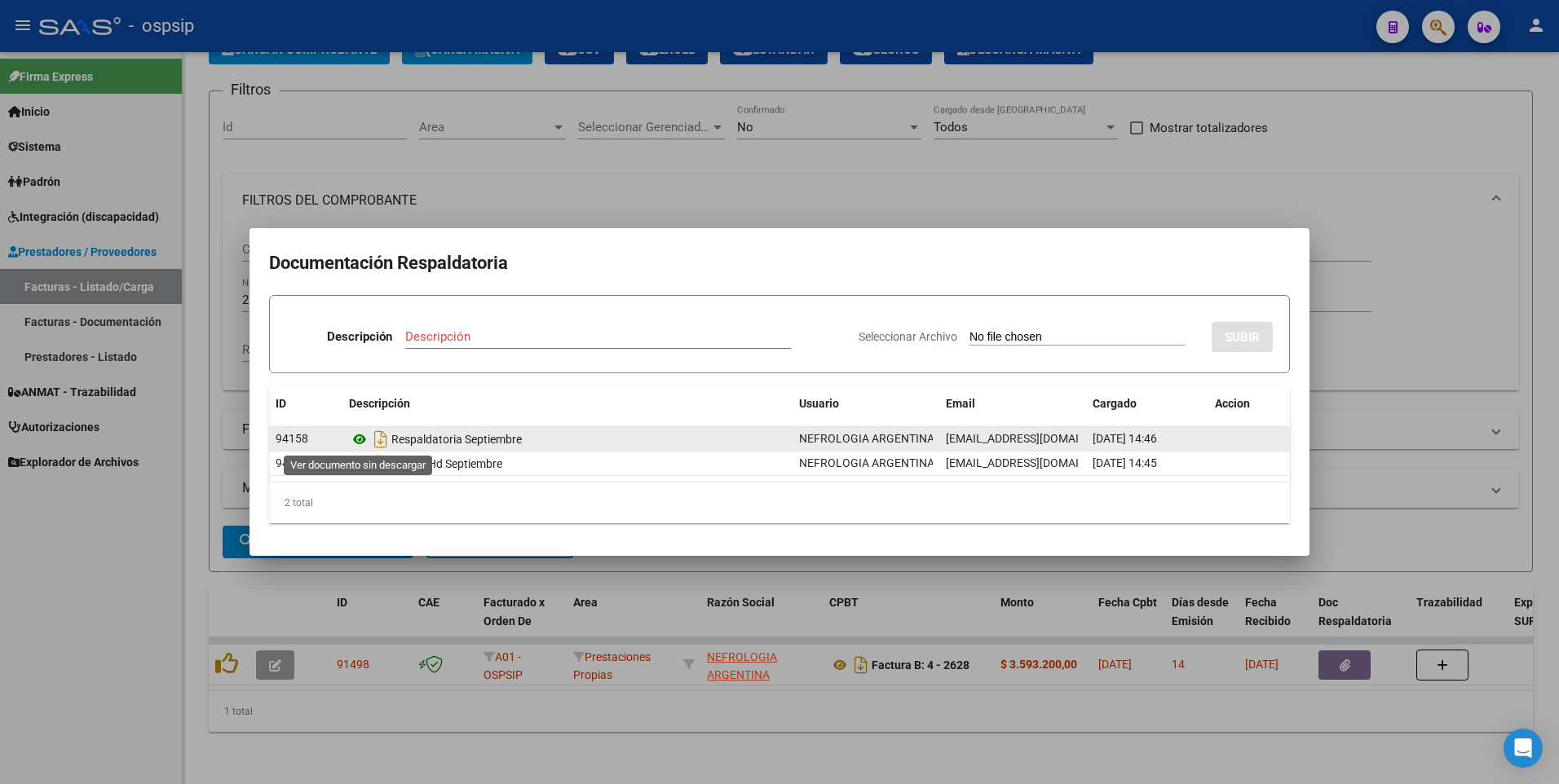
click at [360, 438] on icon at bounding box center [359, 439] width 21 height 20
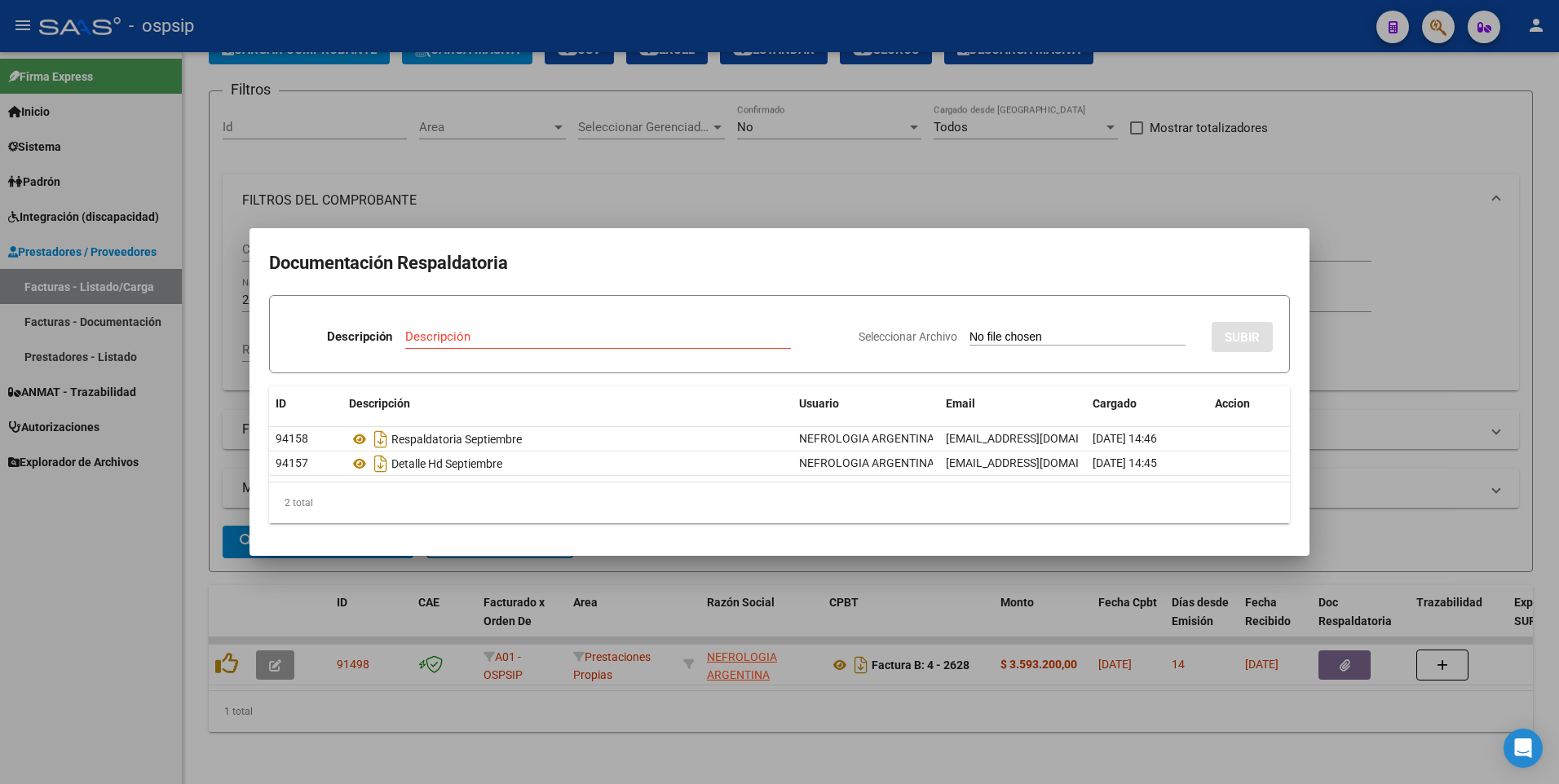
click at [64, 566] on div at bounding box center [780, 392] width 1559 height 784
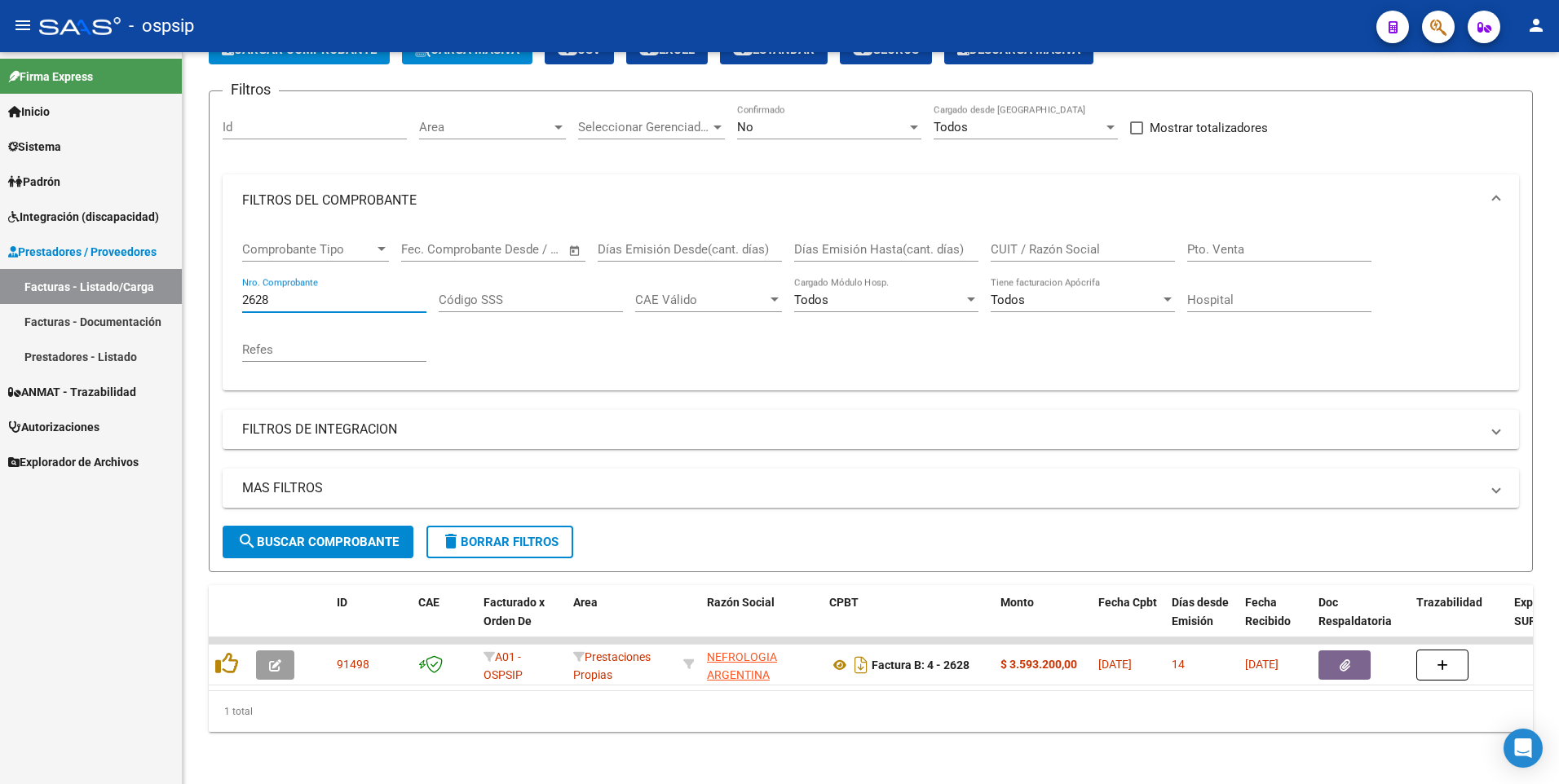
drag, startPoint x: 301, startPoint y: 286, endPoint x: 10, endPoint y: 342, distance: 296.3
click at [10, 342] on mat-sidenav-container "Firma Express Inicio Calendario SSS Instructivos Contacto OS Sistema Usuarios T…" at bounding box center [780, 418] width 1559 height 732
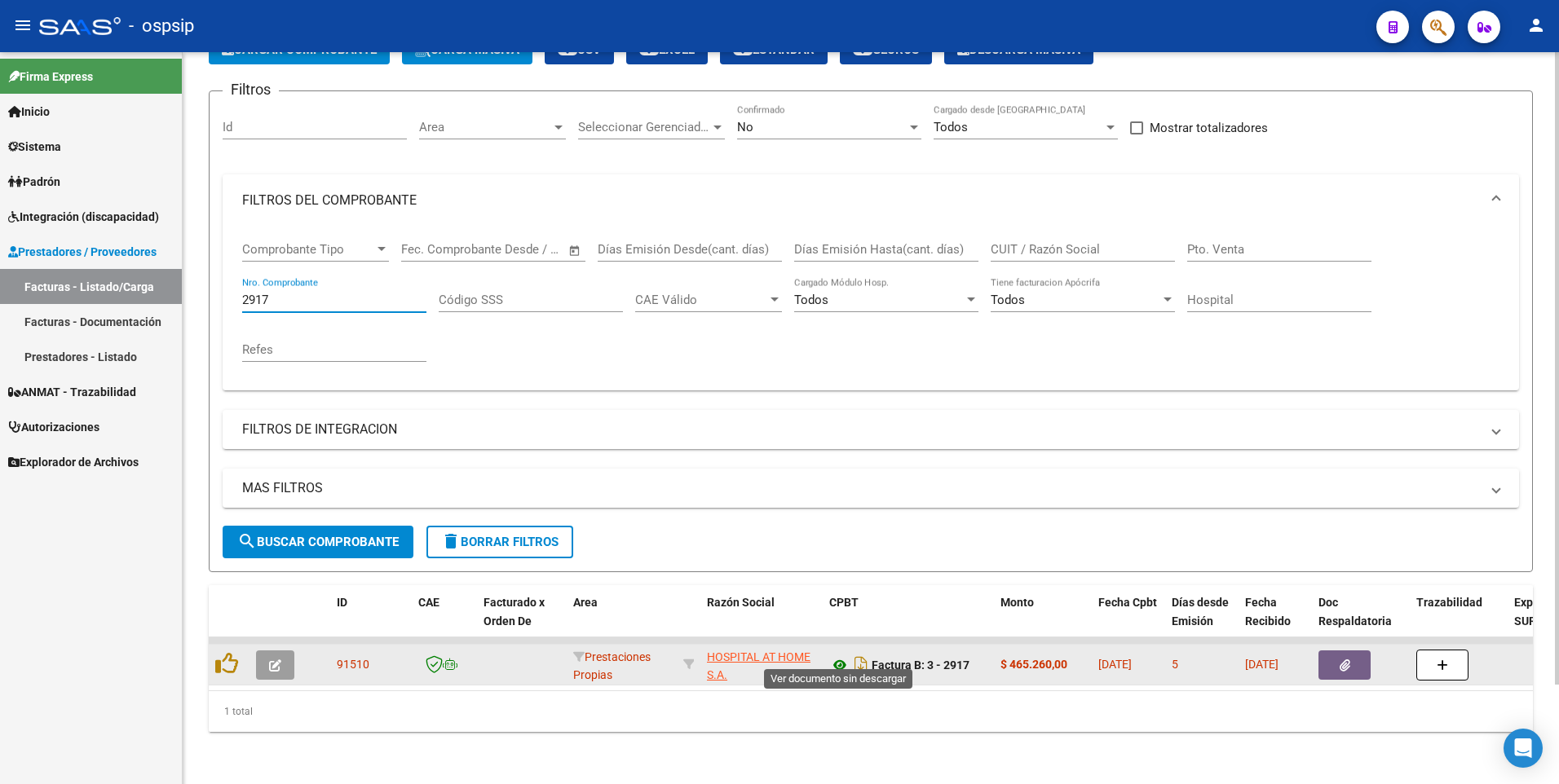
type input "2917"
click at [836, 655] on icon at bounding box center [839, 665] width 21 height 20
click at [1346, 659] on icon "button" at bounding box center [1344, 665] width 10 height 12
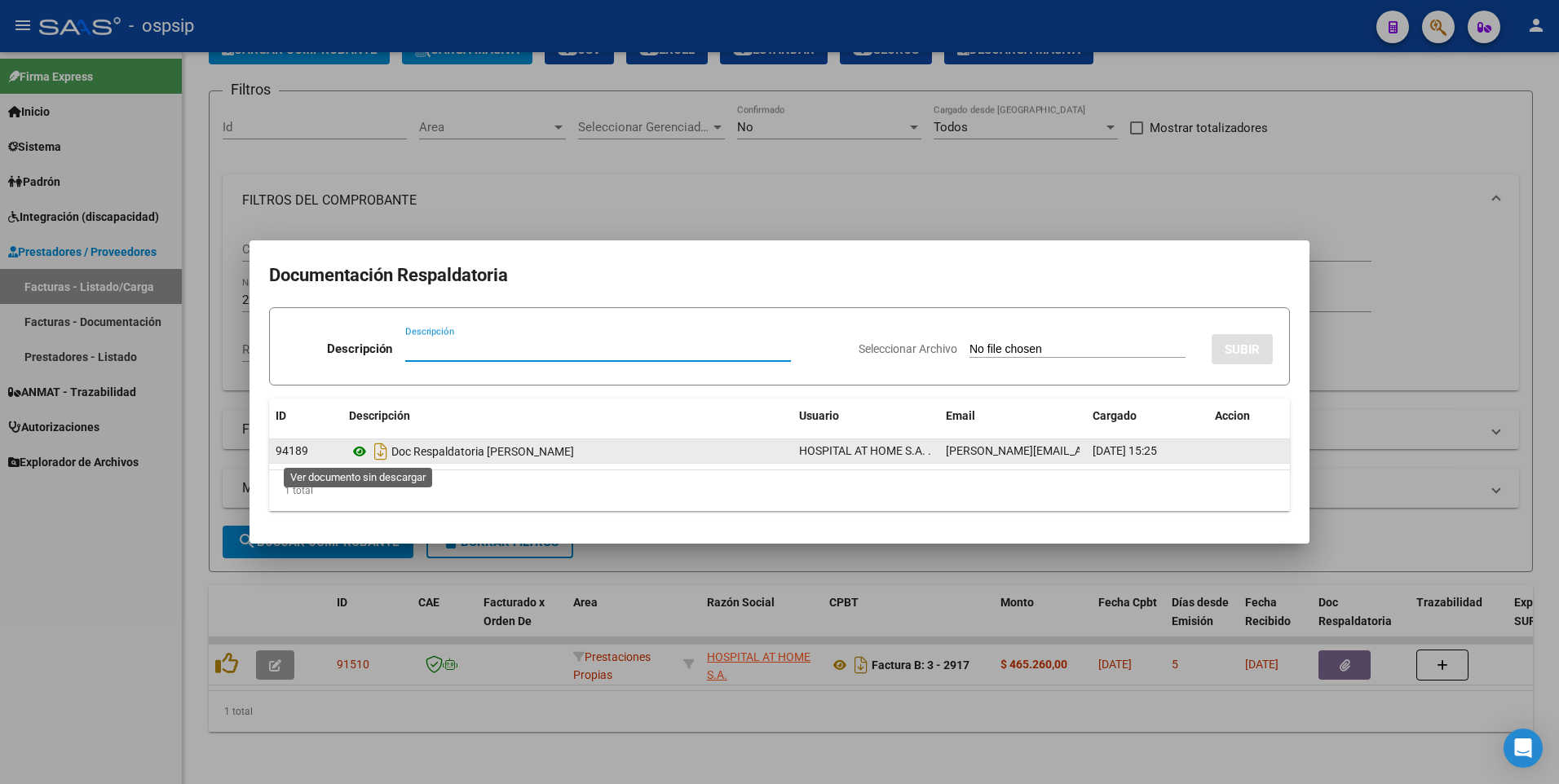
click at [354, 448] on icon at bounding box center [359, 452] width 21 height 20
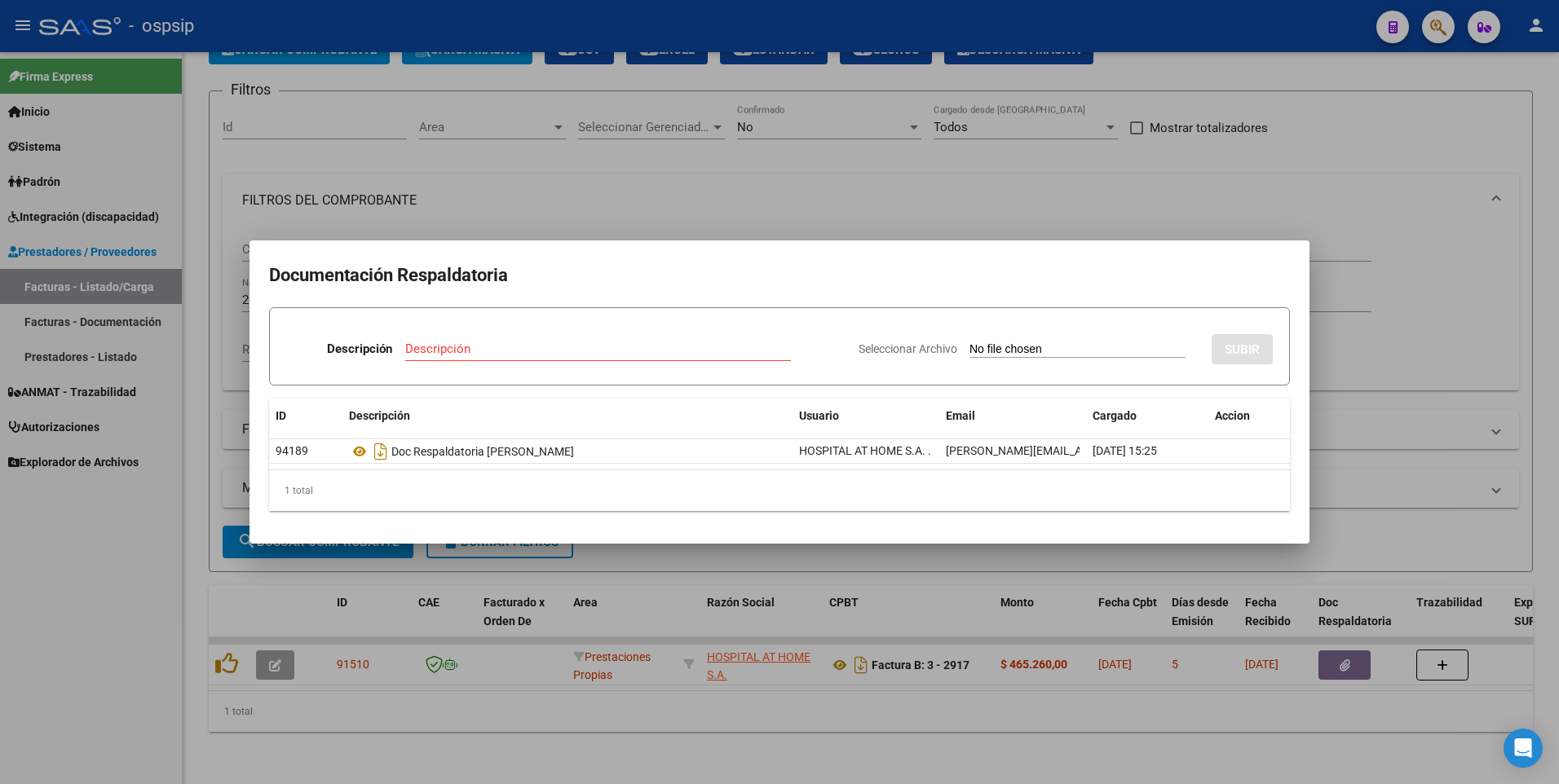
click at [1400, 111] on div at bounding box center [780, 392] width 1559 height 784
